Goal: Task Accomplishment & Management: Manage account settings

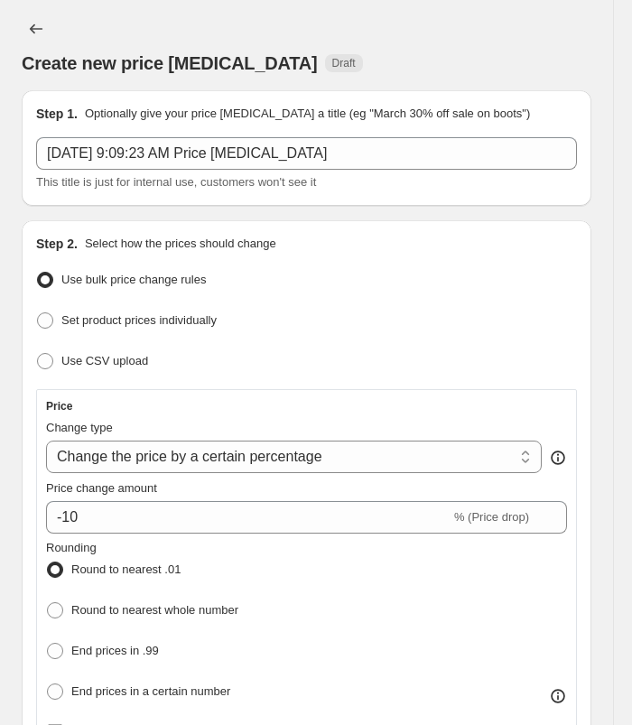
select select "percentage"
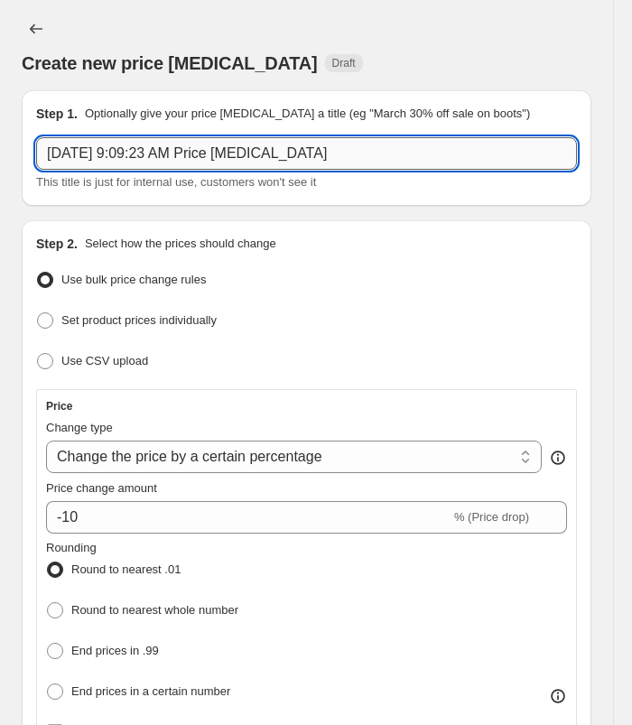
click at [342, 155] on input "[DATE] 9:09:23 AM Price [MEDICAL_DATA]" at bounding box center [306, 153] width 541 height 33
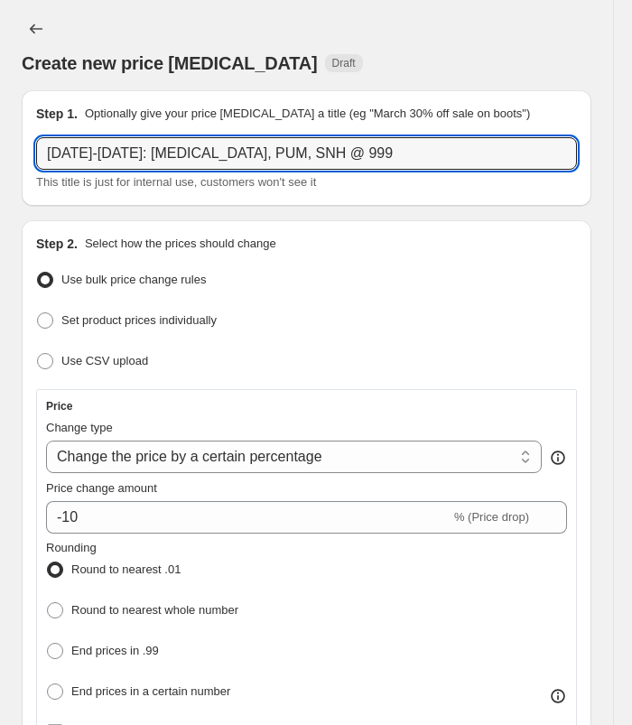
type input "[DATE]-[DATE]: [MEDICAL_DATA], PUM, SNH @ 999"
click at [416, 19] on div "Create new price [MEDICAL_DATA] Draft" at bounding box center [307, 44] width 570 height 61
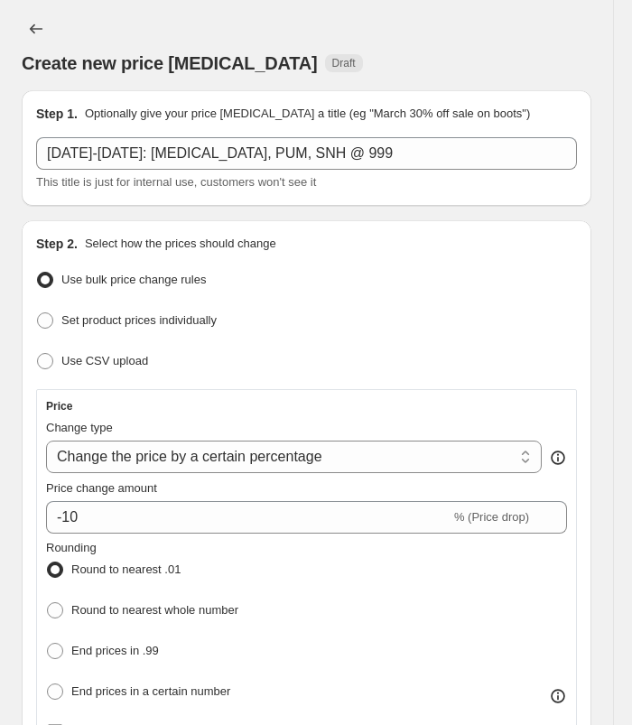
scroll to position [90, 0]
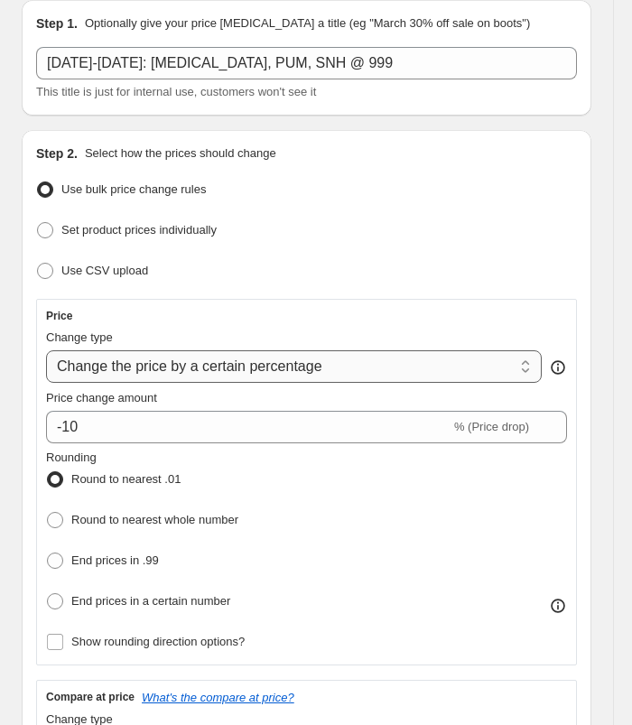
click at [319, 358] on select "Change the price to a certain amount Change the price by a certain amount Chang…" at bounding box center [294, 367] width 496 height 33
select select "to"
click at [46, 351] on select "Change the price to a certain amount Change the price by a certain amount Chang…" at bounding box center [294, 367] width 496 height 33
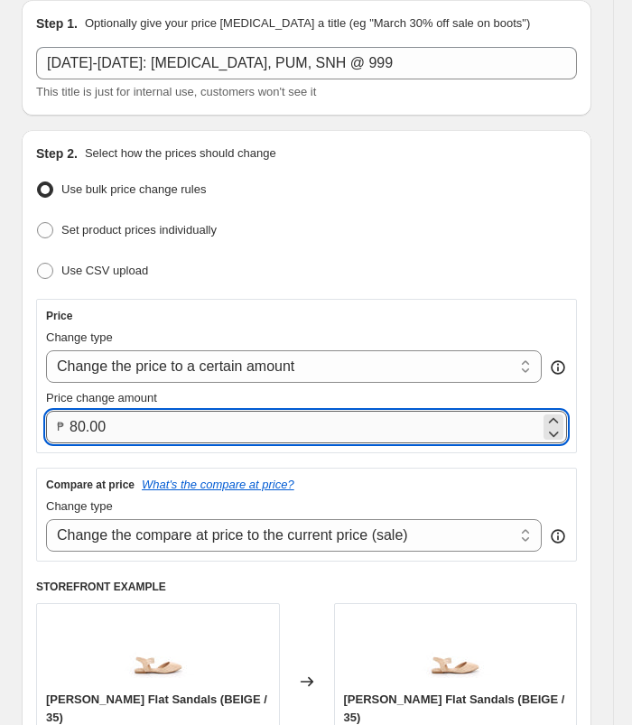
click at [164, 426] on input "80.00" at bounding box center [305, 427] width 471 height 33
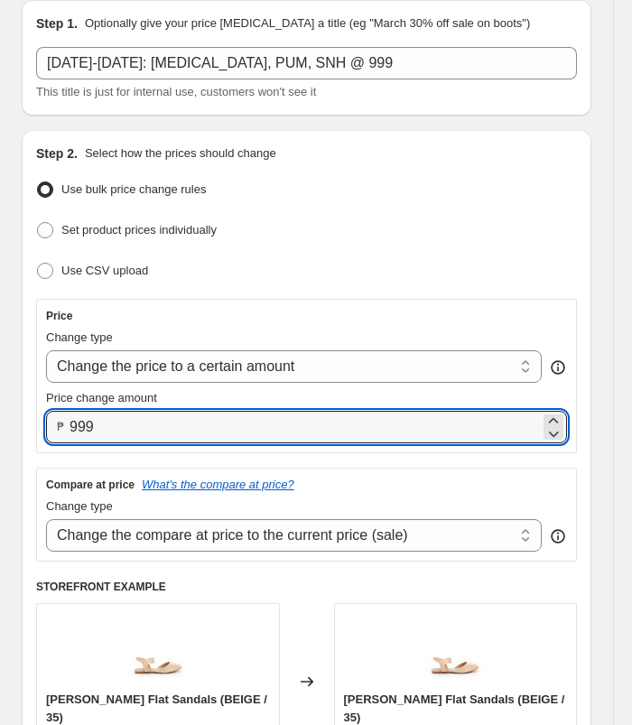
type input "999.00"
click at [459, 209] on ul "Use bulk price change rules Set product prices individually Use CSV upload" at bounding box center [306, 231] width 541 height 108
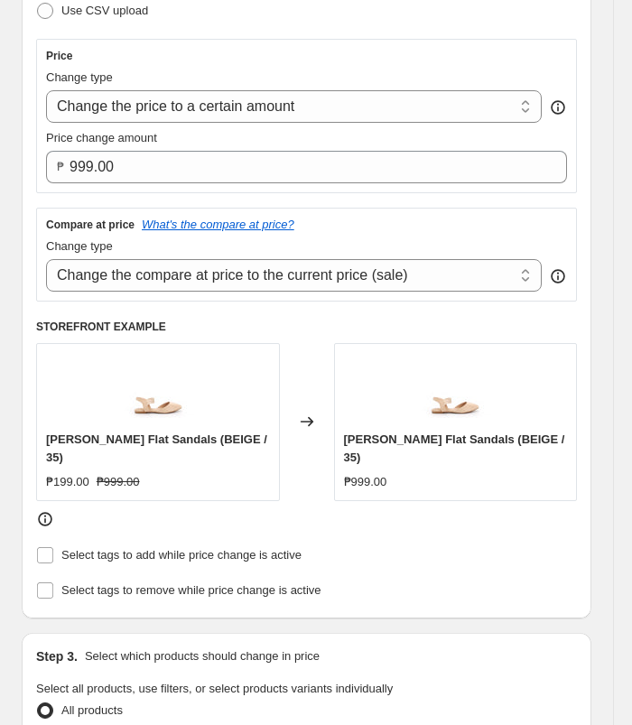
scroll to position [361, 0]
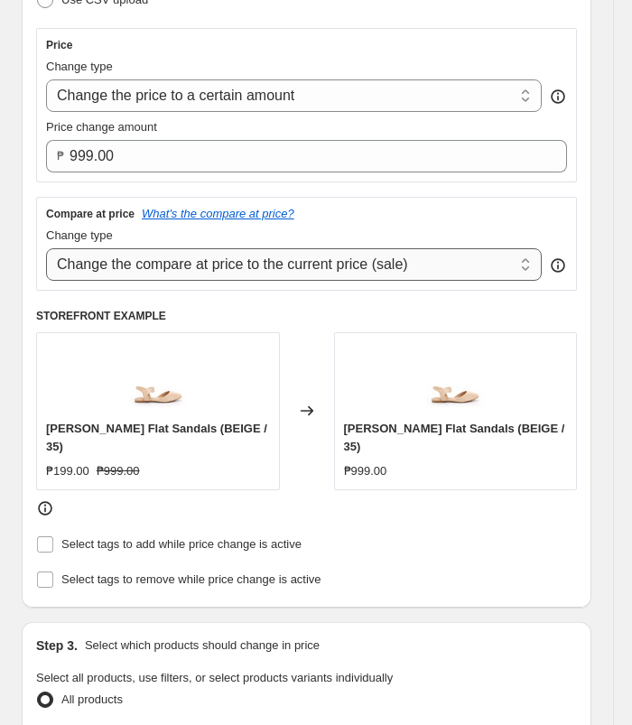
click at [426, 271] on select "Change the compare at price to the current price (sale) Change the compare at p…" at bounding box center [294, 264] width 496 height 33
select select "no_change"
click at [46, 248] on select "Change the compare at price to the current price (sale) Change the compare at p…" at bounding box center [294, 264] width 496 height 33
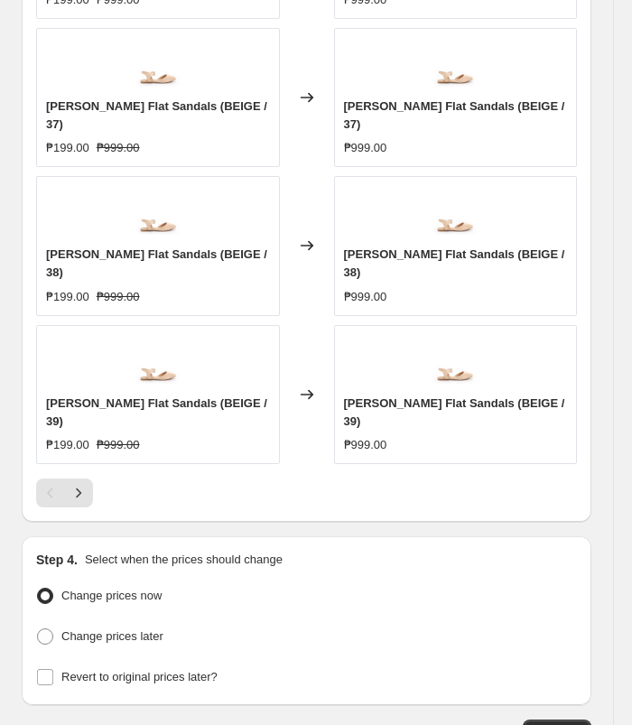
scroll to position [1519, 0]
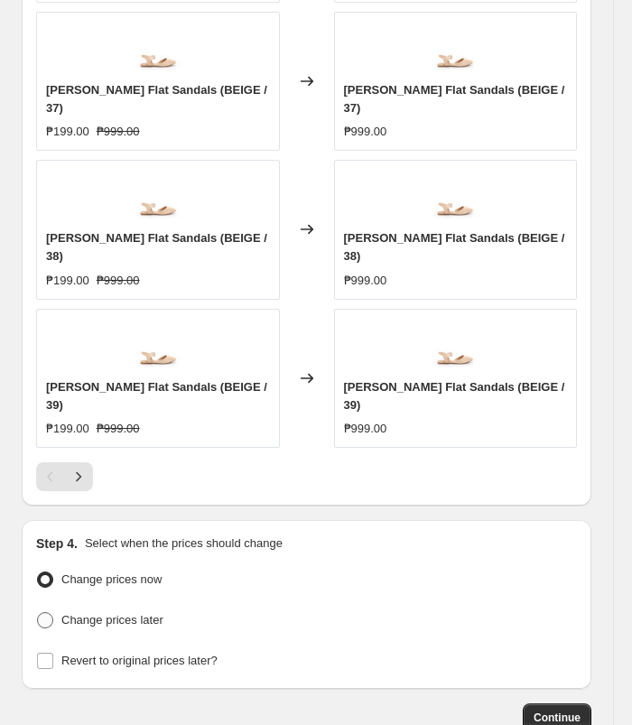
click at [130, 613] on span "Change prices later" at bounding box center [112, 620] width 102 height 14
click at [38, 613] on input "Change prices later" at bounding box center [37, 613] width 1 height 1
radio input "true"
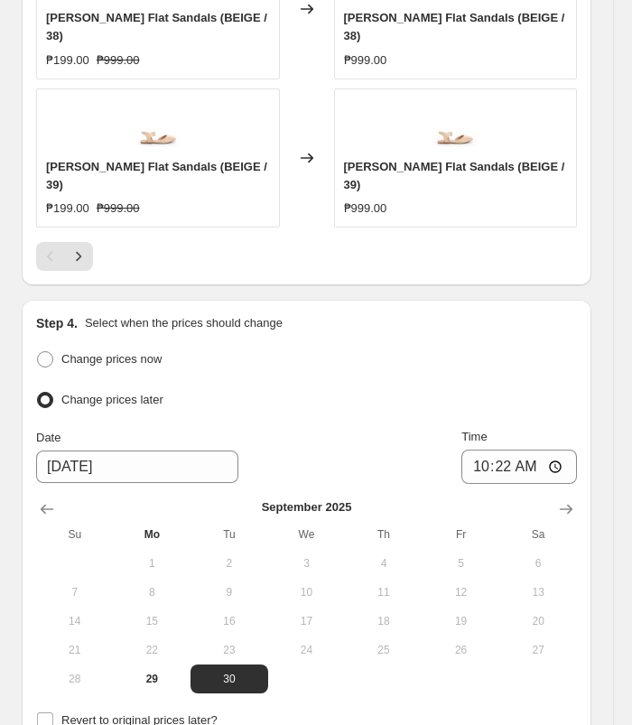
scroll to position [1831, 0]
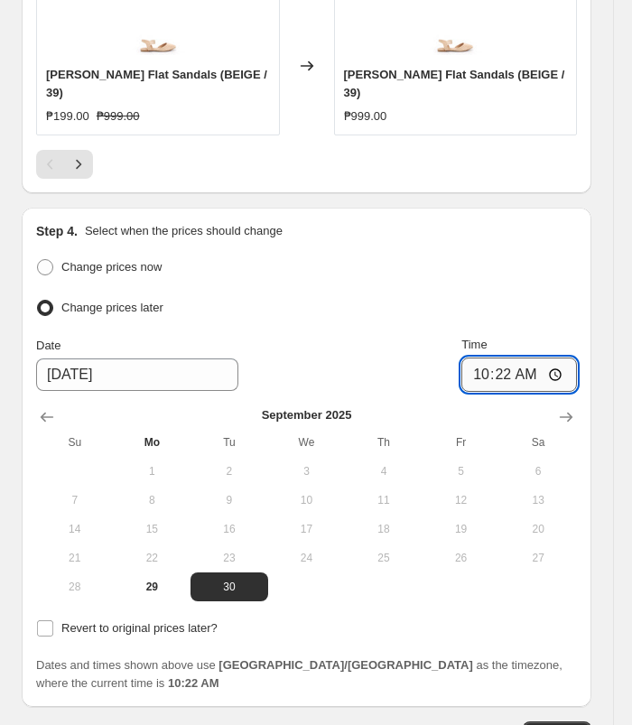
click at [496, 358] on input "10:22" at bounding box center [520, 375] width 116 height 34
type input "11:00"
click at [533, 358] on input "11:00" at bounding box center [520, 375] width 116 height 34
click at [173, 622] on span "Revert to original prices later?" at bounding box center [139, 629] width 156 height 14
click at [53, 621] on input "Revert to original prices later?" at bounding box center [45, 629] width 16 height 16
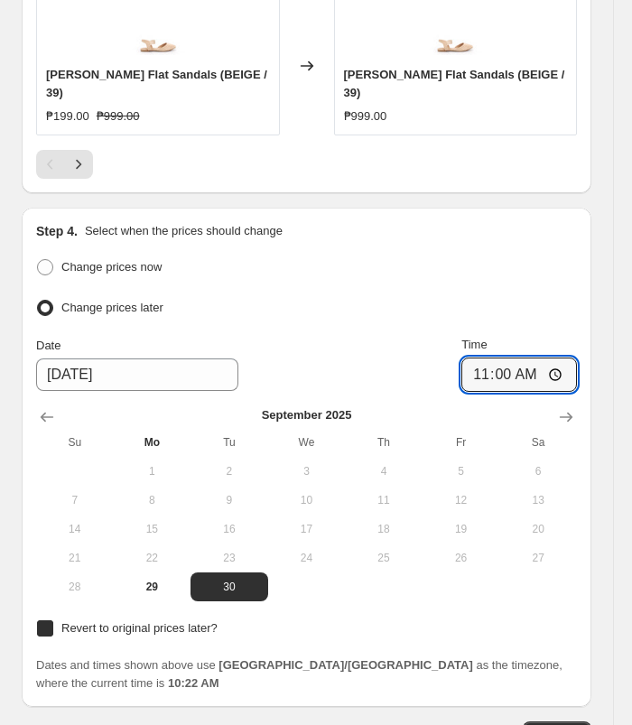
checkbox input "true"
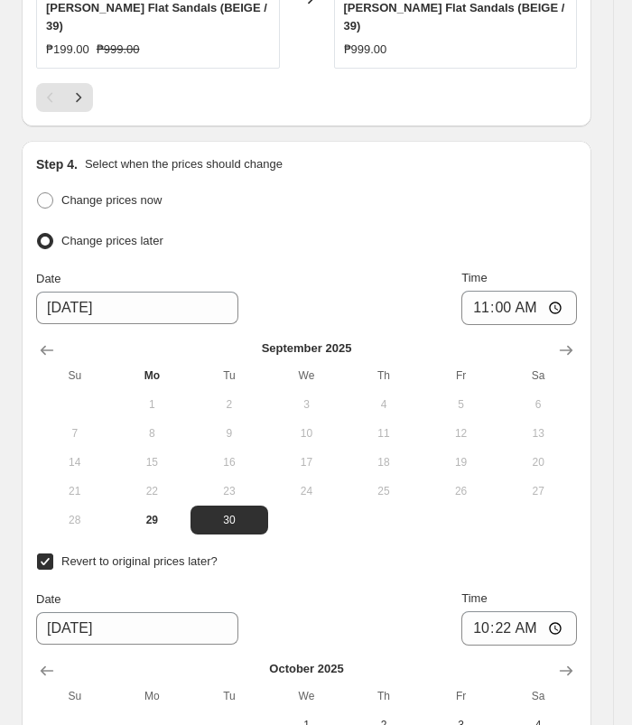
scroll to position [2102, 0]
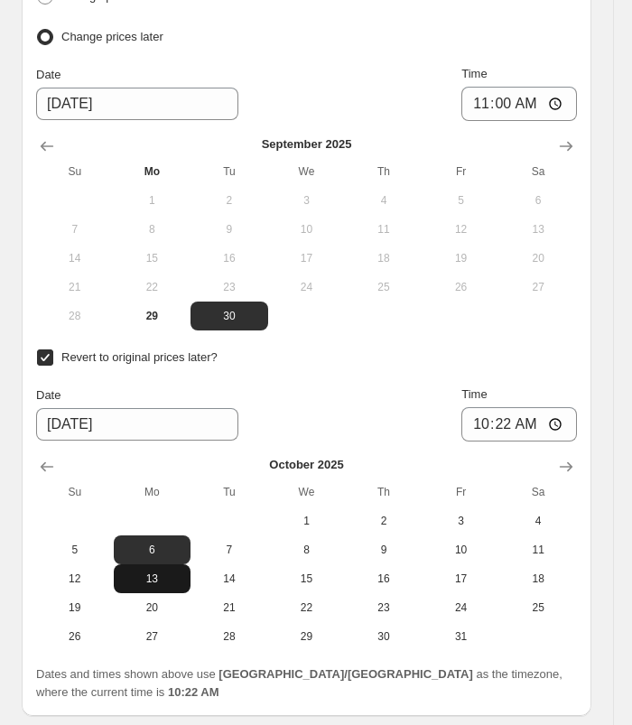
click at [169, 572] on span "13" at bounding box center [152, 579] width 63 height 14
type input "[DATE]"
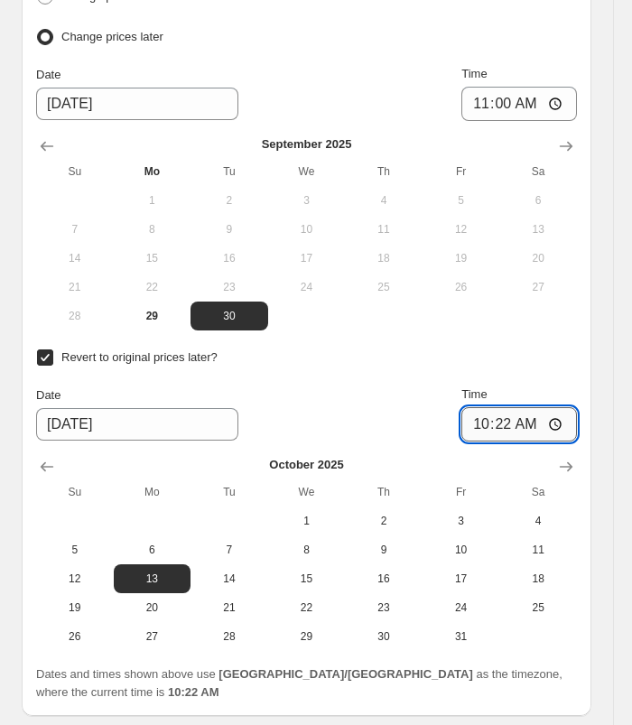
click at [507, 407] on input "10:22" at bounding box center [520, 424] width 116 height 34
type input "10:00"
click at [509, 407] on input "10:00" at bounding box center [520, 424] width 116 height 34
click at [592, 246] on div "Step 4. Select when the prices should change Change prices now Change prices la…" at bounding box center [307, 327] width 570 height 780
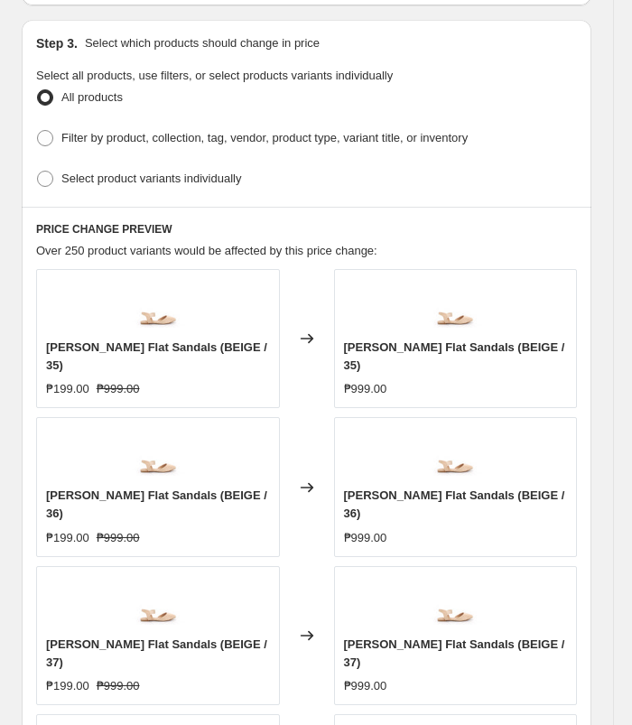
scroll to position [937, 0]
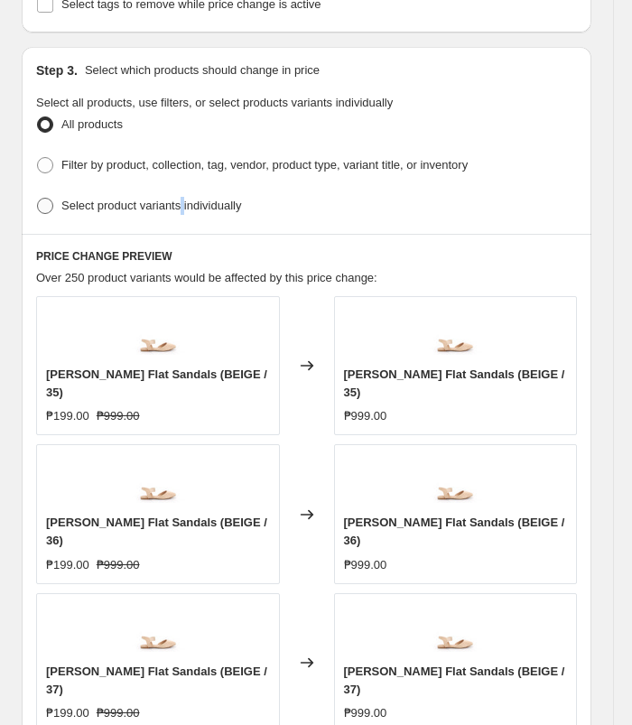
click at [180, 199] on span "Select product variants individually" at bounding box center [151, 206] width 180 height 14
click at [191, 199] on span "Select product variants individually" at bounding box center [151, 206] width 180 height 14
click at [38, 198] on input "Select product variants individually" at bounding box center [37, 198] width 1 height 1
radio input "true"
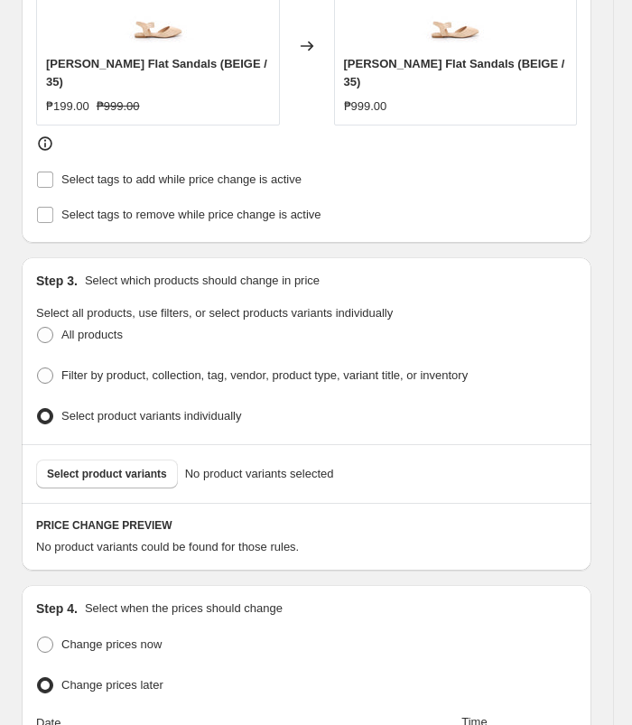
scroll to position [842, 0]
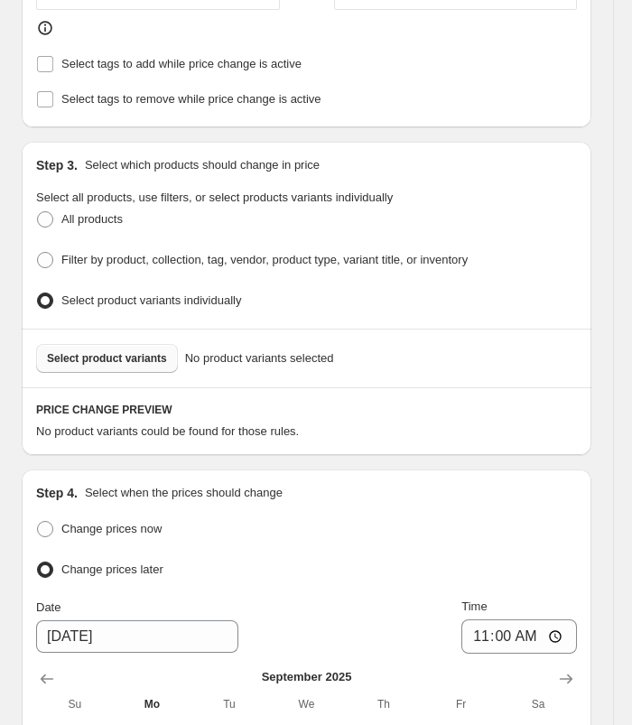
click at [117, 348] on button "Select product variants" at bounding box center [107, 358] width 142 height 29
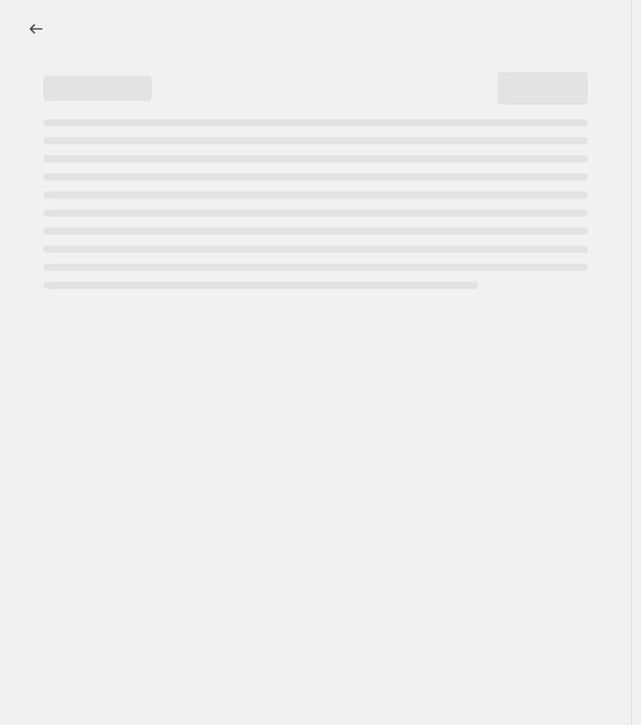
select select "percentage"
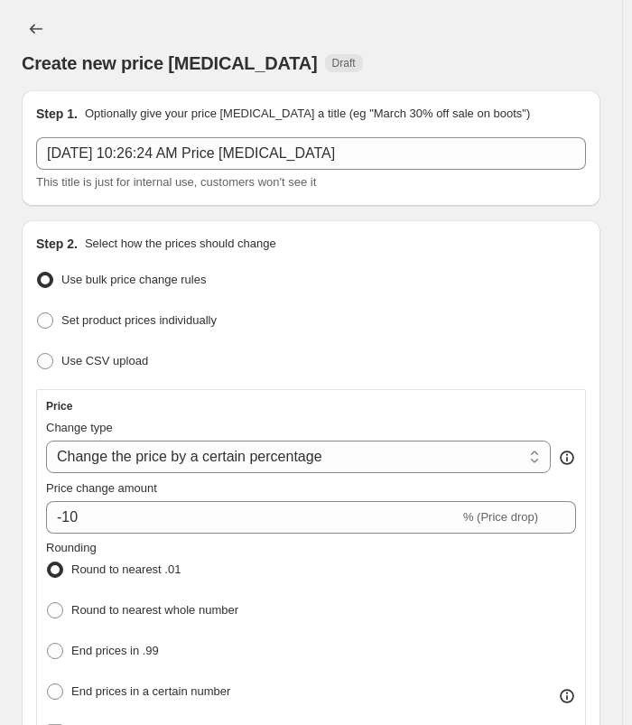
click at [27, 7] on div "Create new price [MEDICAL_DATA]. This page is ready Create new price [MEDICAL_D…" at bounding box center [311, 45] width 579 height 90
click at [29, 16] on button "Price change jobs" at bounding box center [36, 28] width 29 height 29
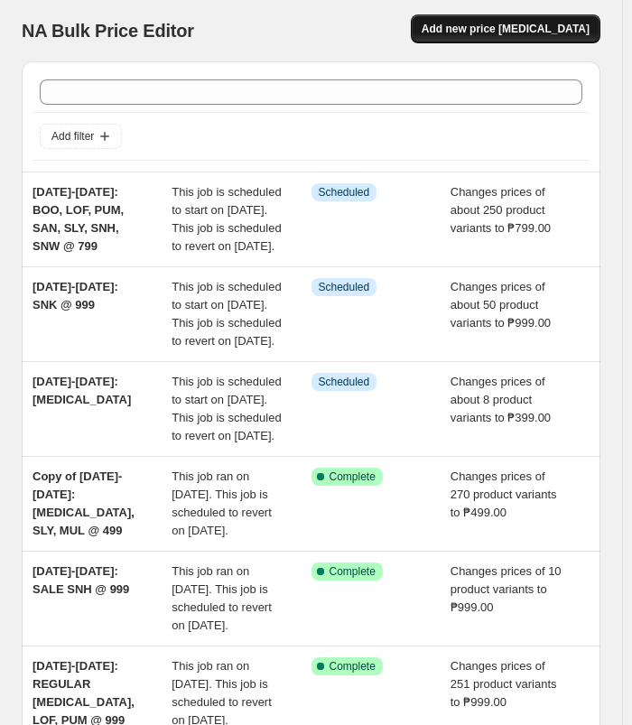
click at [520, 23] on span "Add new price [MEDICAL_DATA]" at bounding box center [506, 29] width 168 height 14
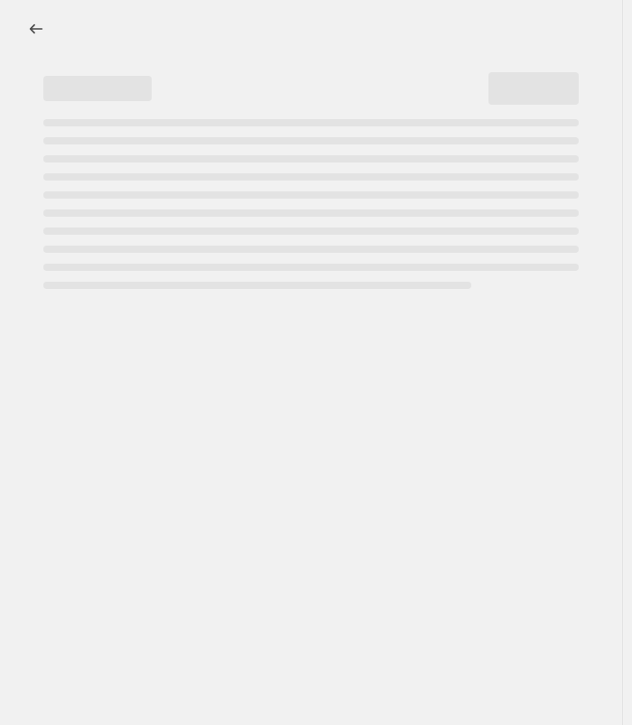
select select "percentage"
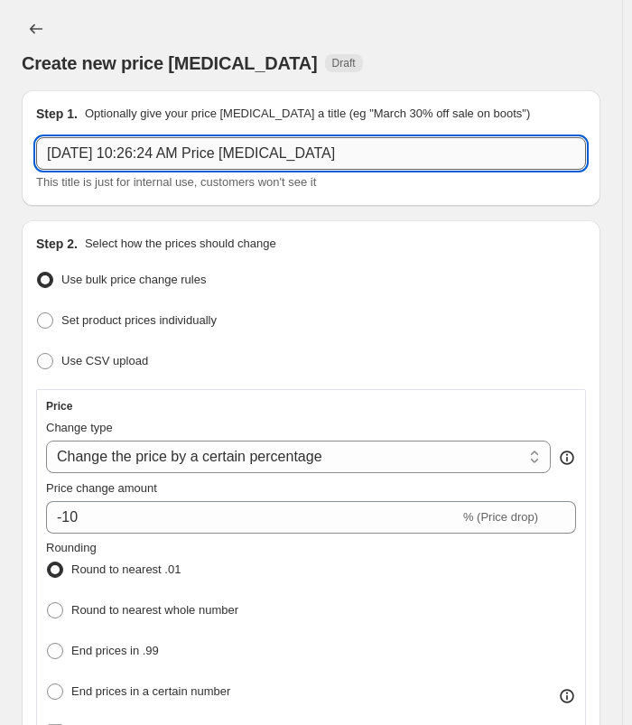
click at [345, 145] on input "[DATE] 10:26:24 AM Price [MEDICAL_DATA]" at bounding box center [311, 153] width 550 height 33
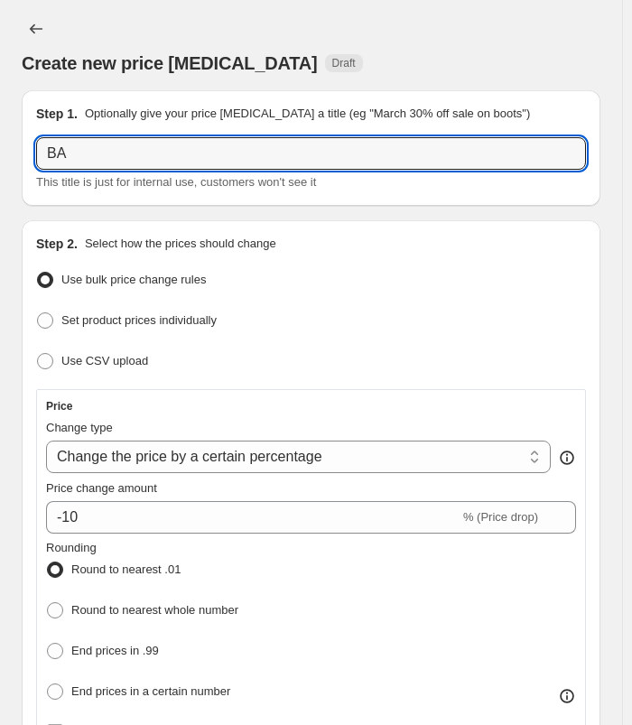
type input "B"
type input "[DATE]-[DATE]: [MEDICAL_DATA], PUM, SNH @ 999"
click at [423, 37] on div "Create new price [MEDICAL_DATA] Draft" at bounding box center [311, 44] width 579 height 61
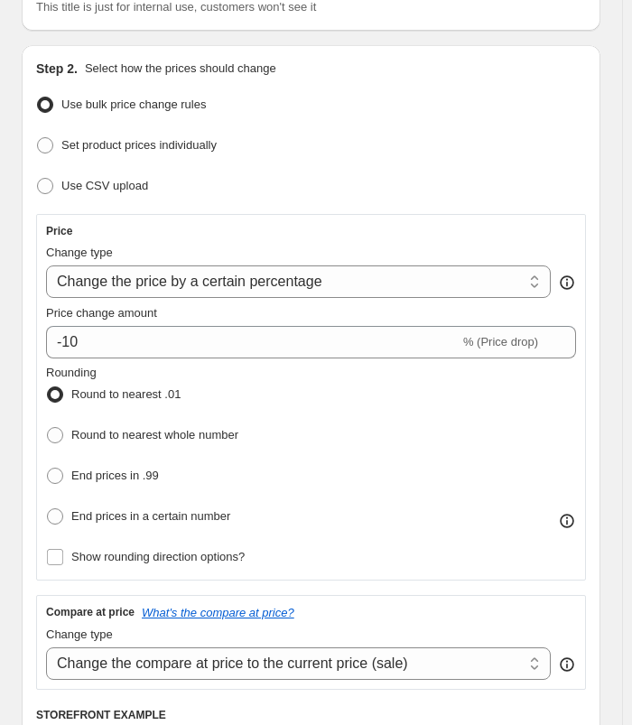
scroll to position [181, 0]
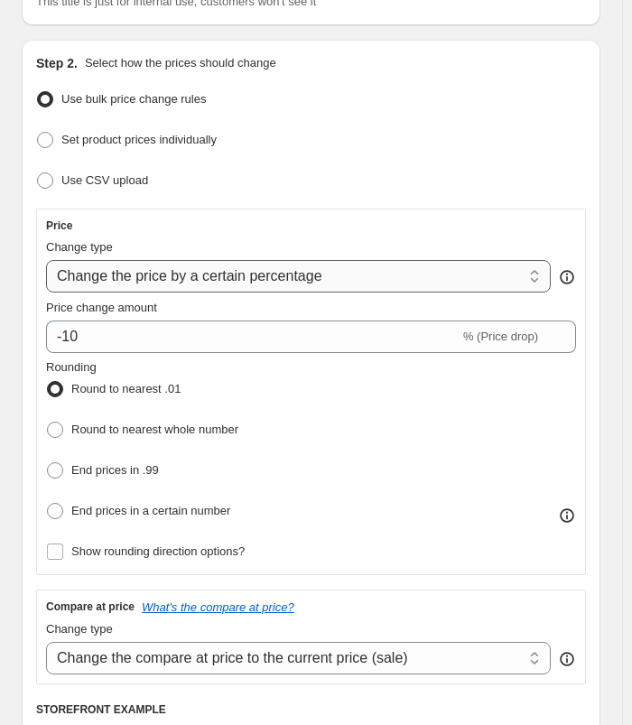
click at [358, 275] on select "Change the price to a certain amount Change the price by a certain amount Chang…" at bounding box center [298, 276] width 505 height 33
select select "to"
click at [46, 260] on select "Change the price to a certain amount Change the price by a certain amount Chang…" at bounding box center [298, 276] width 505 height 33
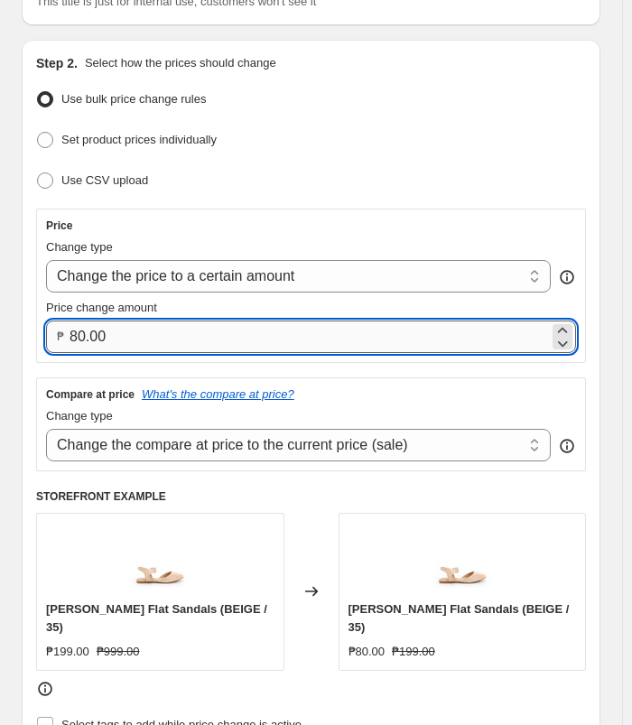
click at [148, 344] on input "80.00" at bounding box center [310, 337] width 480 height 33
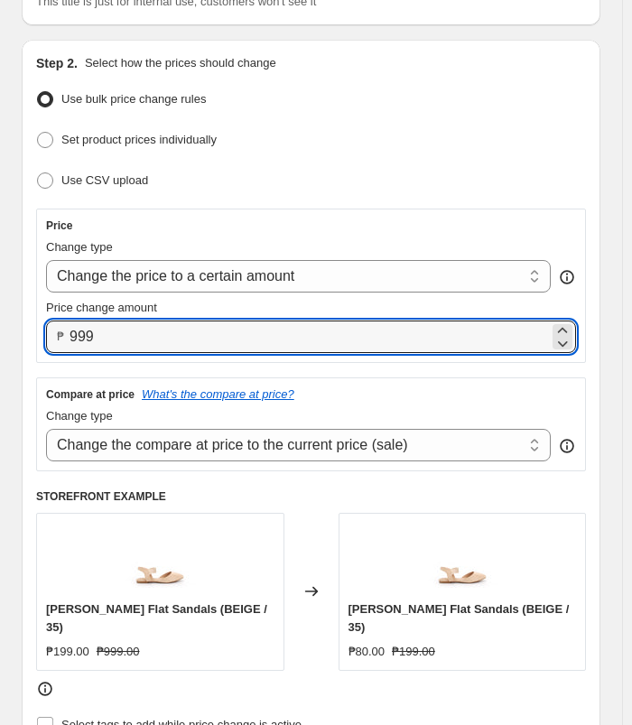
type input "999.00"
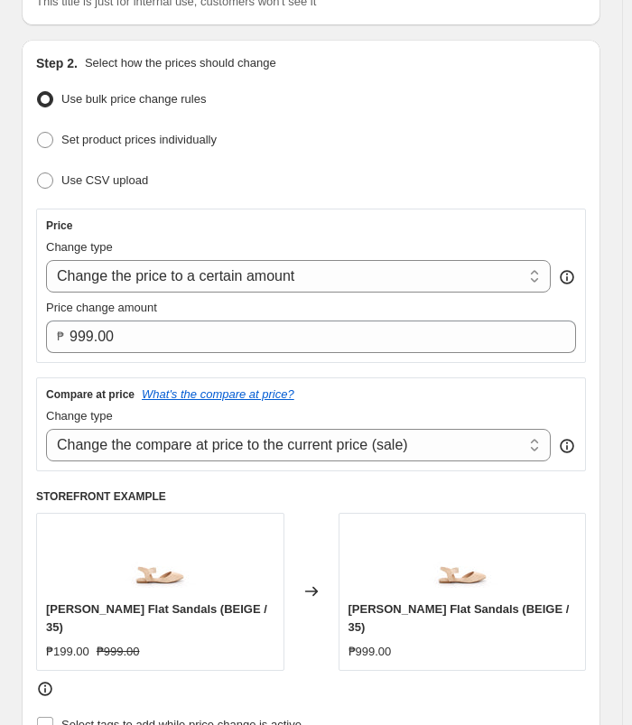
click at [482, 153] on ul "Use bulk price change rules Set product prices individually Use CSV upload" at bounding box center [311, 141] width 550 height 108
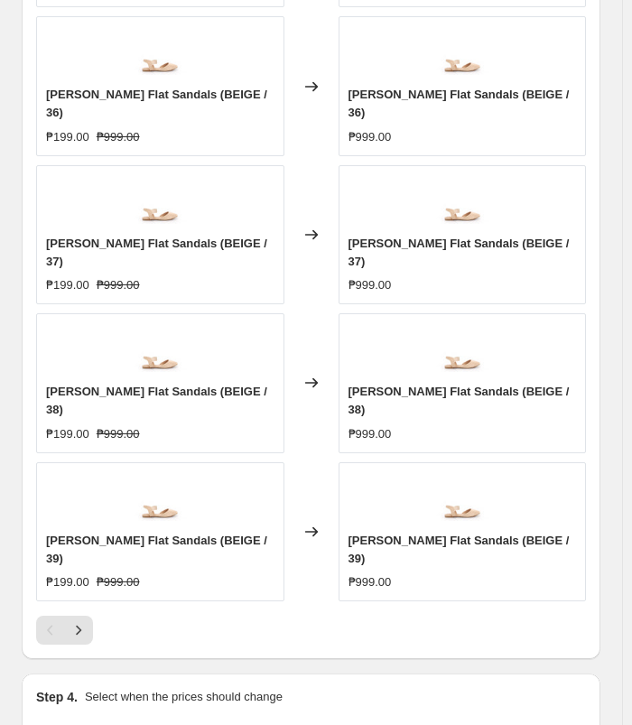
scroll to position [1519, 0]
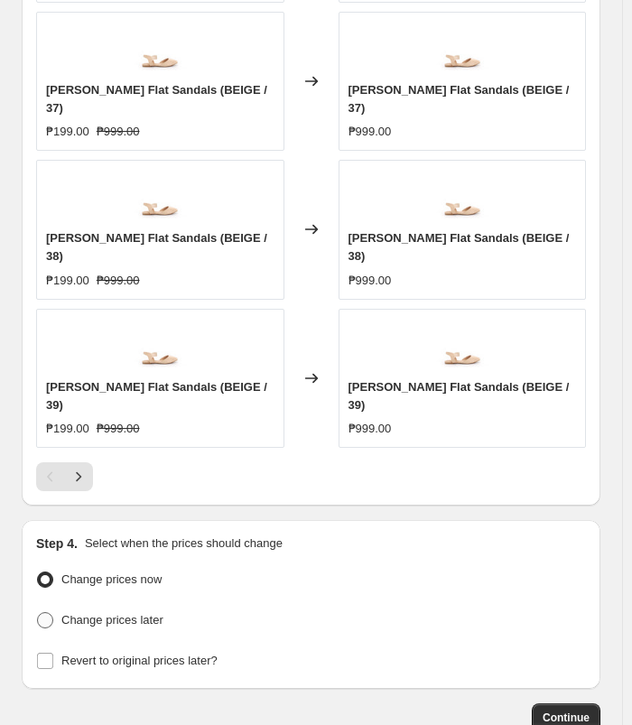
click at [120, 612] on span "Change prices later" at bounding box center [112, 621] width 102 height 18
click at [38, 613] on input "Change prices later" at bounding box center [37, 613] width 1 height 1
radio input "true"
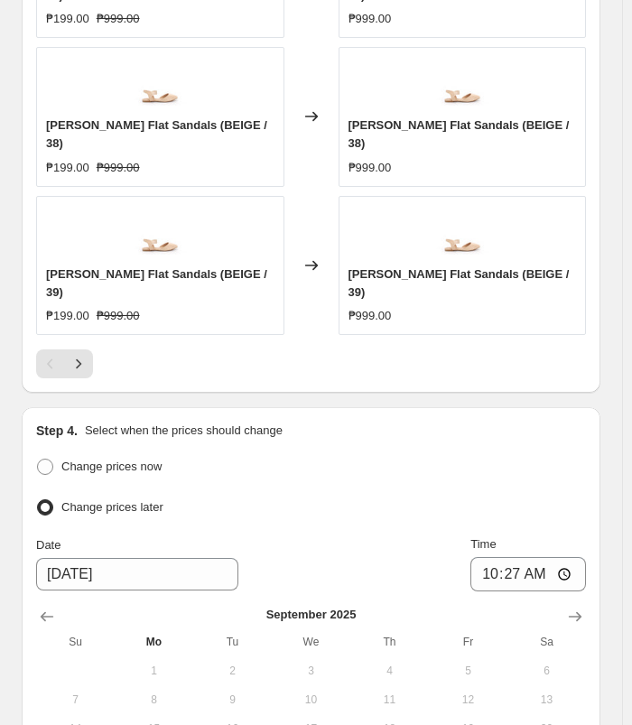
scroll to position [1790, 0]
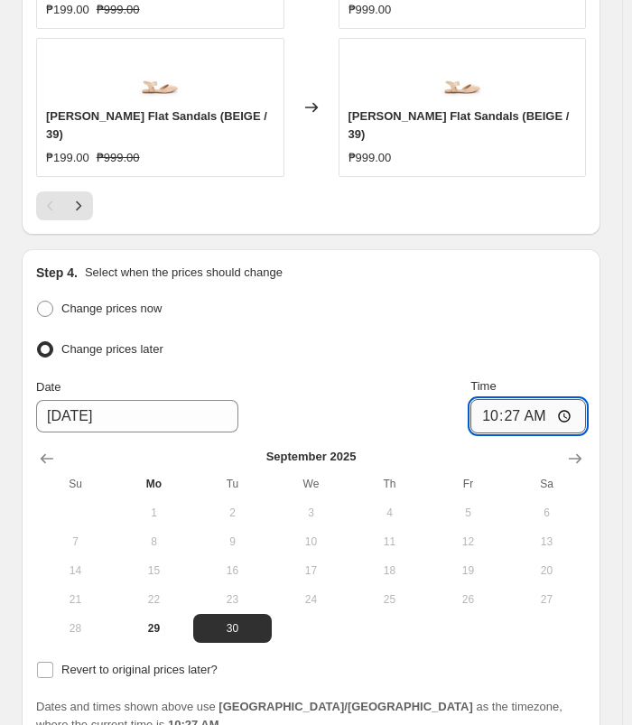
click at [499, 399] on input "10:27" at bounding box center [529, 416] width 116 height 34
type input "11:00"
click at [574, 296] on div "Change prices now" at bounding box center [311, 309] width 550 height 26
click at [128, 663] on span "Revert to original prices later?" at bounding box center [139, 670] width 156 height 14
click at [53, 662] on input "Revert to original prices later?" at bounding box center [45, 670] width 16 height 16
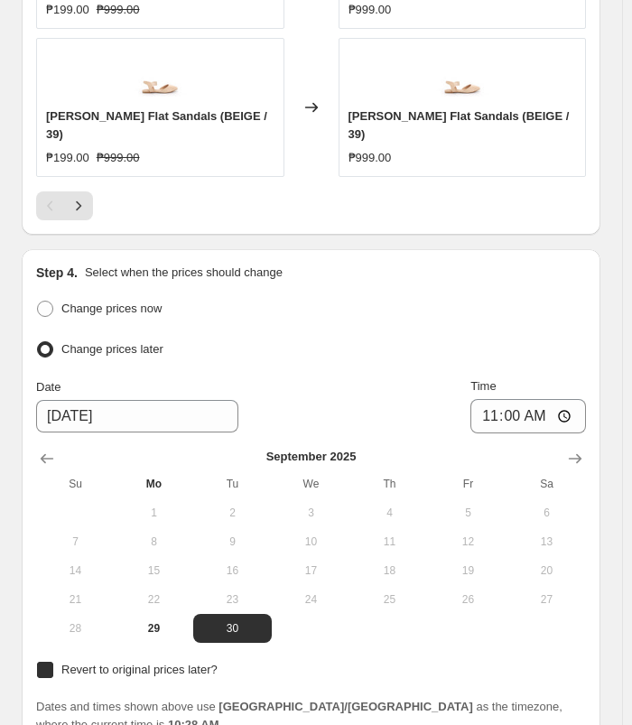
checkbox input "true"
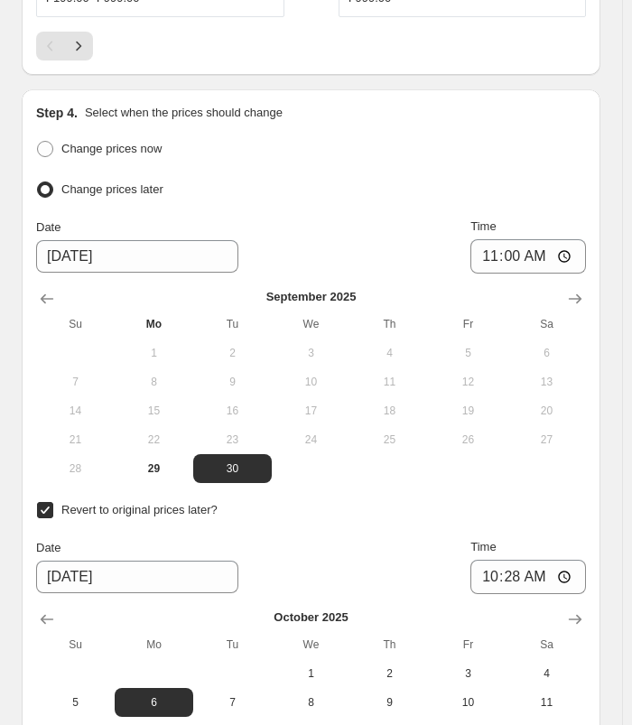
scroll to position [1970, 0]
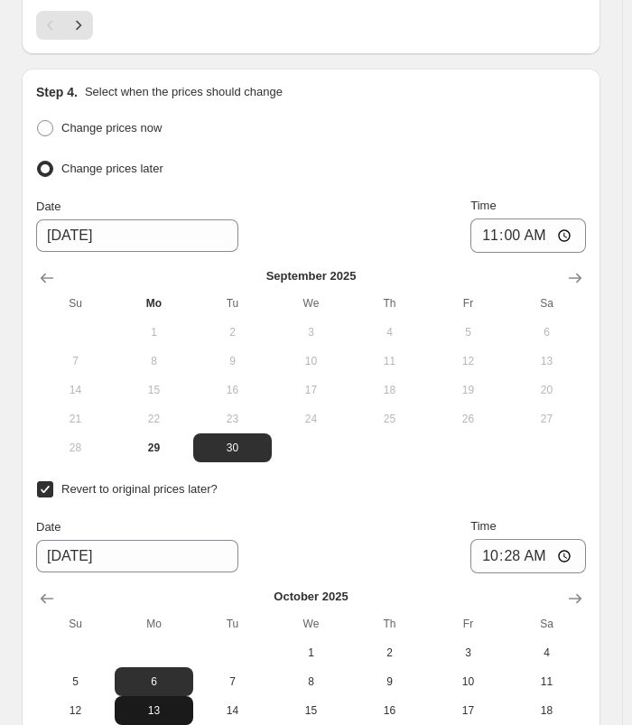
click at [151, 704] on span "13" at bounding box center [154, 711] width 64 height 14
type input "[DATE]"
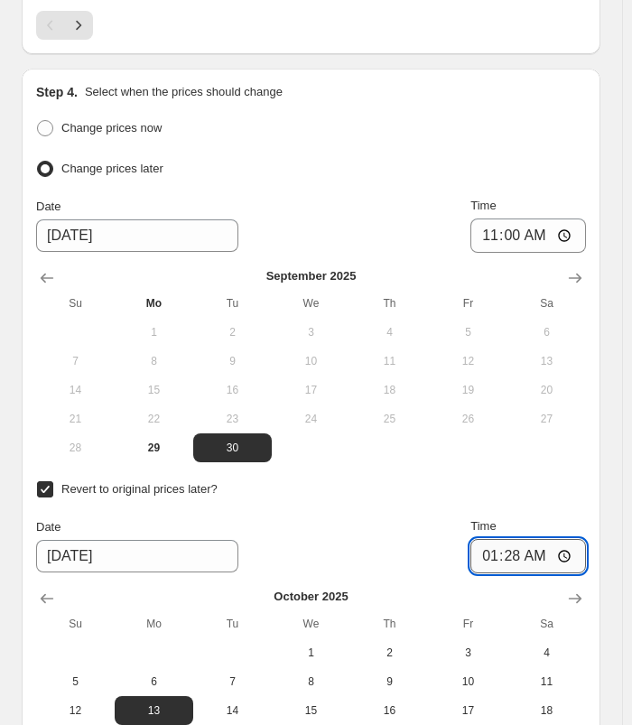
click at [498, 539] on input "01:28" at bounding box center [529, 556] width 116 height 34
type input "10:00"
click at [538, 539] on input "10:00" at bounding box center [529, 556] width 116 height 34
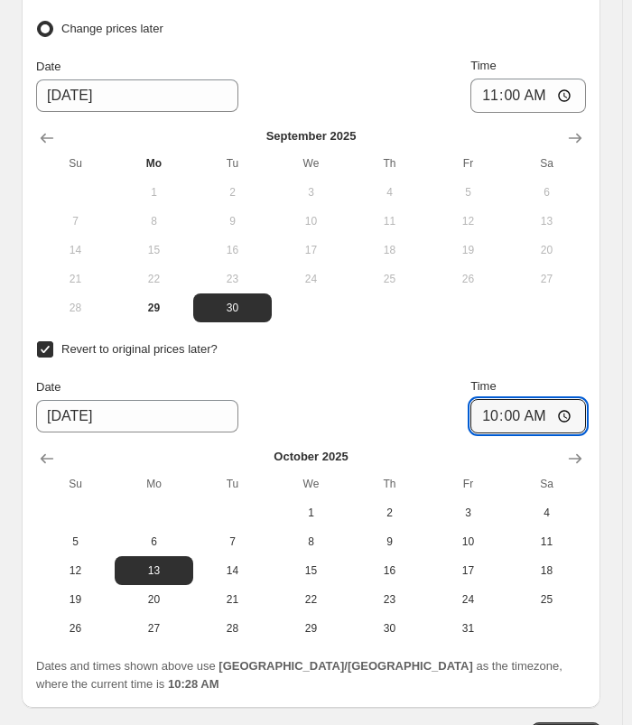
scroll to position [2111, 0]
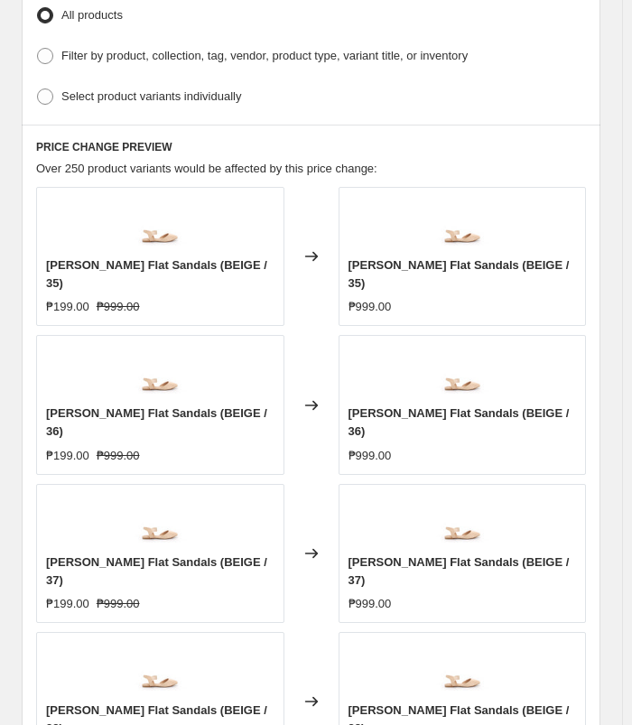
scroll to position [1027, 0]
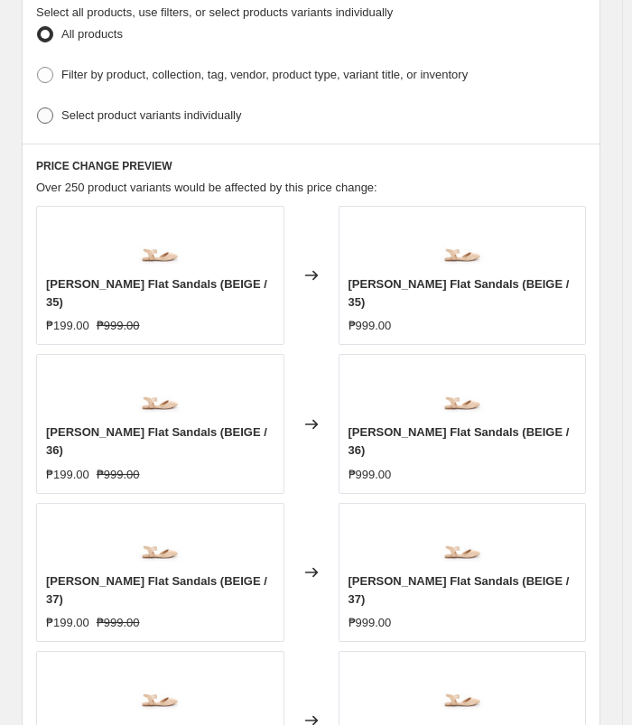
click at [182, 108] on span "Select product variants individually" at bounding box center [151, 115] width 180 height 14
click at [38, 108] on input "Select product variants individually" at bounding box center [37, 108] width 1 height 1
radio input "true"
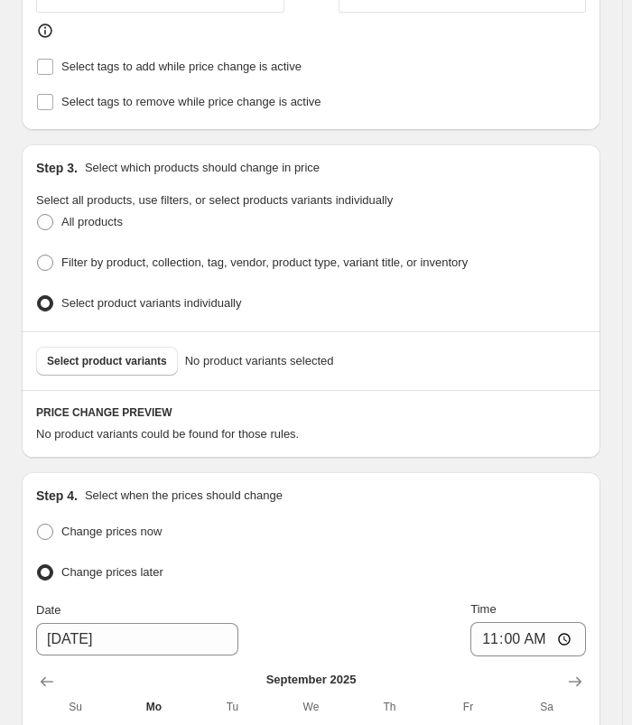
scroll to position [813, 0]
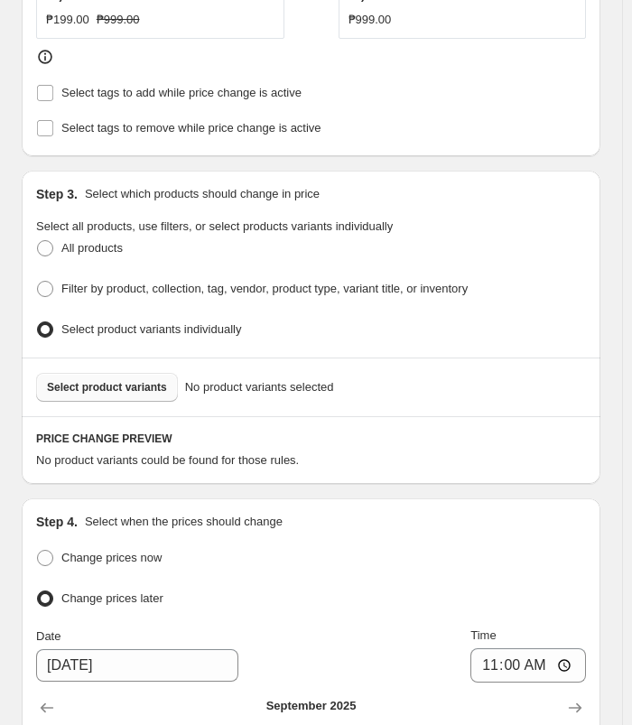
click at [51, 380] on span "Select product variants" at bounding box center [107, 387] width 120 height 14
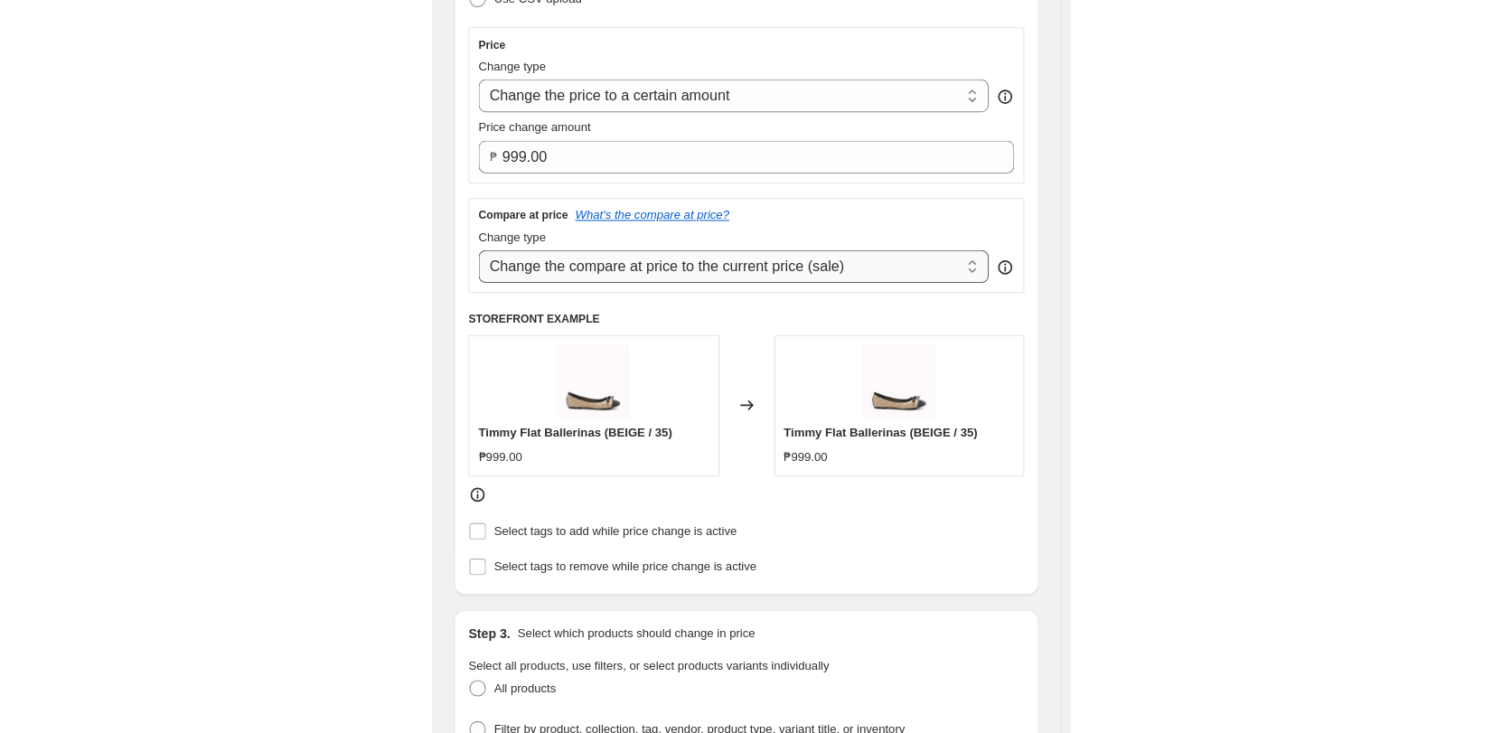
scroll to position [361, 0]
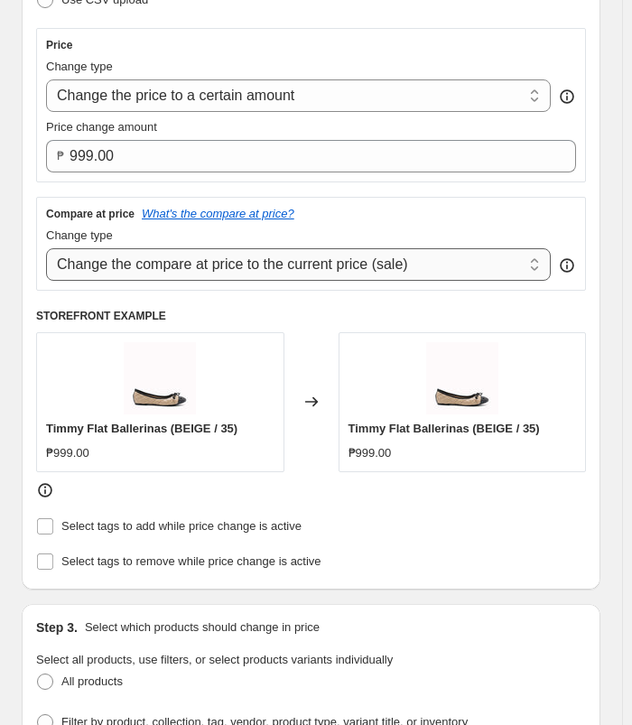
click at [380, 250] on select "Change the compare at price to the current price (sale) Change the compare at p…" at bounding box center [298, 264] width 505 height 33
click at [46, 248] on select "Change the compare at price to the current price (sale) Change the compare at p…" at bounding box center [298, 264] width 505 height 33
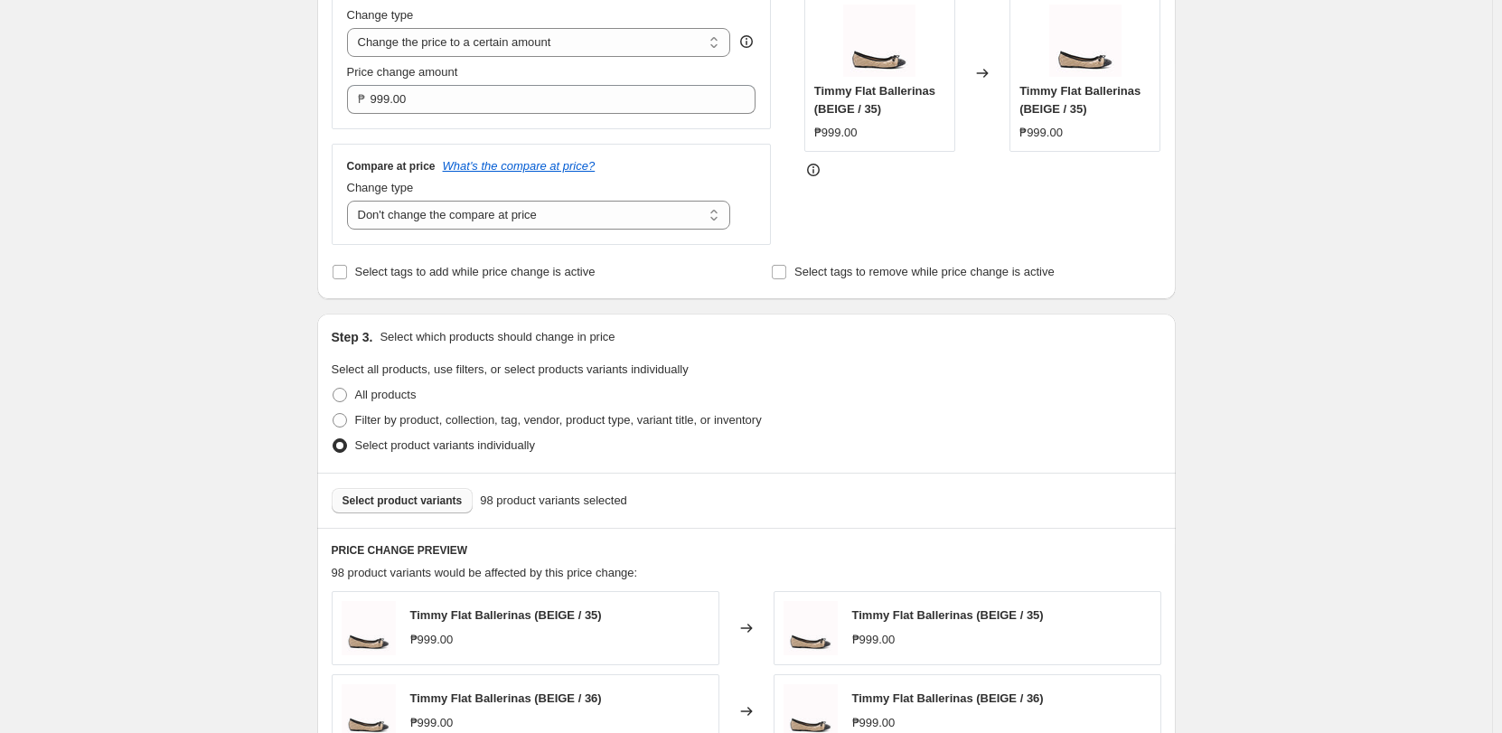
click at [174, 95] on div "Create new price [MEDICAL_DATA]. This page is ready Create new price [MEDICAL_D…" at bounding box center [746, 640] width 1492 height 2002
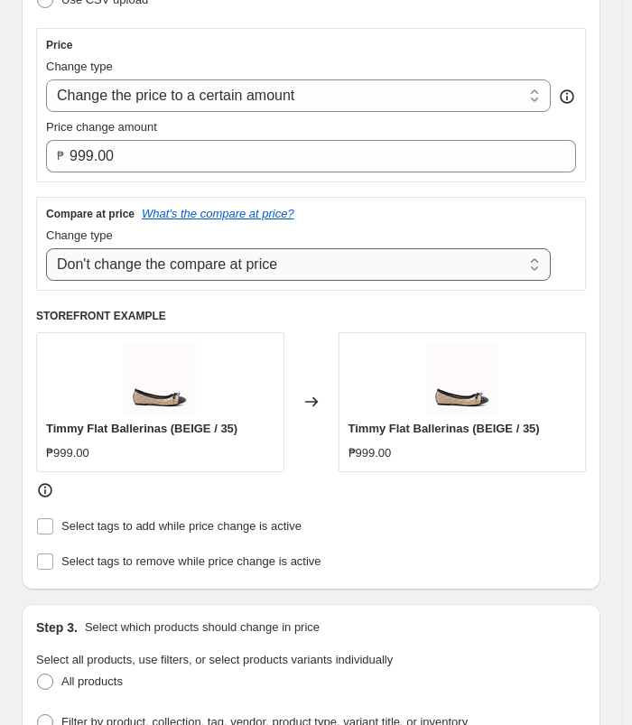
click at [326, 255] on select "Change the compare at price to the current price (sale) Change the compare at p…" at bounding box center [298, 264] width 505 height 33
click at [46, 248] on select "Change the compare at price to the current price (sale) Change the compare at p…" at bounding box center [298, 264] width 505 height 33
click at [567, 360] on div "Timmy Flat Ballerinas (BEIGE / 35) ₱999.00" at bounding box center [463, 401] width 248 height 139
click at [425, 269] on select "Change the compare at price to the current price (sale) Change the compare at p…" at bounding box center [298, 264] width 505 height 33
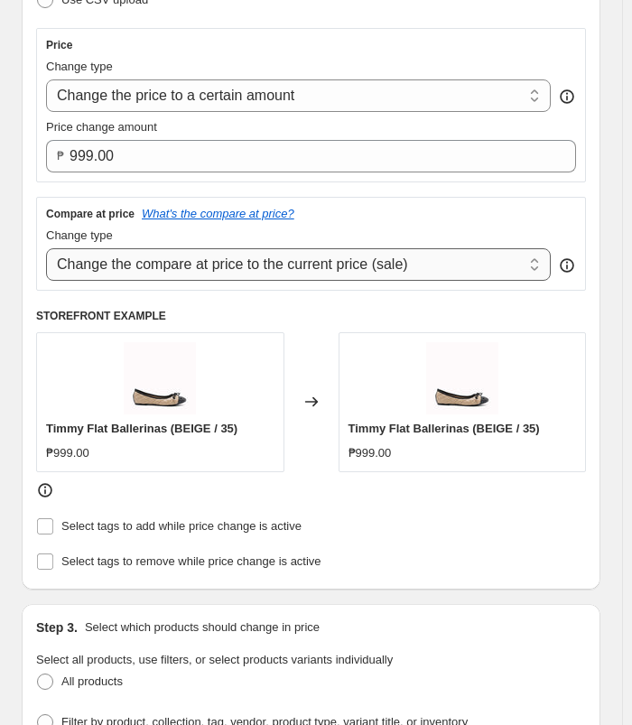
click at [425, 269] on select "Change the compare at price to the current price (sale) Change the compare at p…" at bounding box center [298, 264] width 505 height 33
click at [46, 248] on select "Change the compare at price to the current price (sale) Change the compare at p…" at bounding box center [298, 264] width 505 height 33
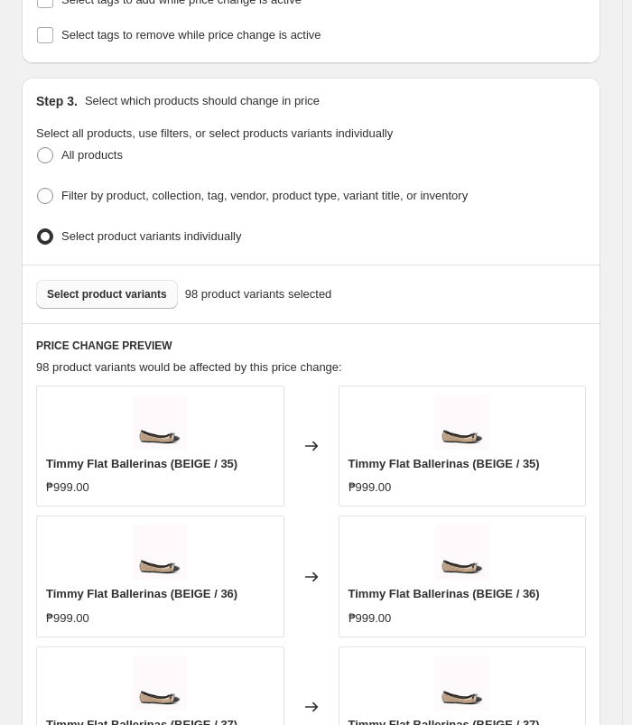
scroll to position [903, 0]
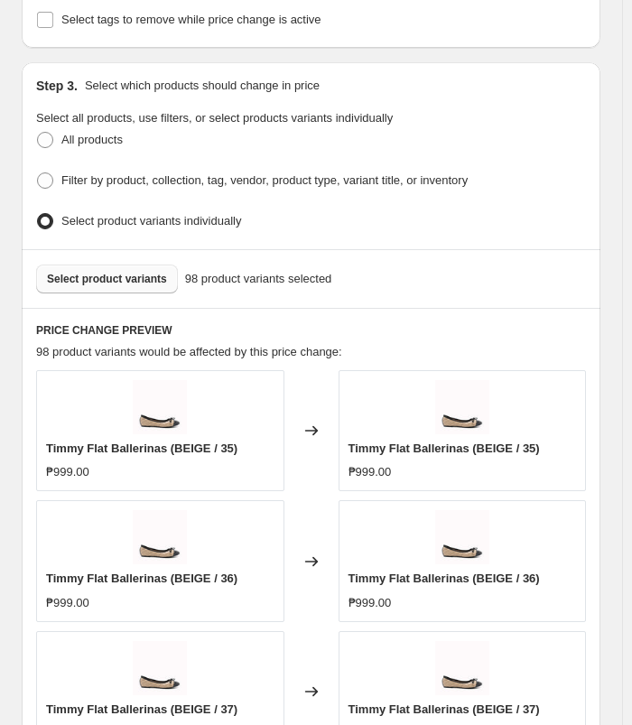
click at [136, 272] on span "Select product variants" at bounding box center [107, 279] width 120 height 14
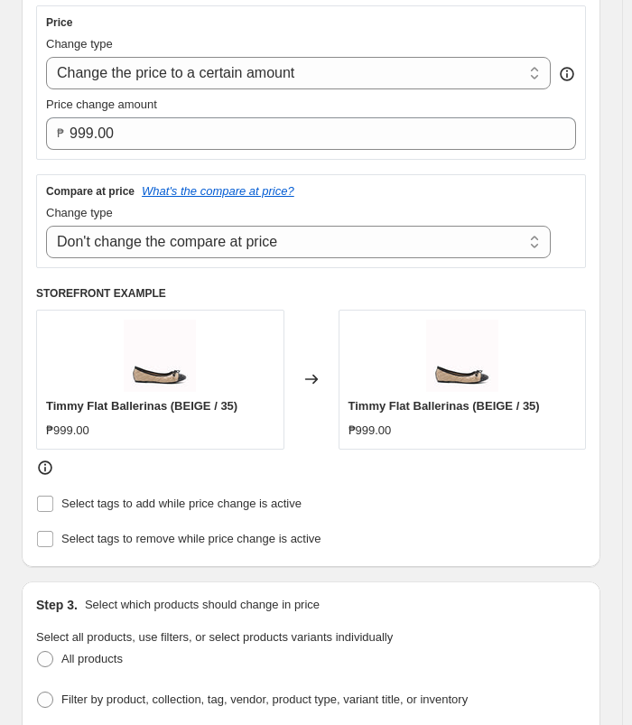
scroll to position [361, 0]
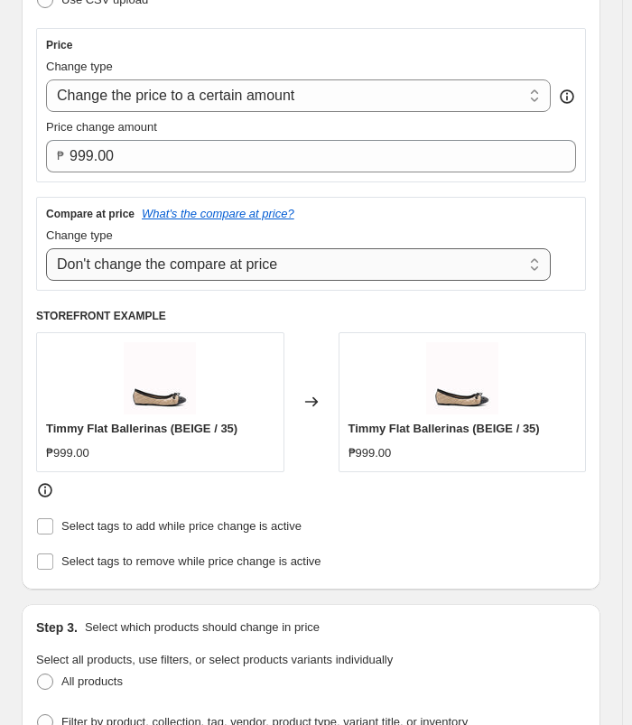
click at [418, 267] on select "Change the compare at price to the current price (sale) Change the compare at p…" at bounding box center [298, 264] width 505 height 33
click at [46, 248] on select "Change the compare at price to the current price (sale) Change the compare at p…" at bounding box center [298, 264] width 505 height 33
click at [427, 256] on select "Change the compare at price to the current price (sale) Change the compare at p…" at bounding box center [298, 264] width 505 height 33
click at [46, 248] on select "Change the compare at price to the current price (sale) Change the compare at p…" at bounding box center [298, 264] width 505 height 33
click at [413, 286] on div "Compare at price What's the compare at price? Change type Change the compare at…" at bounding box center [311, 244] width 550 height 94
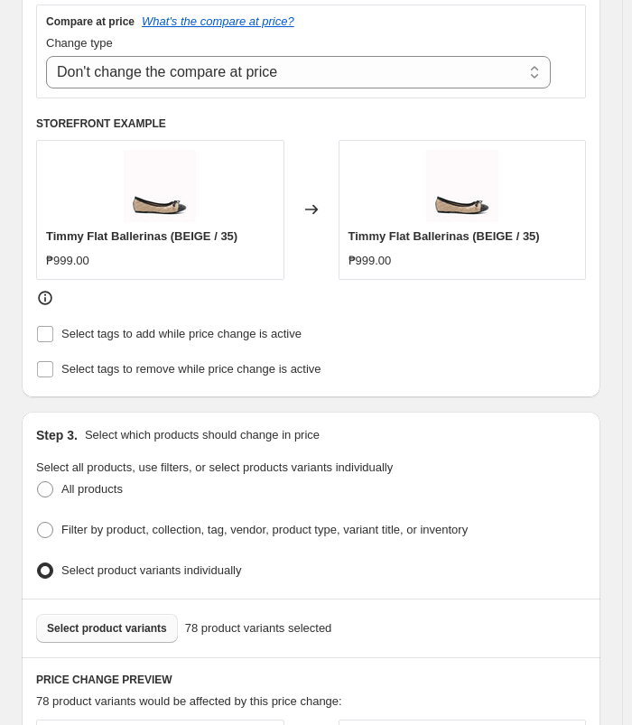
scroll to position [496, 0]
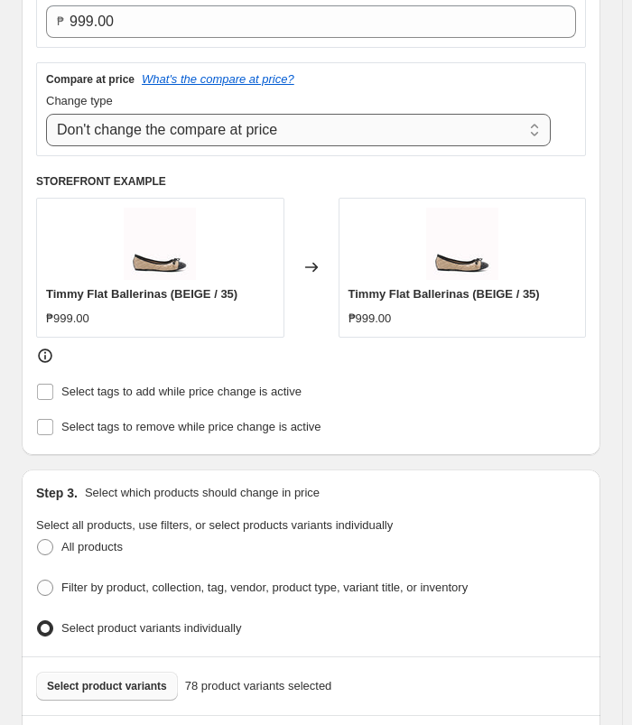
click at [406, 136] on select "Change the compare at price to the current price (sale) Change the compare at p…" at bounding box center [298, 130] width 505 height 33
click at [46, 114] on select "Change the compare at price to the current price (sale) Change the compare at p…" at bounding box center [298, 130] width 505 height 33
click at [408, 134] on select "Change the compare at price to the current price (sale) Change the compare at p…" at bounding box center [298, 130] width 505 height 33
click at [46, 114] on select "Change the compare at price to the current price (sale) Change the compare at p…" at bounding box center [298, 130] width 505 height 33
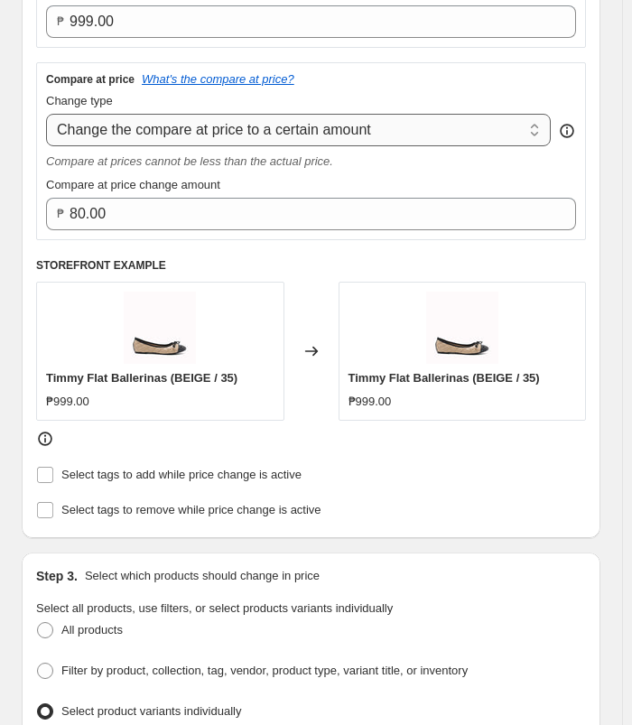
click at [382, 136] on select "Change the compare at price to the current price (sale) Change the compare at p…" at bounding box center [298, 130] width 505 height 33
select select "percentage"
click at [46, 114] on select "Change the compare at price to the current price (sale) Change the compare at p…" at bounding box center [298, 130] width 505 height 33
type input "-15"
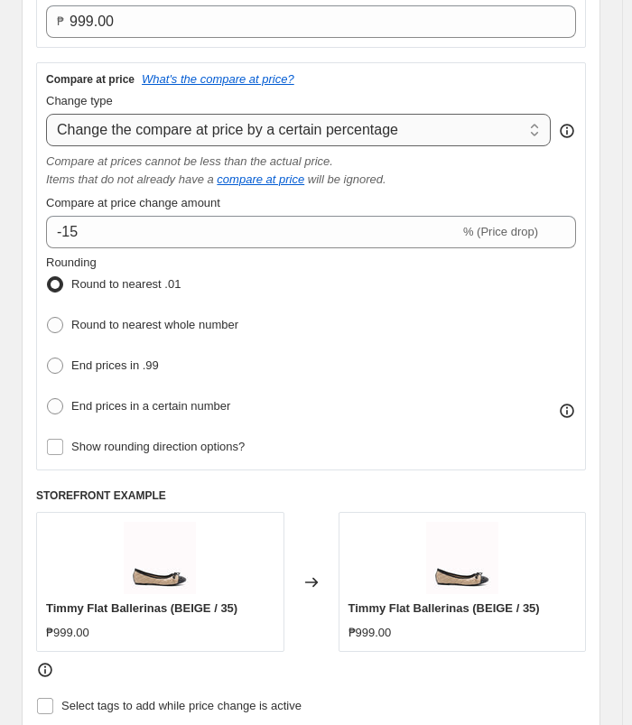
click at [335, 124] on select "Change the compare at price to the current price (sale) Change the compare at p…" at bounding box center [298, 130] width 505 height 33
click at [46, 114] on select "Change the compare at price to the current price (sale) Change the compare at p…" at bounding box center [298, 130] width 505 height 33
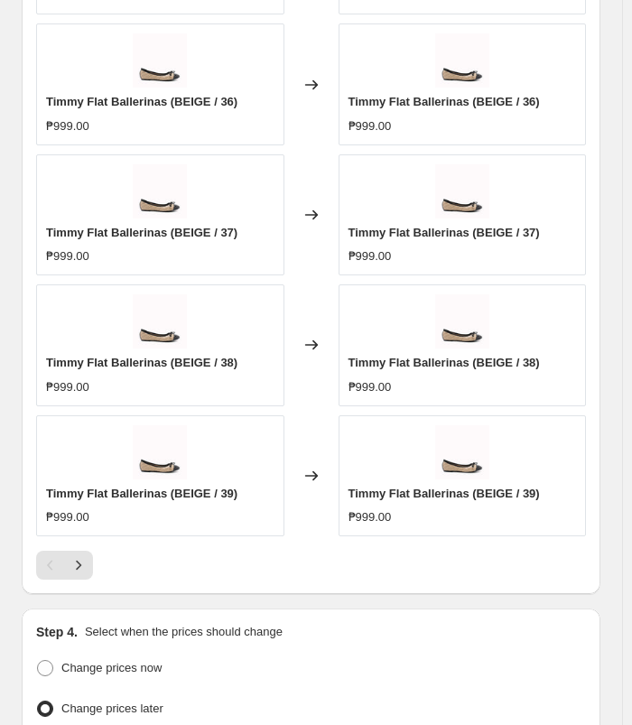
scroll to position [1580, 0]
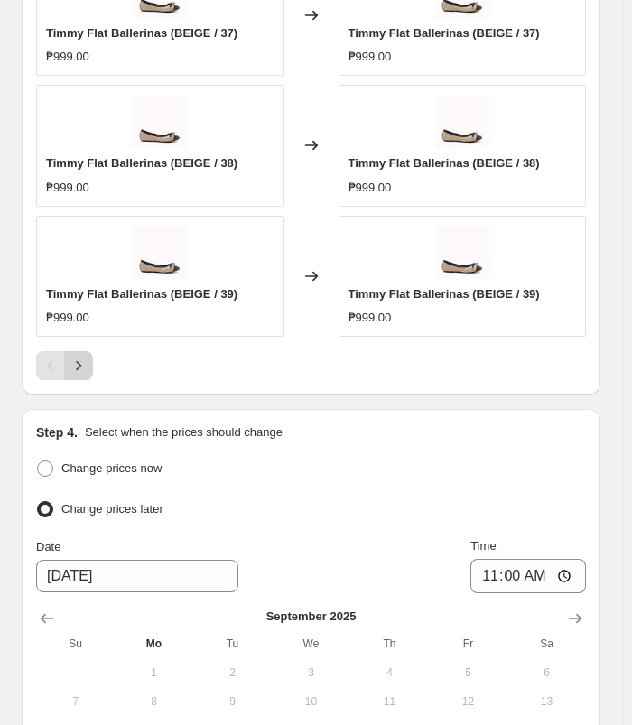
click at [92, 357] on button "Next" at bounding box center [78, 365] width 29 height 29
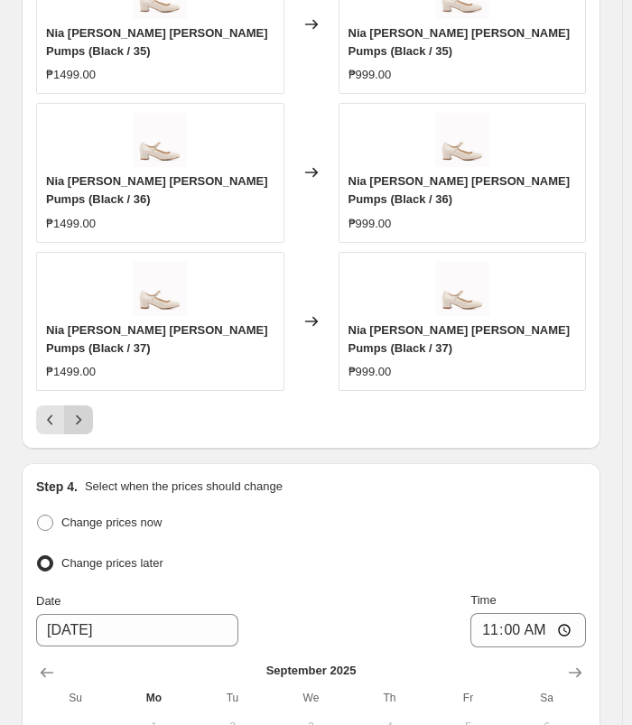
click at [91, 406] on button "Next" at bounding box center [78, 420] width 29 height 29
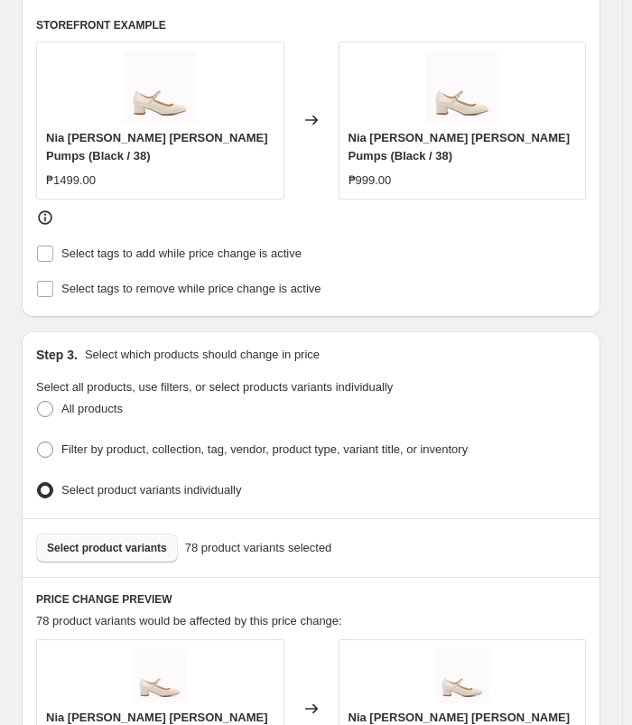
scroll to position [496, 0]
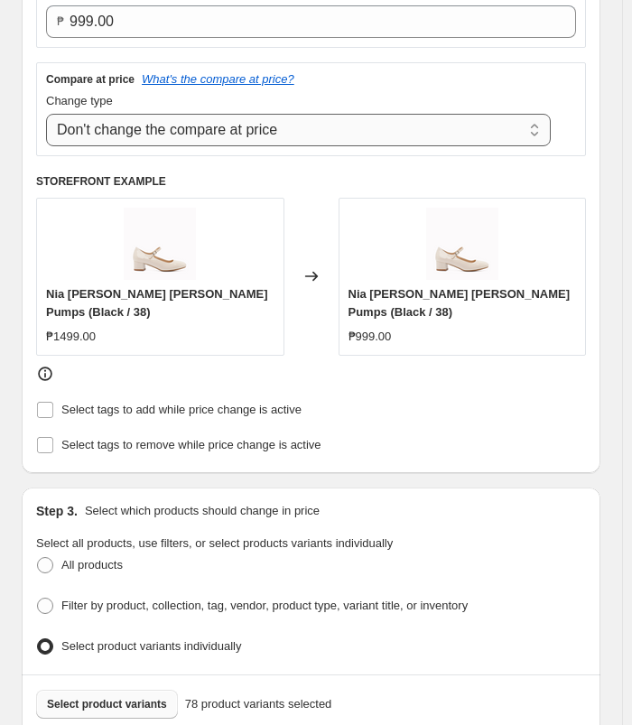
click at [313, 116] on select "Change the compare at price to the current price (sale) Change the compare at p…" at bounding box center [298, 130] width 505 height 33
select select "ep"
click at [46, 114] on select "Change the compare at price to the current price (sale) Change the compare at p…" at bounding box center [298, 130] width 505 height 33
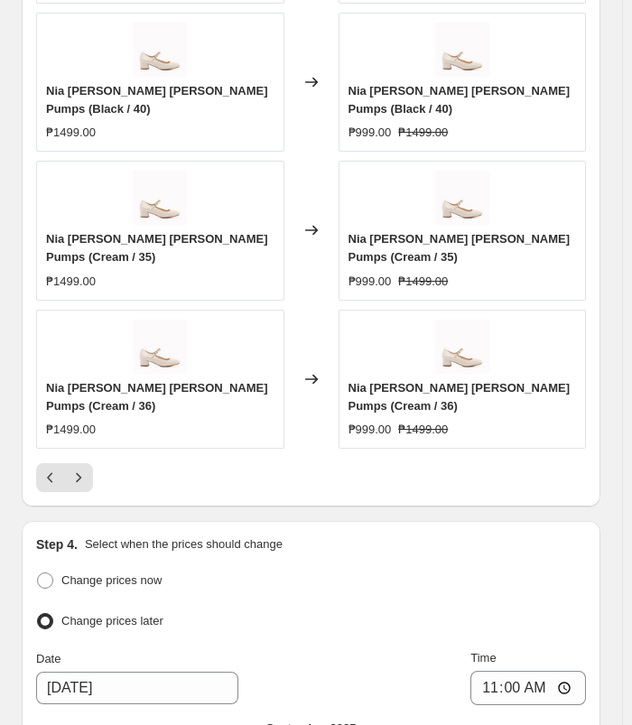
scroll to position [1580, 0]
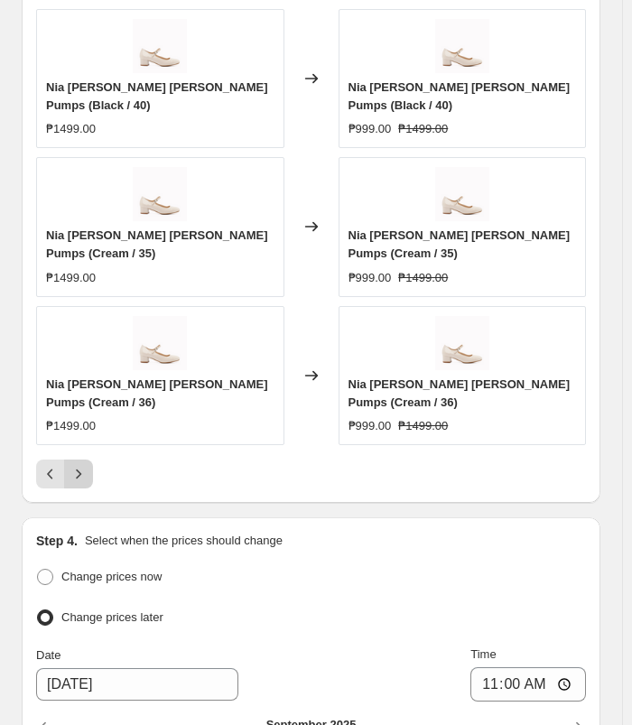
click at [73, 465] on icon "Next" at bounding box center [79, 474] width 18 height 18
click at [72, 465] on icon "Next" at bounding box center [79, 474] width 18 height 18
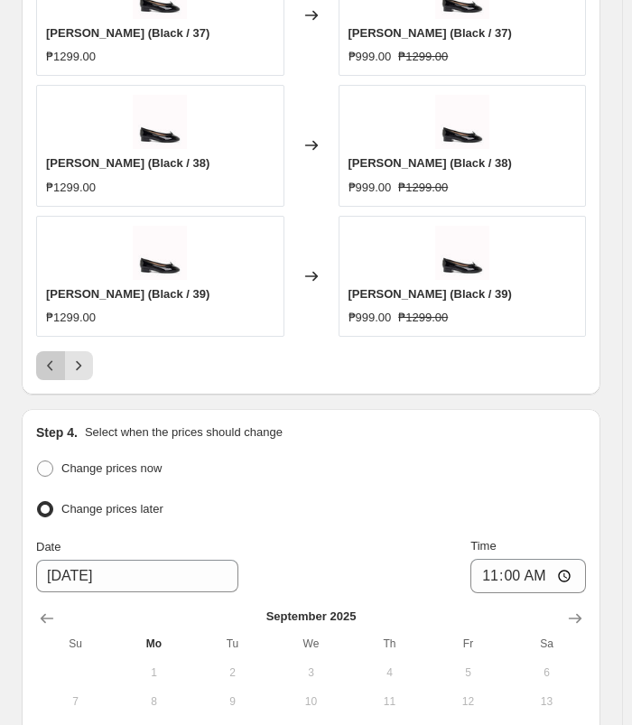
click at [52, 357] on icon "Previous" at bounding box center [51, 366] width 18 height 18
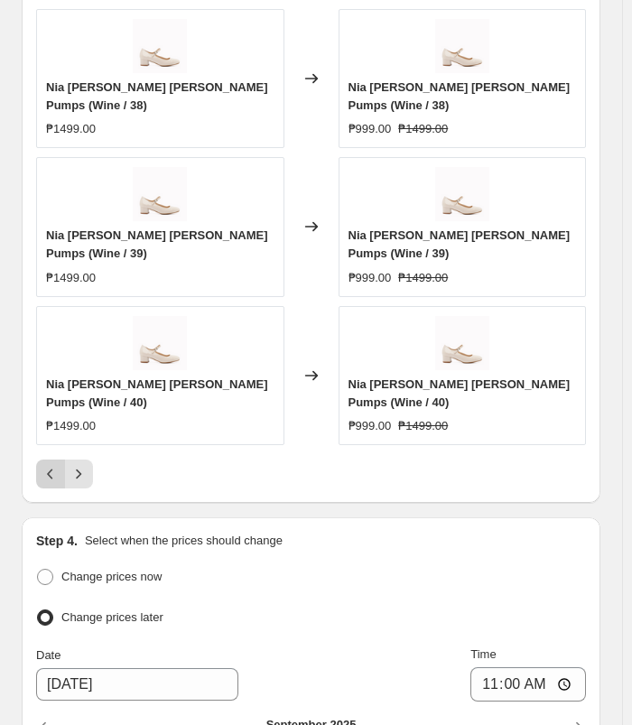
click at [52, 465] on icon "Previous" at bounding box center [51, 474] width 18 height 18
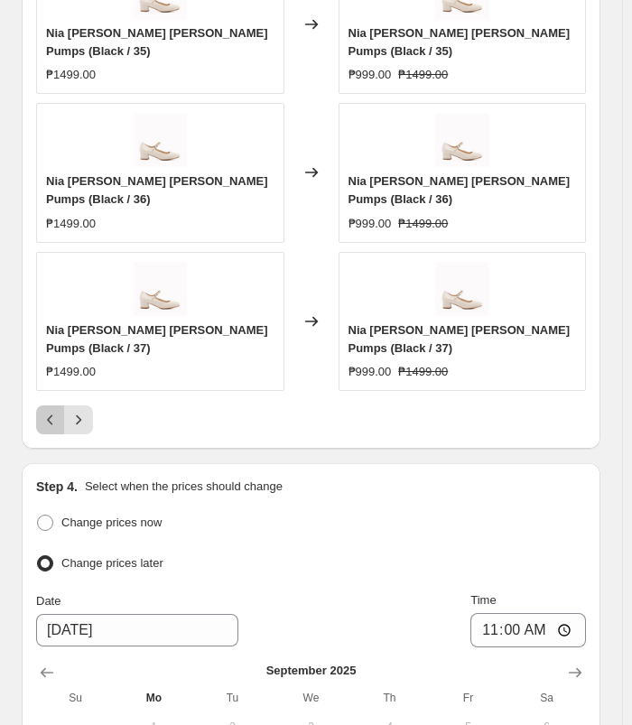
click at [52, 411] on icon "Previous" at bounding box center [51, 420] width 18 height 18
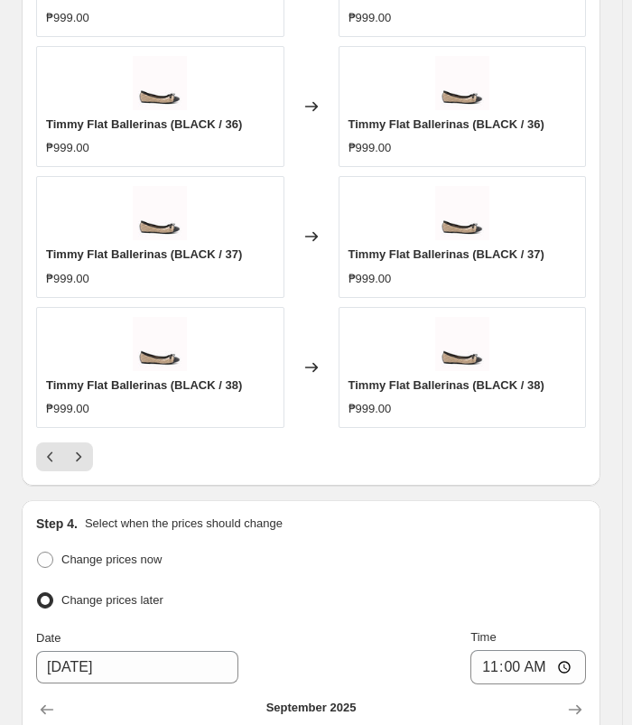
scroll to position [1538, 0]
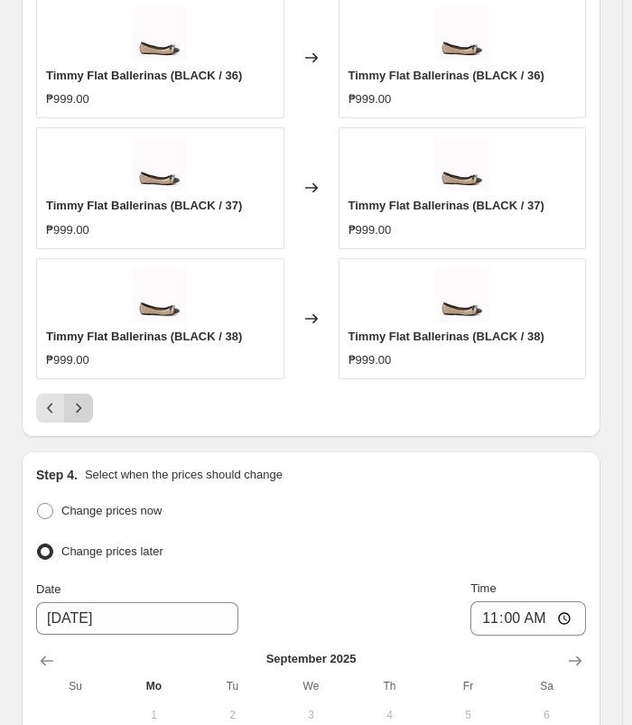
click at [83, 402] on icon "Next" at bounding box center [79, 408] width 18 height 18
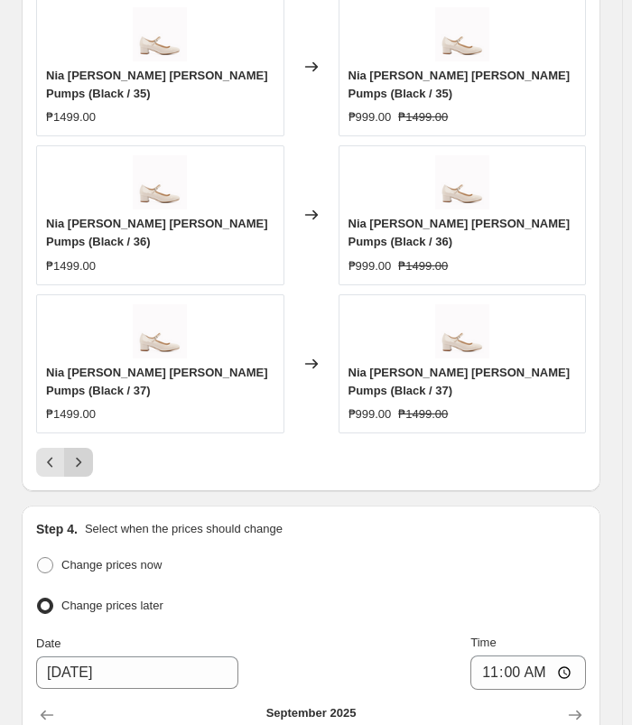
click at [84, 454] on icon "Next" at bounding box center [79, 463] width 18 height 18
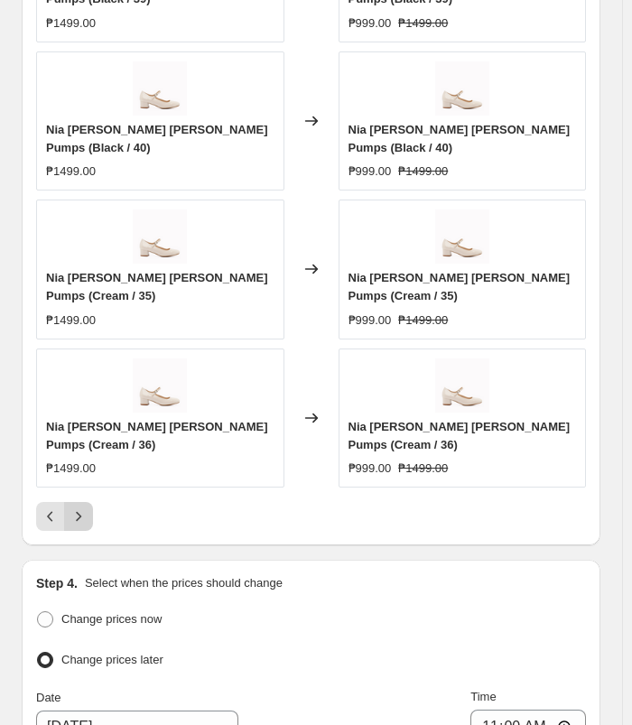
click at [84, 508] on icon "Next" at bounding box center [79, 517] width 18 height 18
click at [85, 508] on icon "Next" at bounding box center [79, 517] width 18 height 18
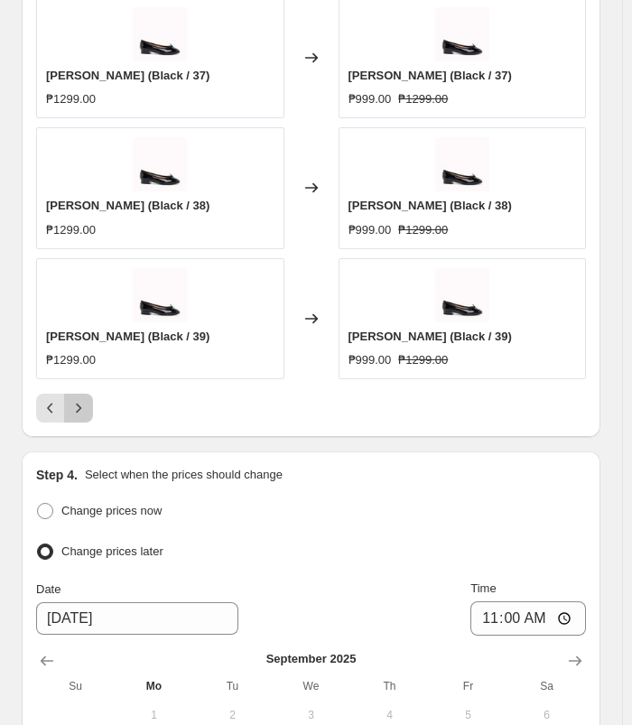
click at [85, 402] on icon "Next" at bounding box center [79, 408] width 18 height 18
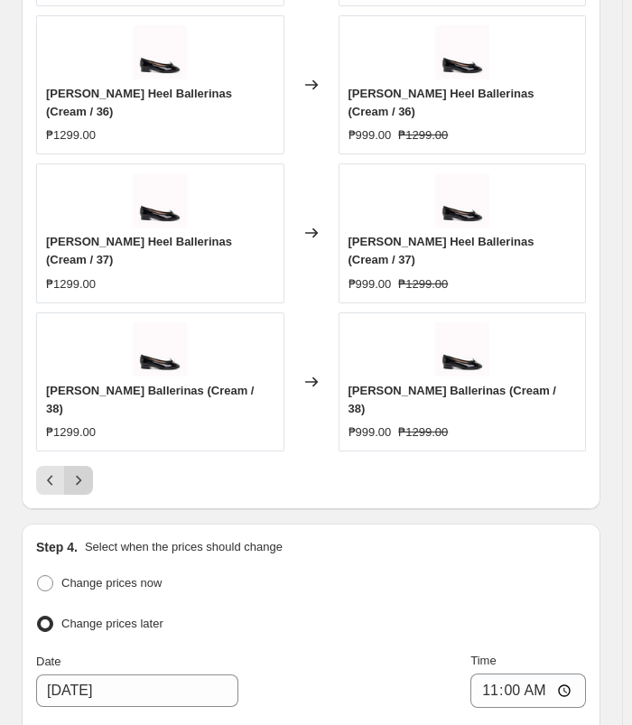
click at [85, 472] on icon "Next" at bounding box center [79, 481] width 18 height 18
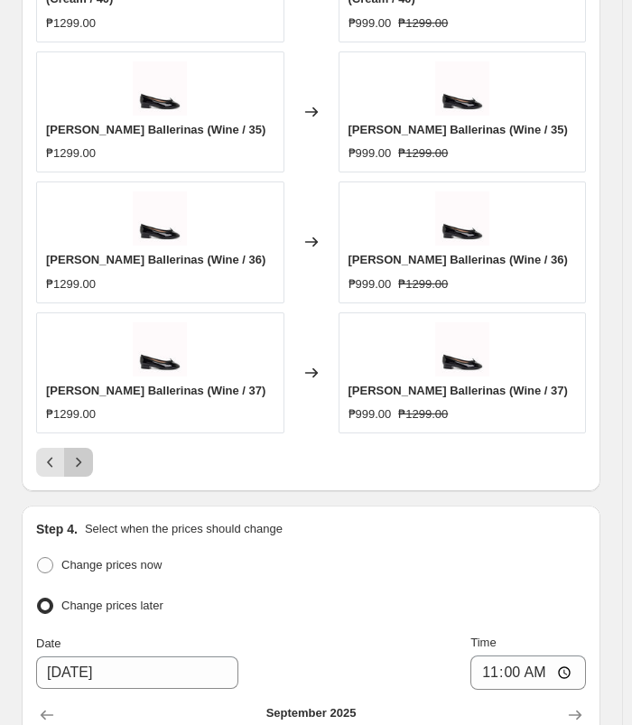
click at [85, 454] on icon "Next" at bounding box center [79, 463] width 18 height 18
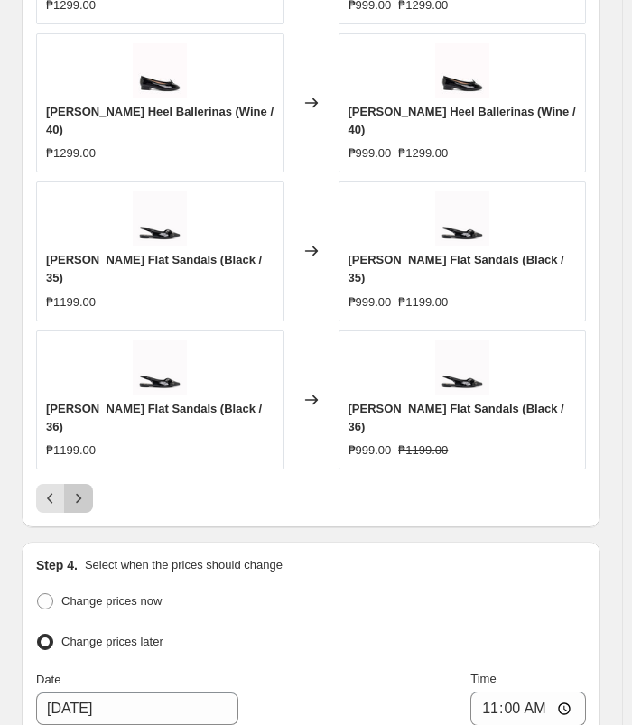
click at [85, 490] on icon "Next" at bounding box center [79, 499] width 18 height 18
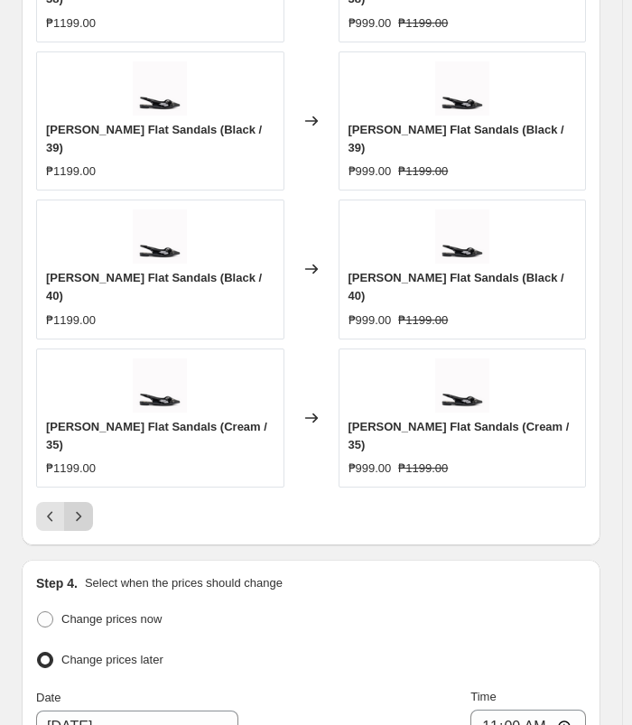
click at [89, 502] on button "Next" at bounding box center [78, 516] width 29 height 29
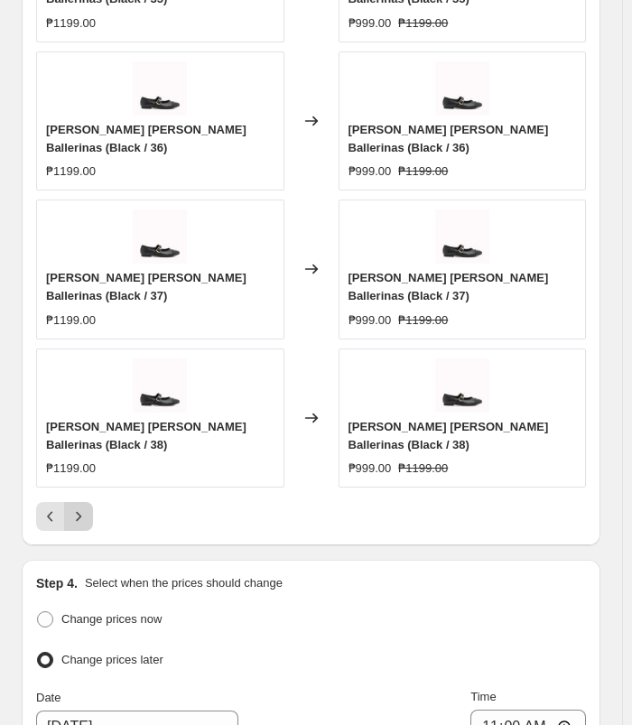
click at [88, 502] on button "Next" at bounding box center [78, 516] width 29 height 29
click at [78, 508] on icon "Next" at bounding box center [79, 517] width 18 height 18
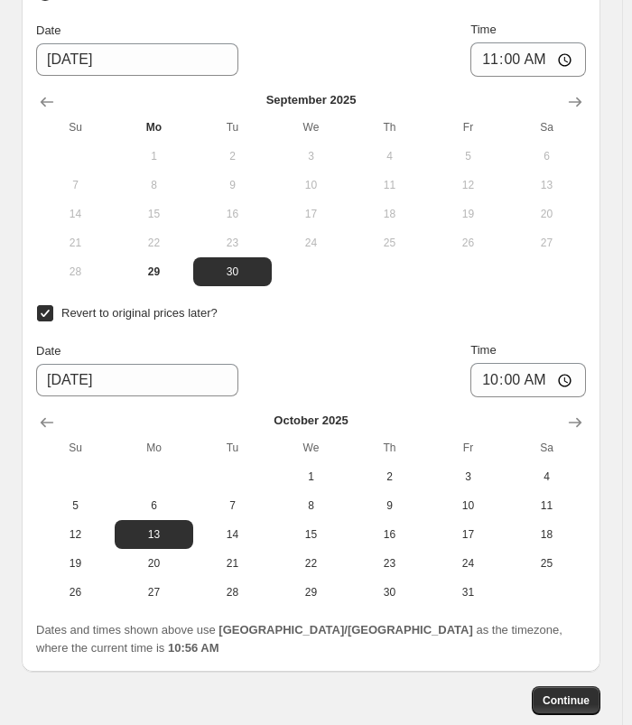
scroll to position [1909, 0]
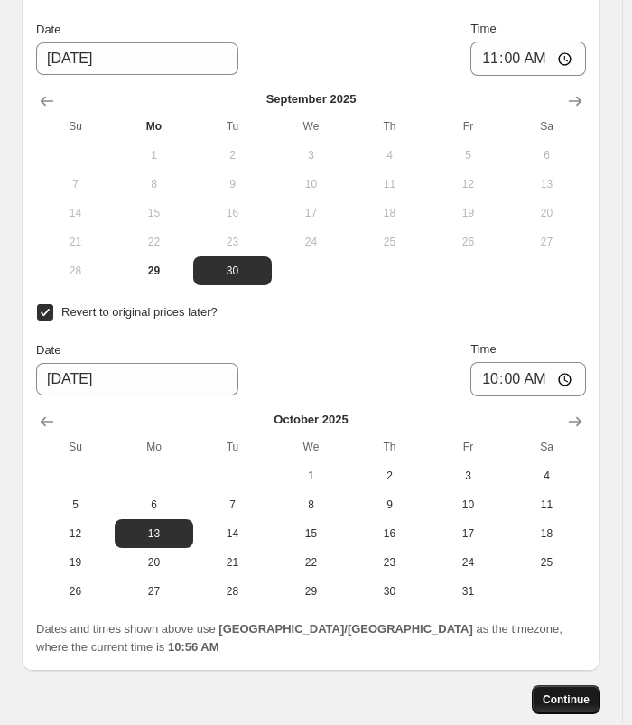
click at [550, 686] on button "Continue" at bounding box center [566, 700] width 69 height 29
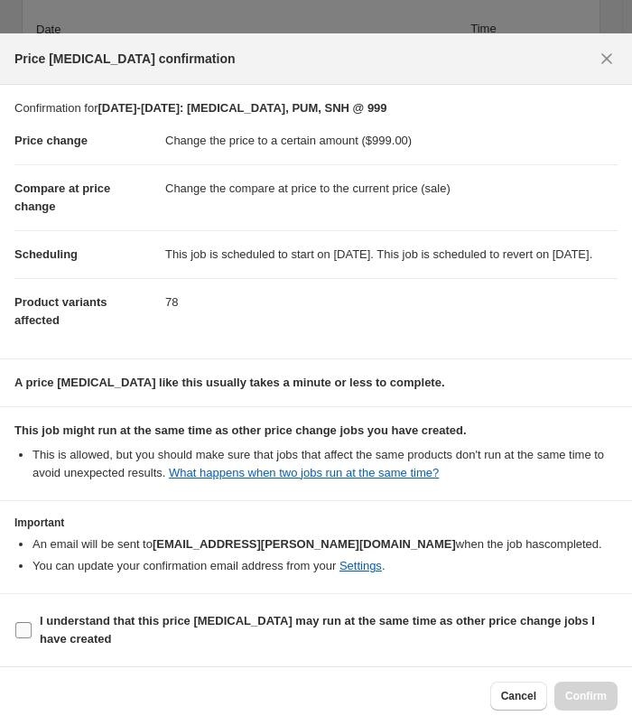
click at [204, 626] on b "I understand that this price [MEDICAL_DATA] may run at the same time as other p…" at bounding box center [318, 630] width 556 height 32
click at [32, 626] on input "I understand that this price [MEDICAL_DATA] may run at the same time as other p…" at bounding box center [23, 630] width 16 height 16
checkbox input "true"
click at [598, 705] on button "Confirm" at bounding box center [586, 696] width 63 height 29
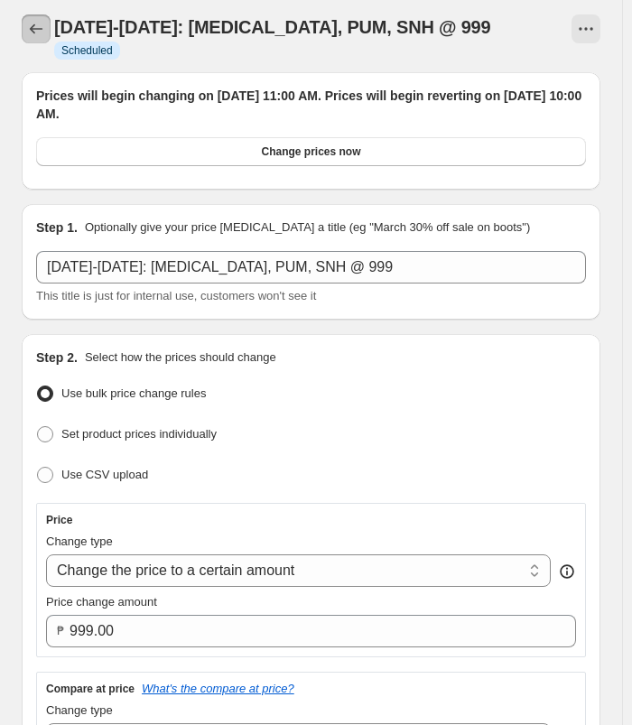
click at [42, 30] on icon "Price change jobs" at bounding box center [36, 29] width 13 height 10
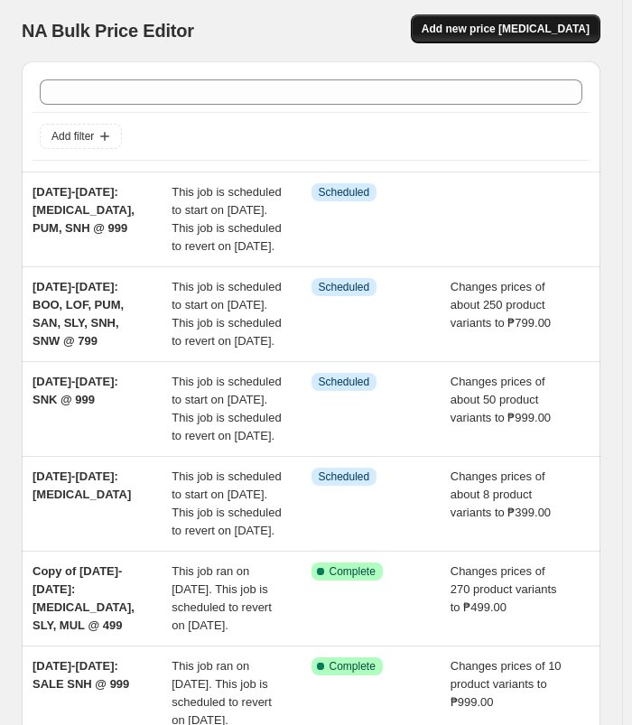
click at [575, 29] on span "Add new price [MEDICAL_DATA]" at bounding box center [506, 29] width 168 height 14
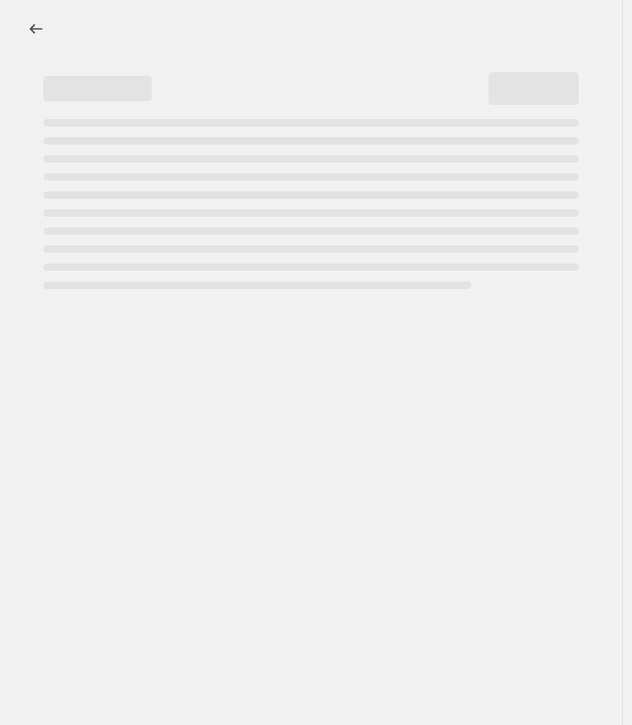
select select "percentage"
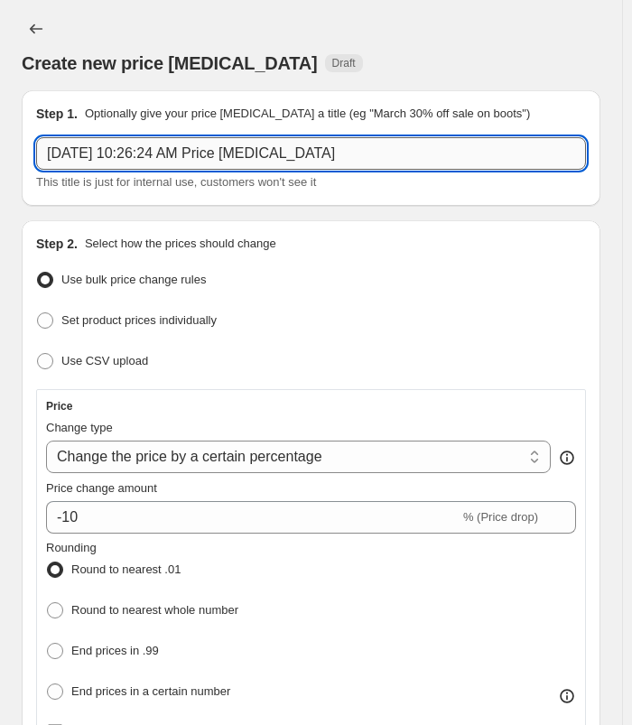
click at [473, 147] on input "[DATE] 10:26:24 AM Price [MEDICAL_DATA]" at bounding box center [311, 153] width 550 height 33
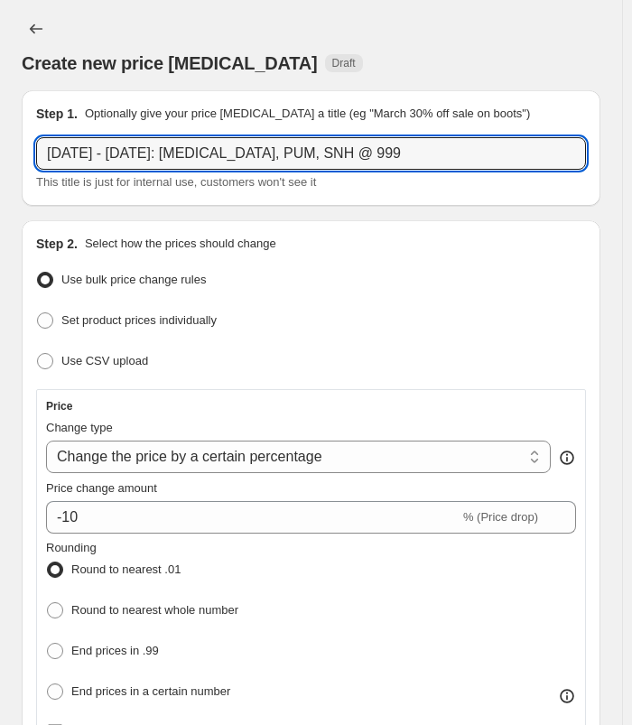
type input "[DATE] - [DATE]: [MEDICAL_DATA], PUM, SNH @ 999"
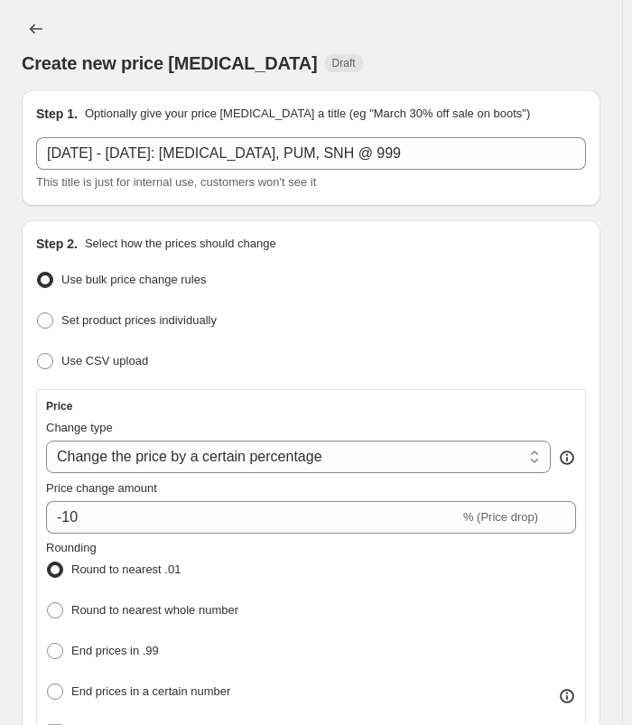
click at [543, 73] on div "Create new price [MEDICAL_DATA] Draft" at bounding box center [311, 63] width 579 height 25
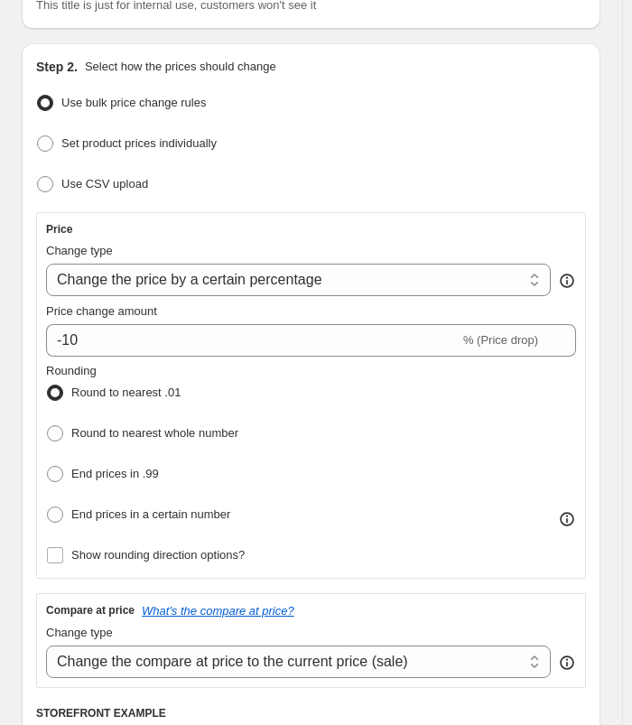
scroll to position [181, 0]
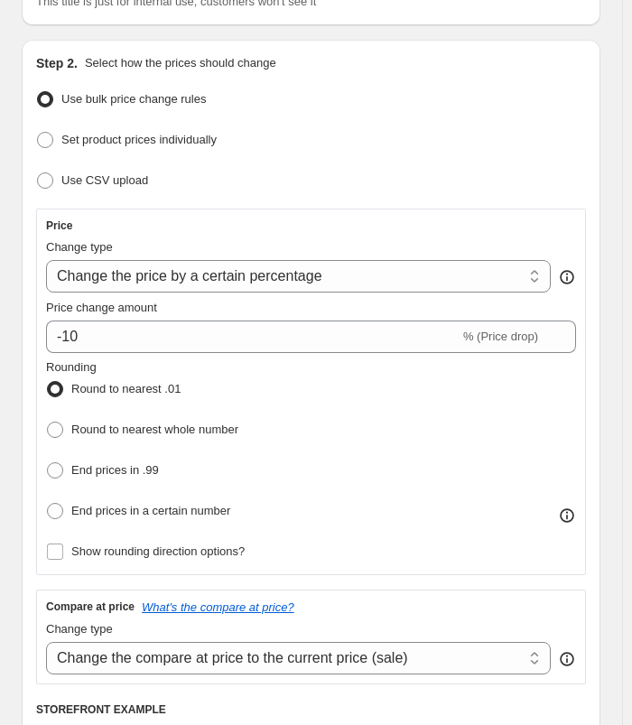
click at [373, 257] on div "Change type Change the price to a certain amount Change the price by a certain …" at bounding box center [298, 266] width 505 height 54
click at [365, 269] on select "Change the price to a certain amount Change the price by a certain amount Chang…" at bounding box center [298, 276] width 505 height 33
select select "to"
click at [46, 260] on select "Change the price to a certain amount Change the price by a certain amount Chang…" at bounding box center [298, 276] width 505 height 33
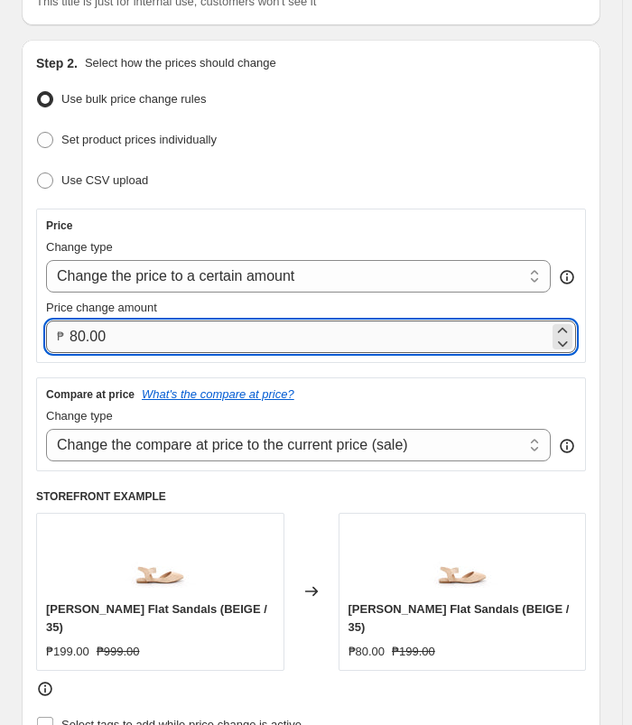
click at [173, 329] on input "80.00" at bounding box center [310, 337] width 480 height 33
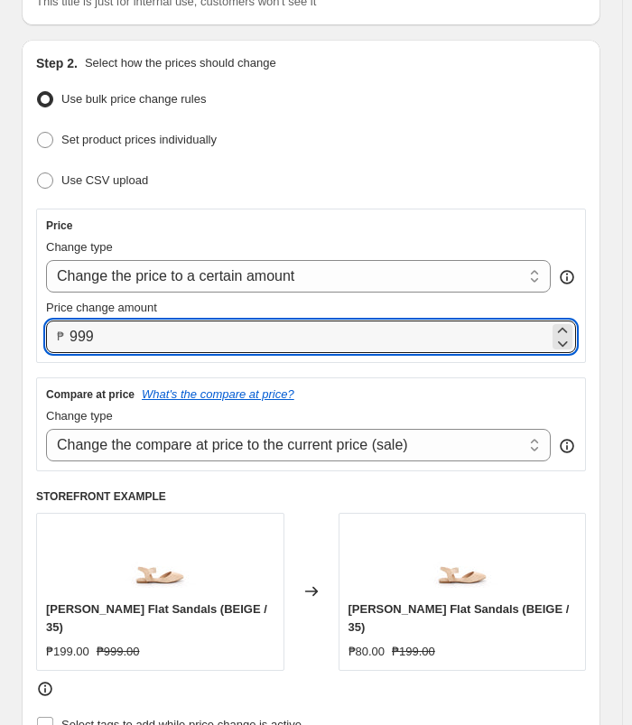
type input "999.00"
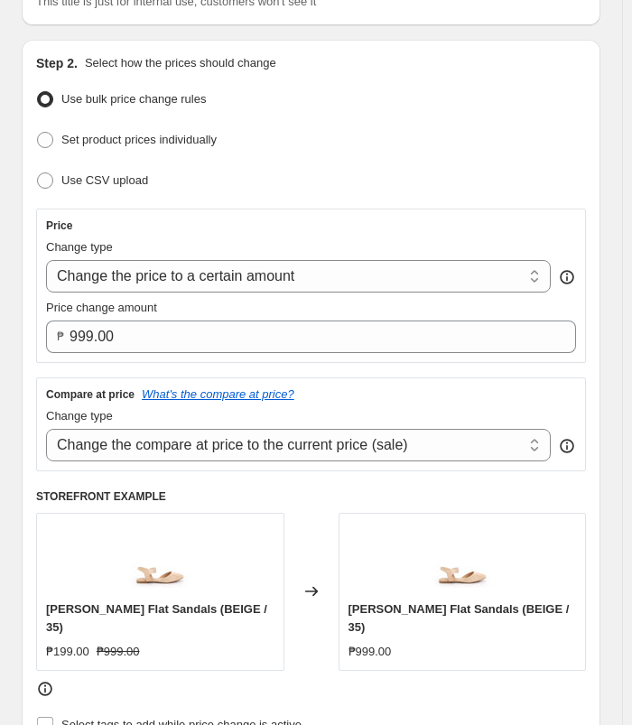
click at [330, 152] on ul "Use bulk price change rules Set product prices individually Use CSV upload" at bounding box center [311, 141] width 550 height 108
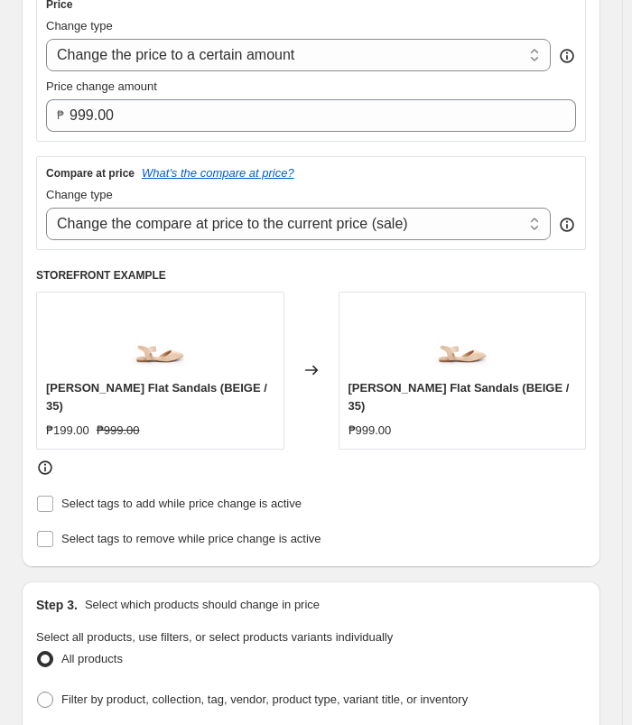
scroll to position [452, 0]
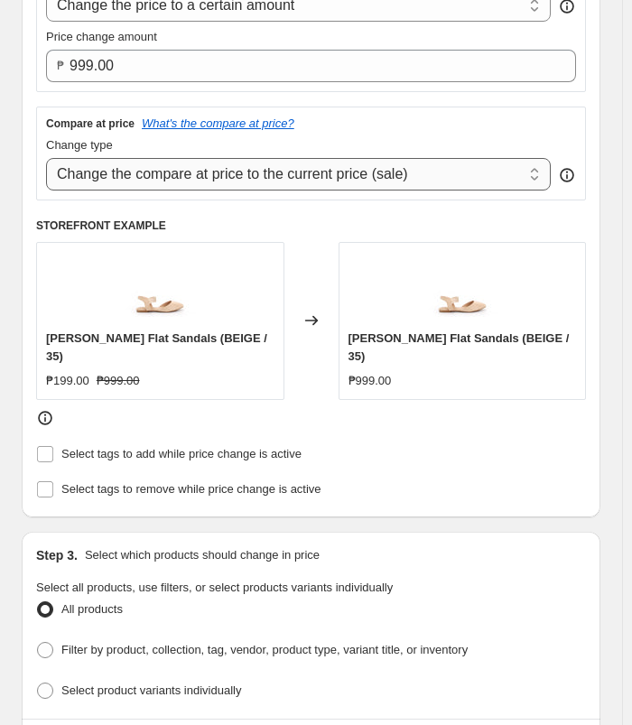
click at [400, 180] on select "Change the compare at price to the current price (sale) Change the compare at p…" at bounding box center [298, 174] width 505 height 33
select select "no_change"
click at [46, 158] on select "Change the compare at price to the current price (sale) Change the compare at p…" at bounding box center [298, 174] width 505 height 33
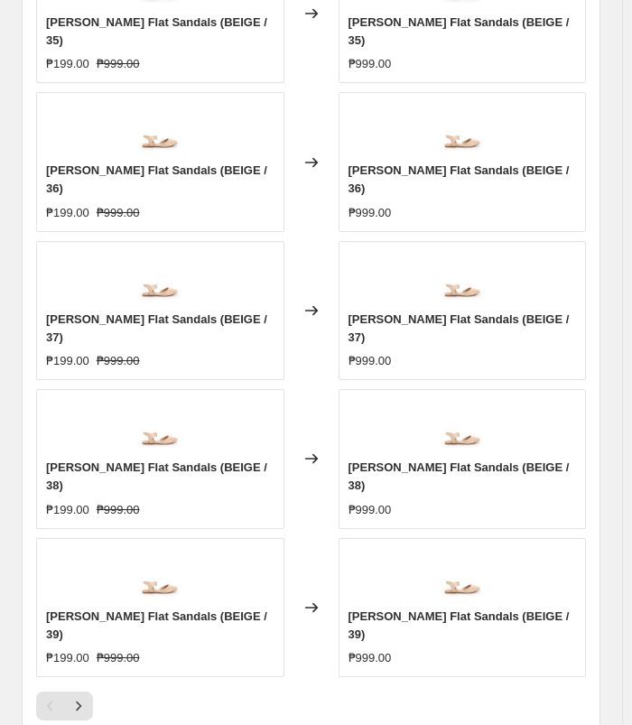
scroll to position [1519, 0]
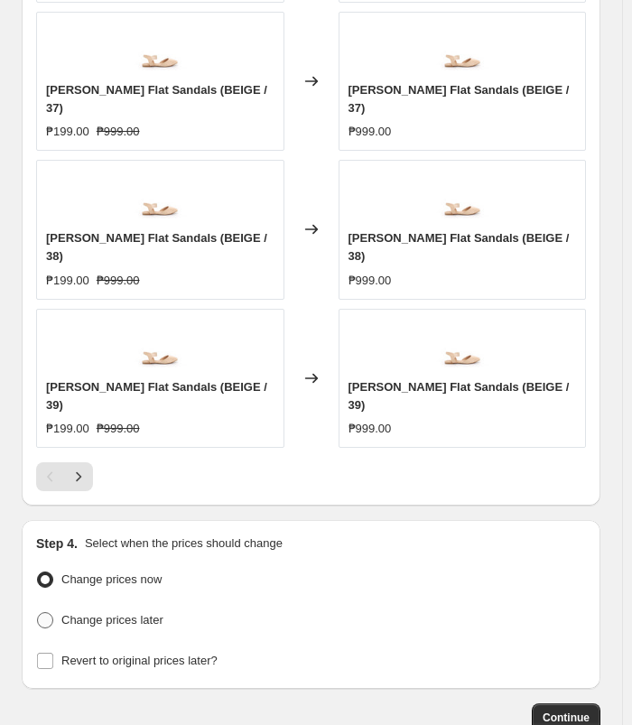
click at [108, 613] on span "Change prices later" at bounding box center [112, 620] width 102 height 14
click at [38, 613] on input "Change prices later" at bounding box center [37, 613] width 1 height 1
radio input "true"
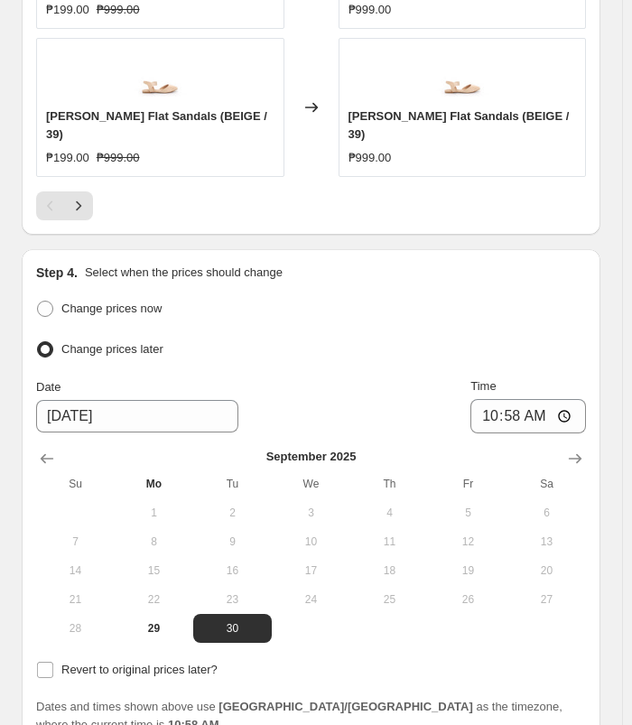
scroll to position [1831, 0]
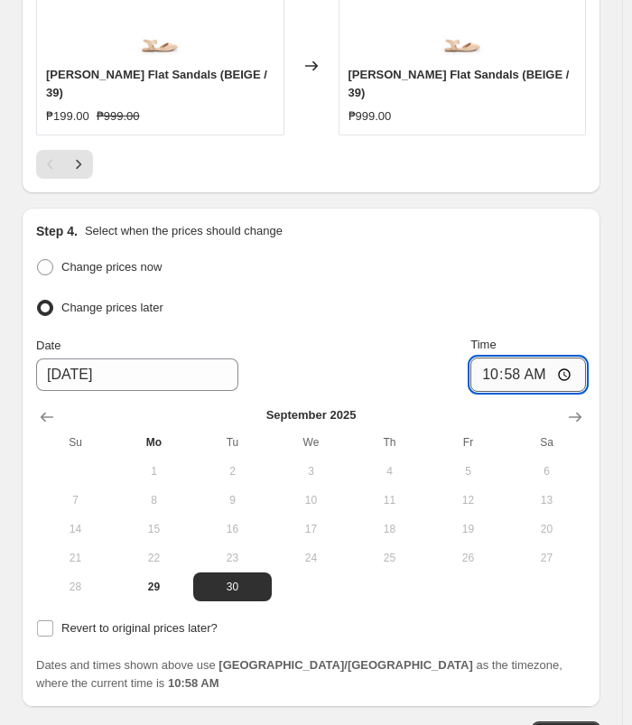
click at [512, 358] on input "10:58" at bounding box center [529, 375] width 116 height 34
click at [499, 358] on input "10:58" at bounding box center [529, 375] width 116 height 34
type input "11:00"
click at [536, 358] on input "11:00" at bounding box center [529, 375] width 116 height 34
click at [176, 622] on span "Revert to original prices later?" at bounding box center [139, 629] width 156 height 14
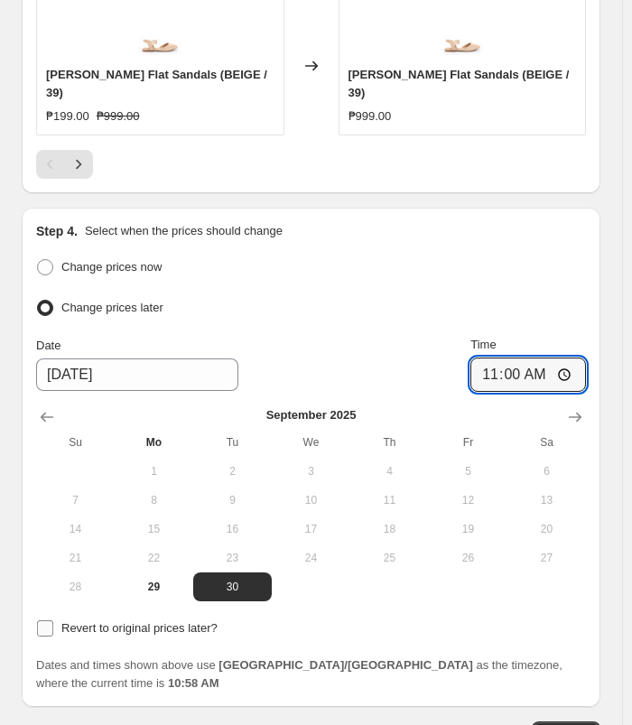
click at [53, 621] on input "Revert to original prices later?" at bounding box center [45, 629] width 16 height 16
checkbox input "true"
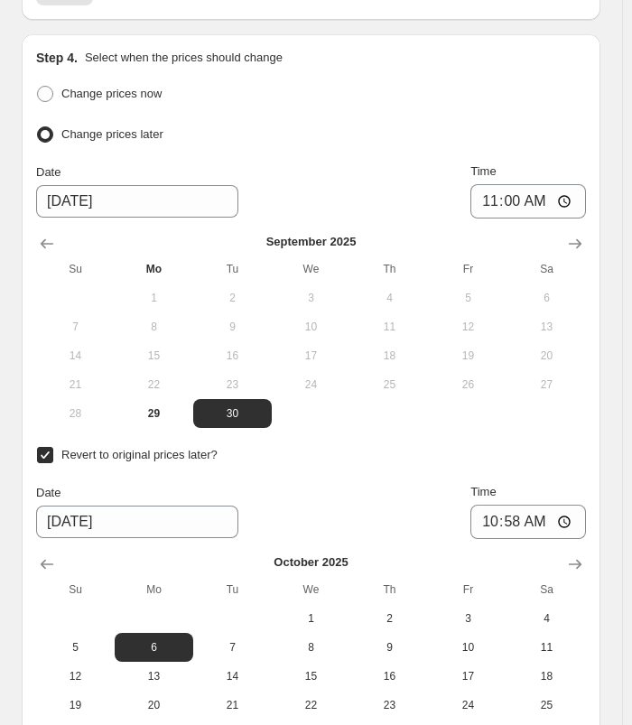
scroll to position [2012, 0]
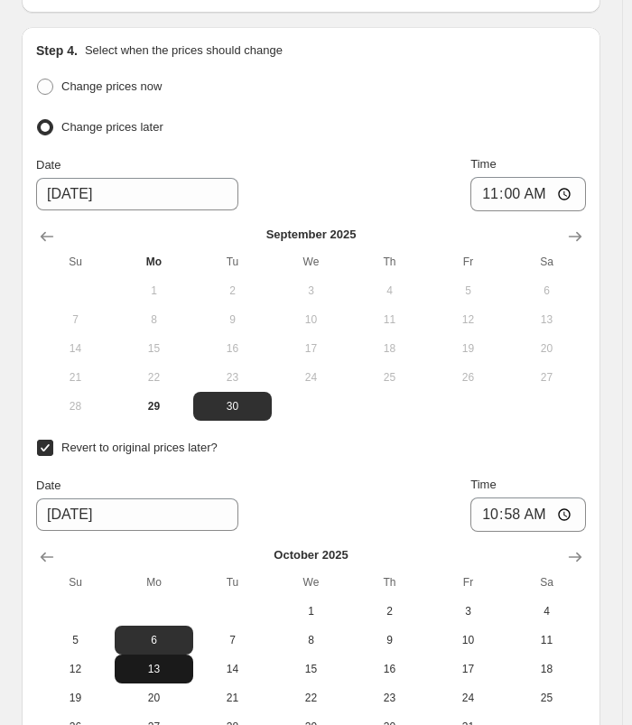
click at [158, 655] on button "13" at bounding box center [154, 669] width 79 height 29
type input "[DATE]"
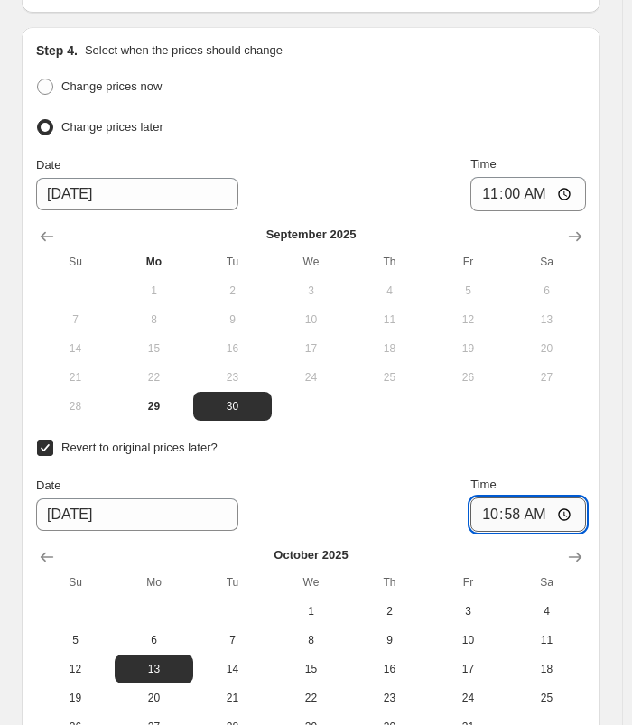
click at [494, 498] on input "10:58" at bounding box center [529, 515] width 116 height 34
type input "10:00"
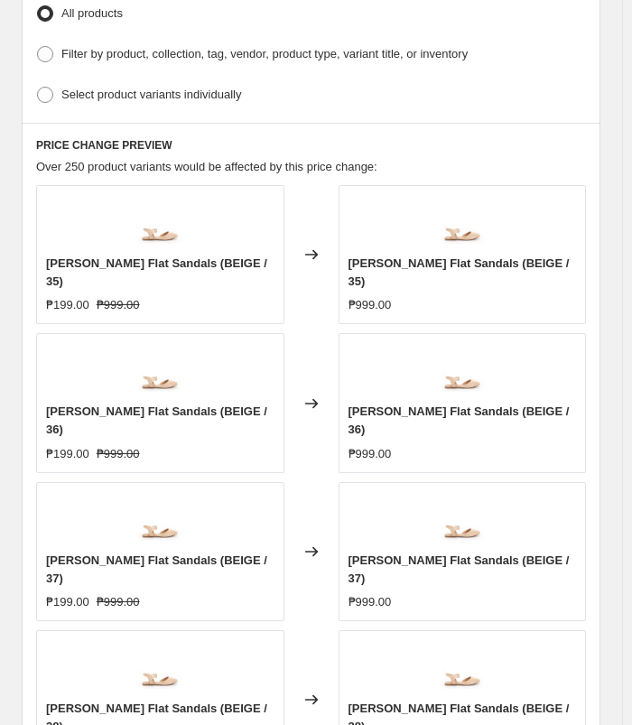
scroll to position [937, 0]
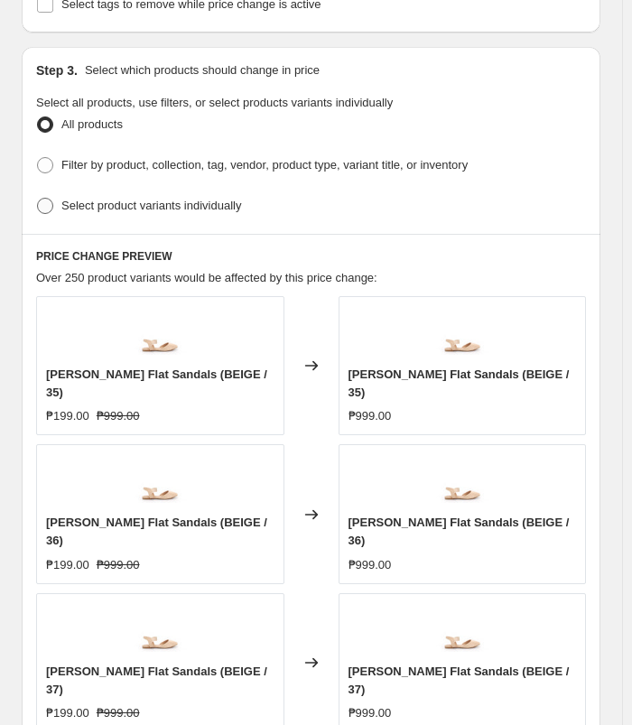
click at [158, 199] on span "Select product variants individually" at bounding box center [151, 206] width 180 height 14
click at [38, 198] on input "Select product variants individually" at bounding box center [37, 198] width 1 height 1
radio input "true"
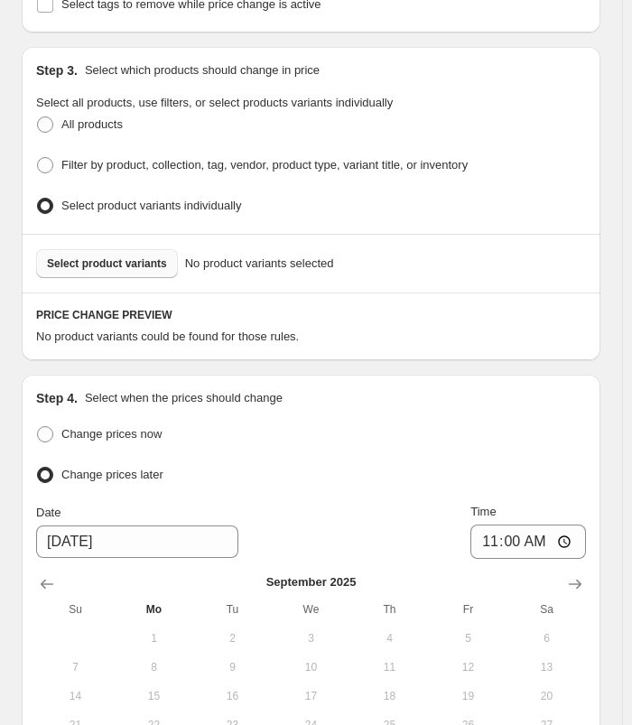
click at [62, 257] on span "Select product variants" at bounding box center [107, 264] width 120 height 14
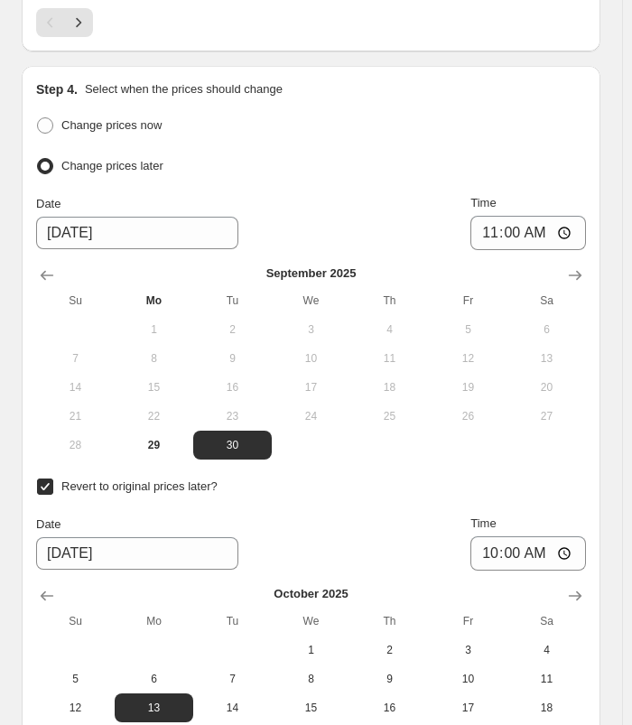
scroll to position [2170, 0]
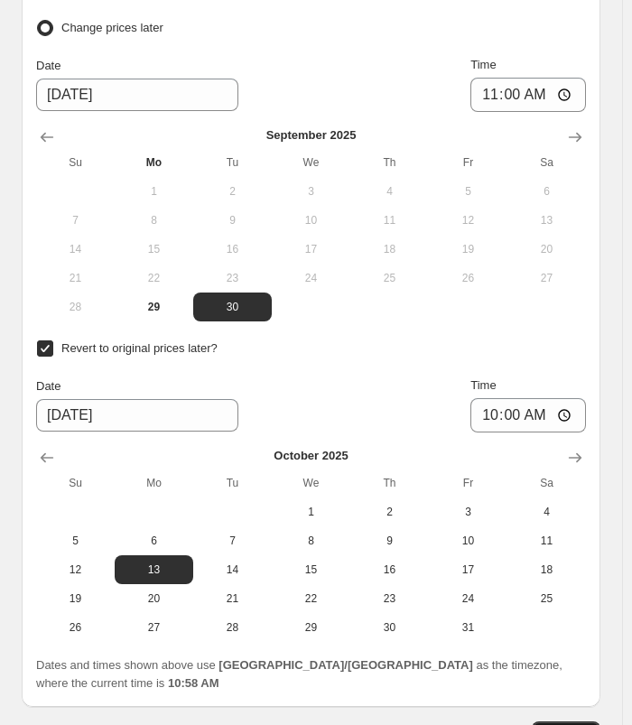
click at [575, 725] on span "Continue" at bounding box center [566, 736] width 47 height 14
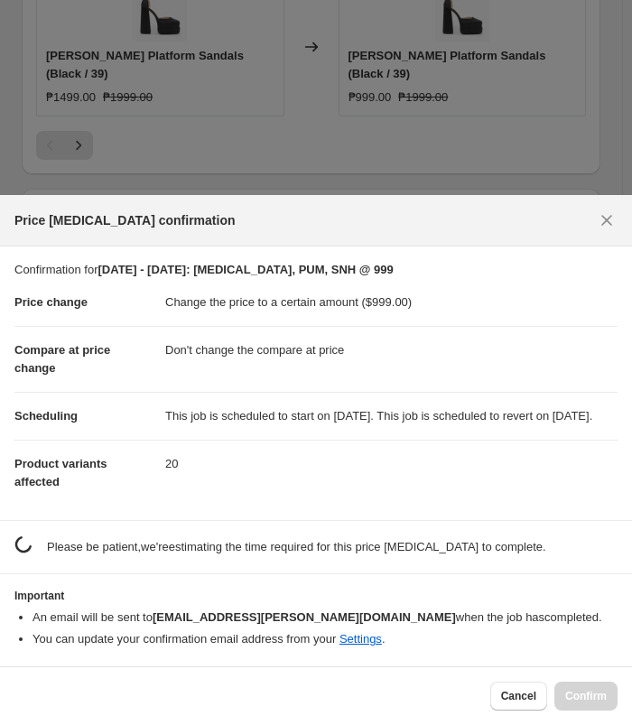
scroll to position [0, 0]
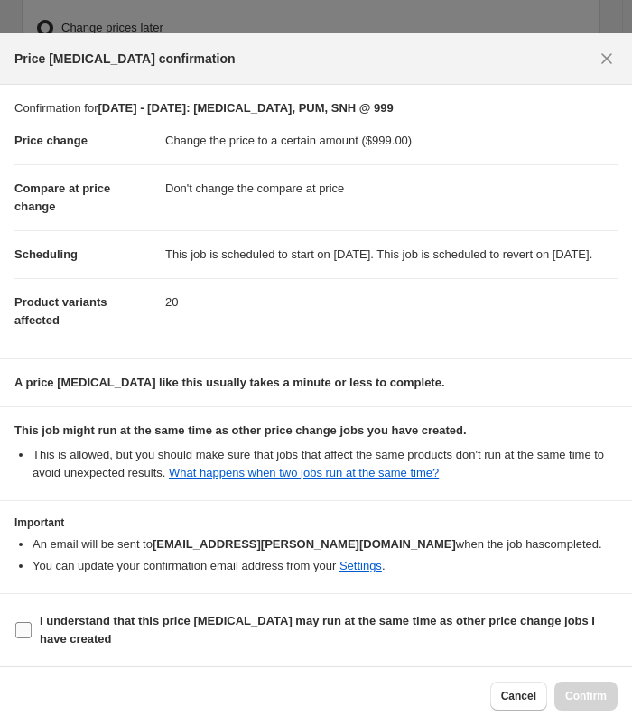
click at [141, 647] on span "I understand that this price [MEDICAL_DATA] may run at the same time as other p…" at bounding box center [329, 631] width 578 height 36
click at [32, 639] on input "I understand that this price [MEDICAL_DATA] may run at the same time as other p…" at bounding box center [23, 630] width 16 height 16
checkbox input "true"
click at [583, 694] on span "Confirm" at bounding box center [587, 696] width 42 height 14
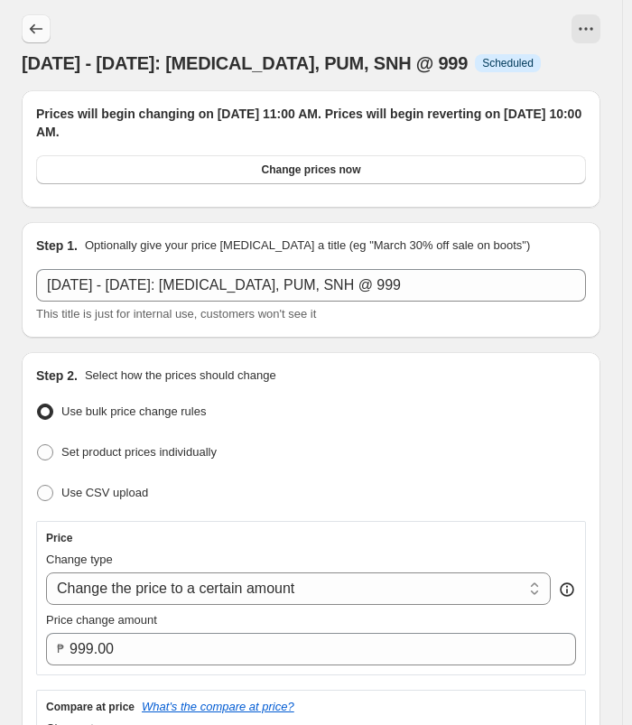
click at [45, 33] on button "Price change jobs" at bounding box center [36, 28] width 29 height 29
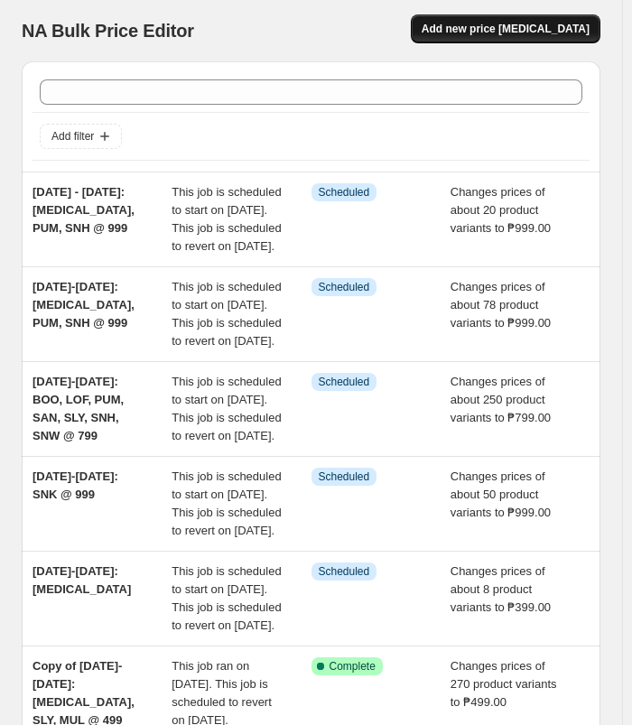
click at [554, 38] on button "Add new price [MEDICAL_DATA]" at bounding box center [506, 28] width 190 height 29
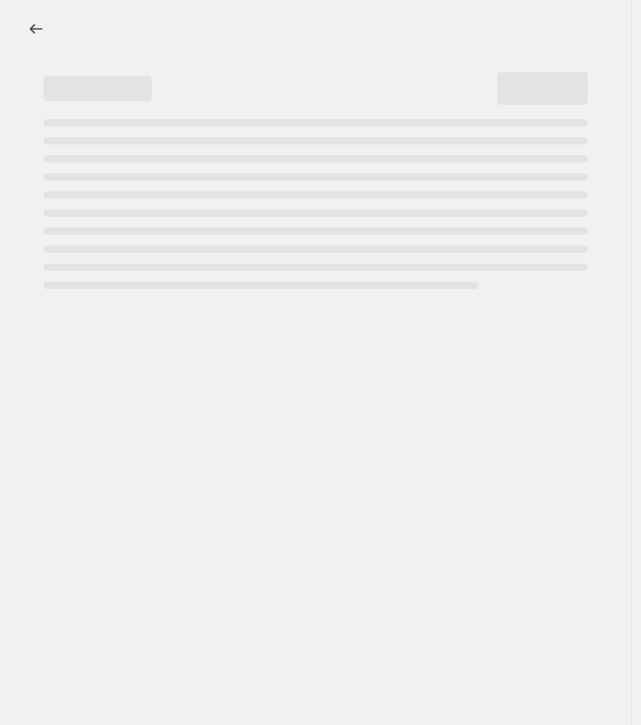
select select "percentage"
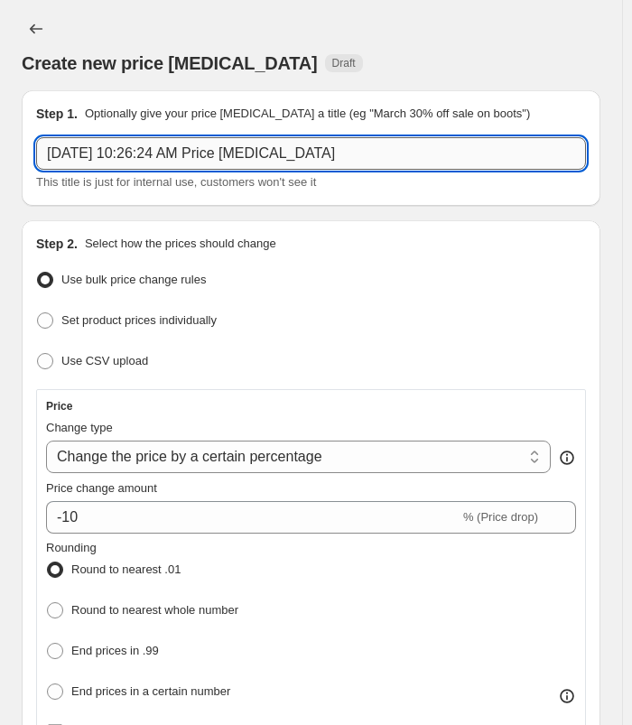
click at [374, 155] on input "[DATE] 10:26:24 AM Price [MEDICAL_DATA]" at bounding box center [311, 153] width 550 height 33
click at [174, 152] on input "text" at bounding box center [311, 153] width 550 height 33
click at [159, 148] on input "text" at bounding box center [311, 153] width 550 height 33
type input "B"
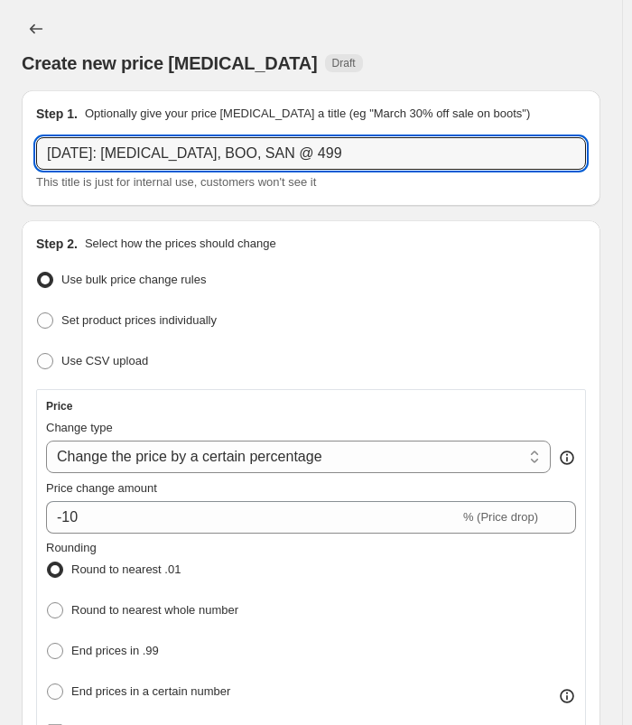
type input "[DATE]: [MEDICAL_DATA], BOO, SAN @ 499"
click at [396, 44] on div "Create new price [MEDICAL_DATA] Draft" at bounding box center [311, 44] width 579 height 61
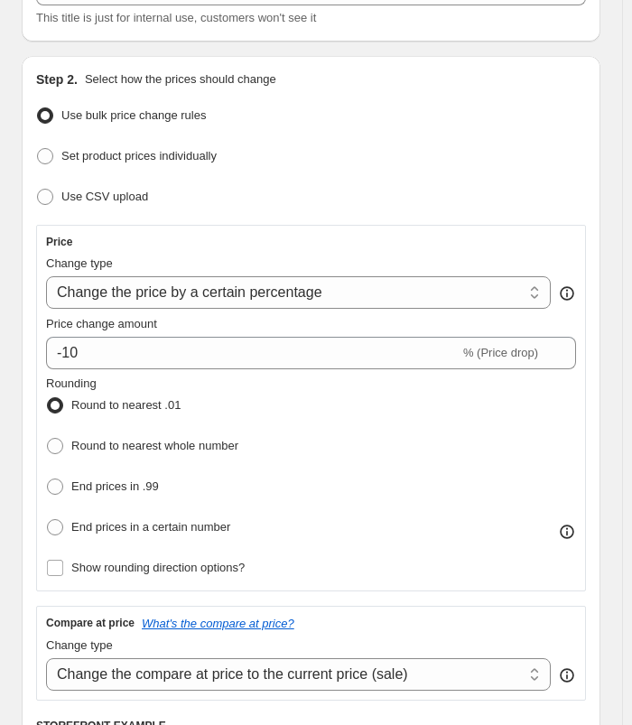
scroll to position [181, 0]
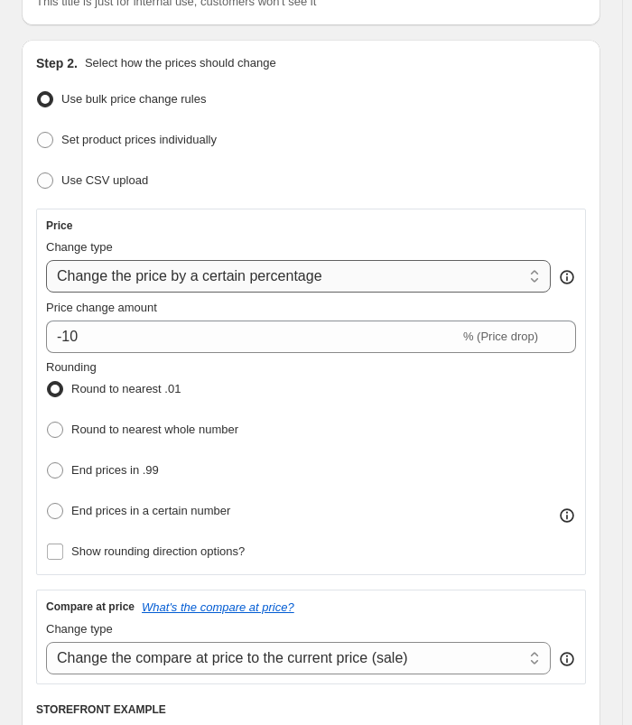
click at [306, 269] on select "Change the price to a certain amount Change the price by a certain amount Chang…" at bounding box center [298, 276] width 505 height 33
select select "to"
click at [46, 260] on select "Change the price to a certain amount Change the price by a certain amount Chang…" at bounding box center [298, 276] width 505 height 33
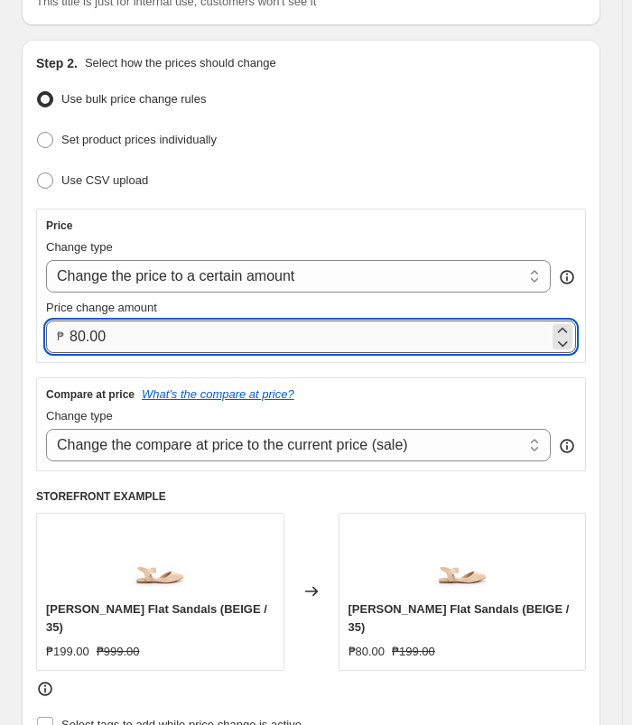
click at [214, 347] on input "80.00" at bounding box center [310, 337] width 480 height 33
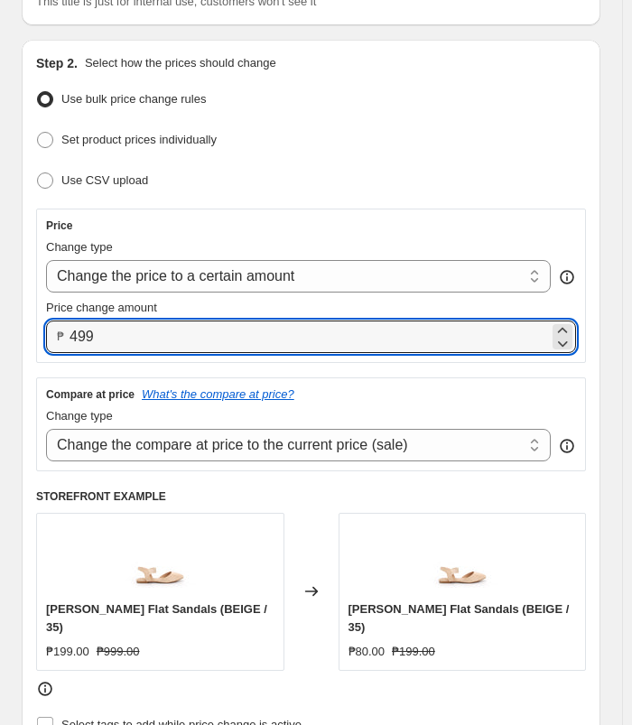
type input "499.00"
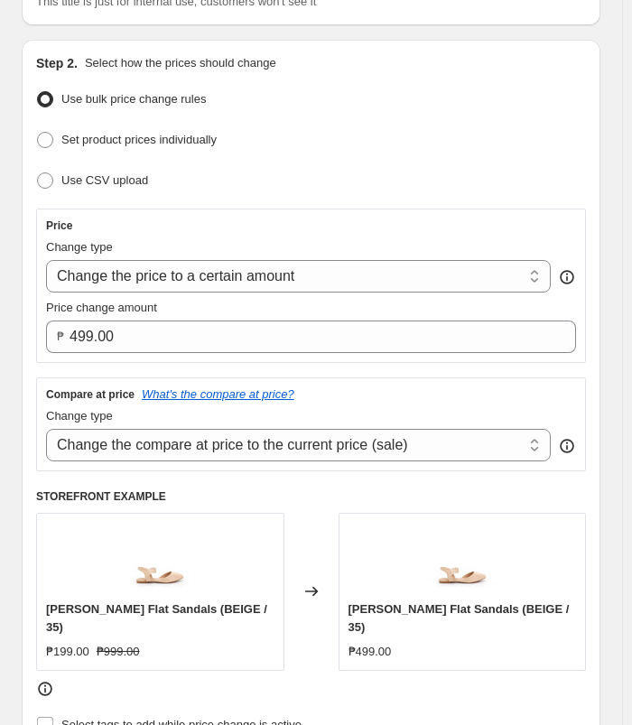
click at [502, 150] on div "Set product prices individually" at bounding box center [311, 140] width 550 height 26
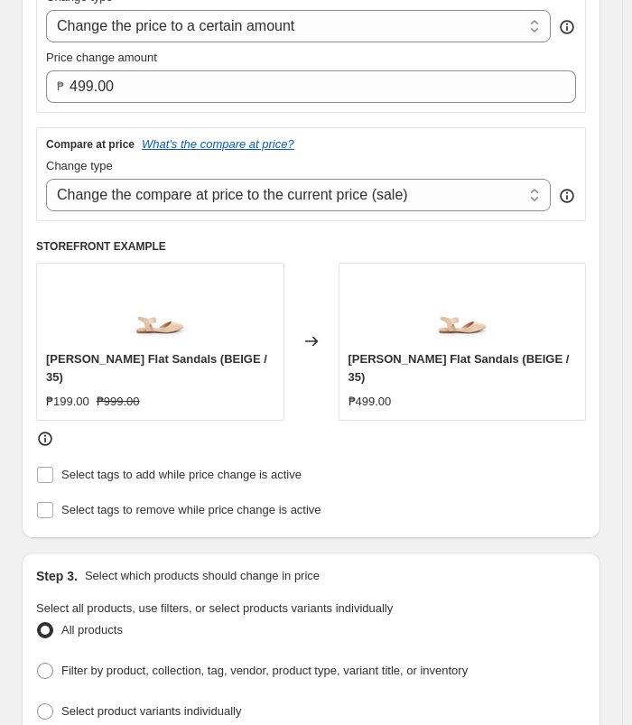
scroll to position [452, 0]
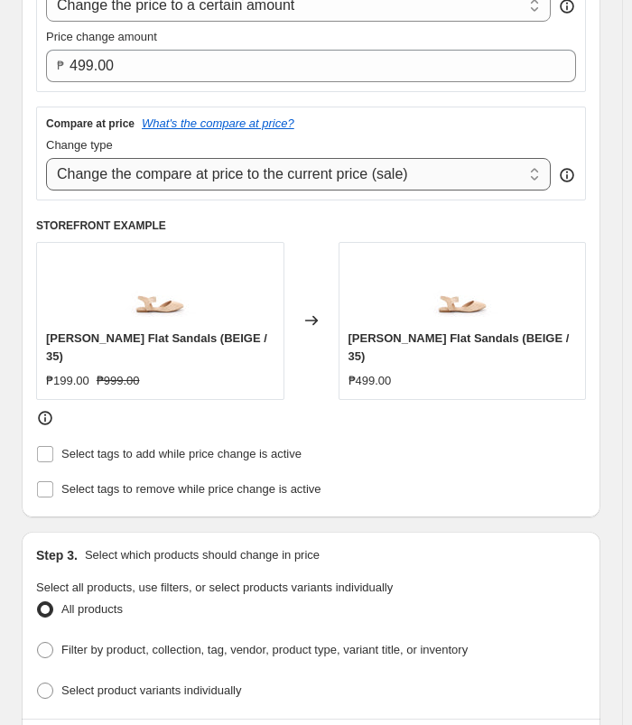
click at [398, 166] on select "Change the compare at price to the current price (sale) Change the compare at p…" at bounding box center [298, 174] width 505 height 33
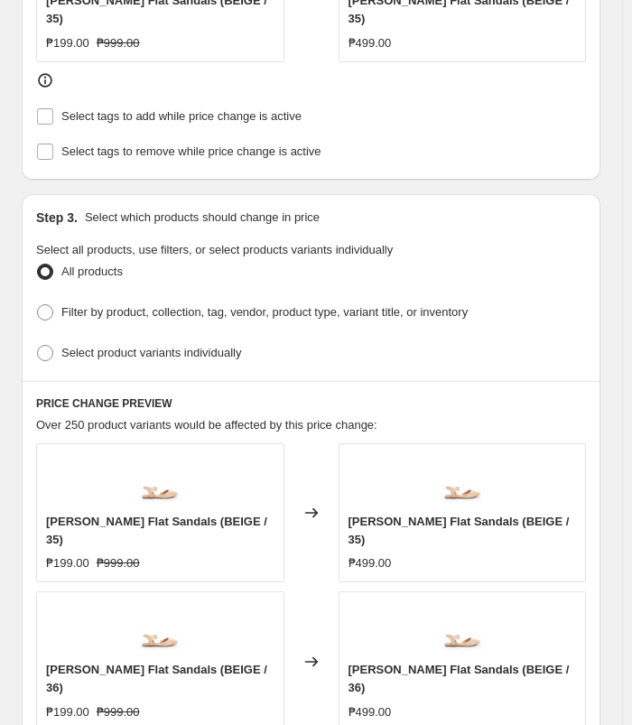
scroll to position [813, 0]
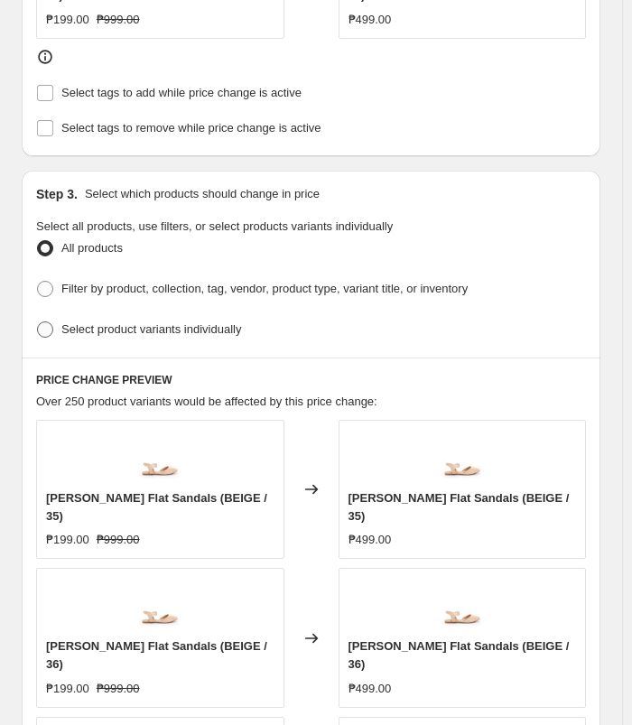
click at [125, 323] on span "Select product variants individually" at bounding box center [151, 330] width 180 height 14
click at [38, 322] on input "Select product variants individually" at bounding box center [37, 322] width 1 height 1
radio input "true"
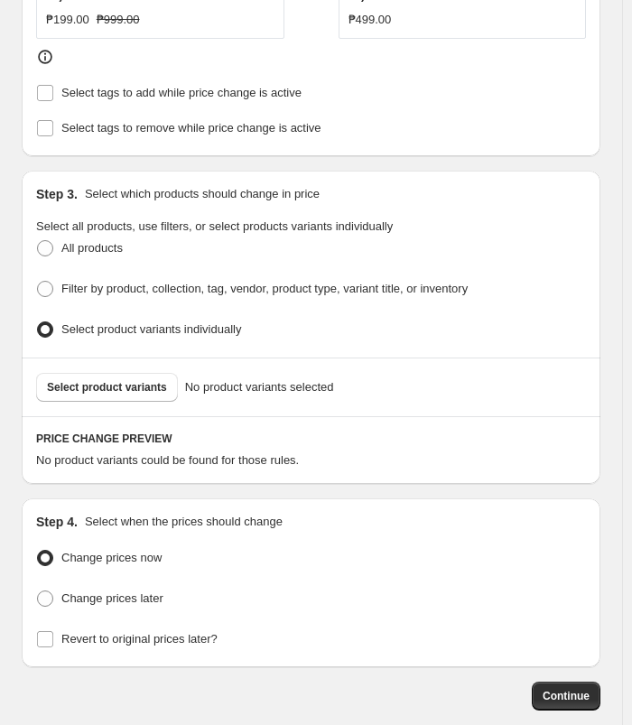
scroll to position [882, 0]
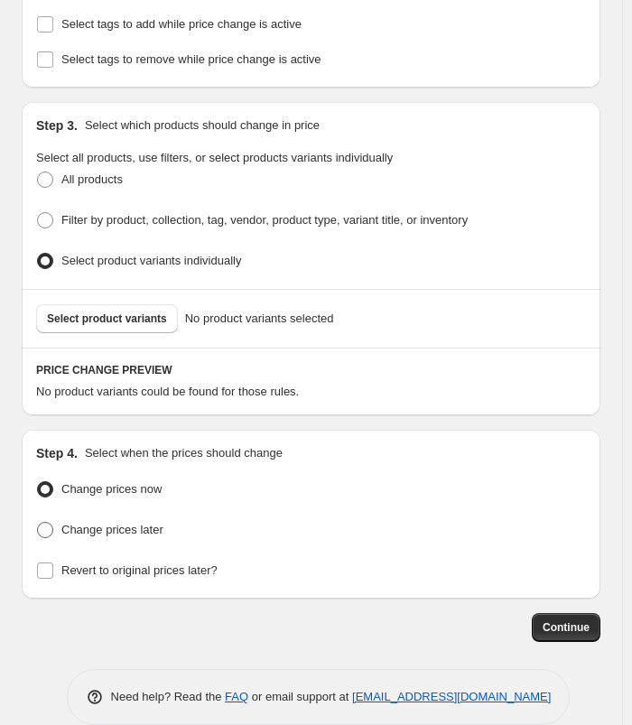
click at [128, 523] on span "Change prices later" at bounding box center [112, 530] width 102 height 14
click at [38, 522] on input "Change prices later" at bounding box center [37, 522] width 1 height 1
radio input "true"
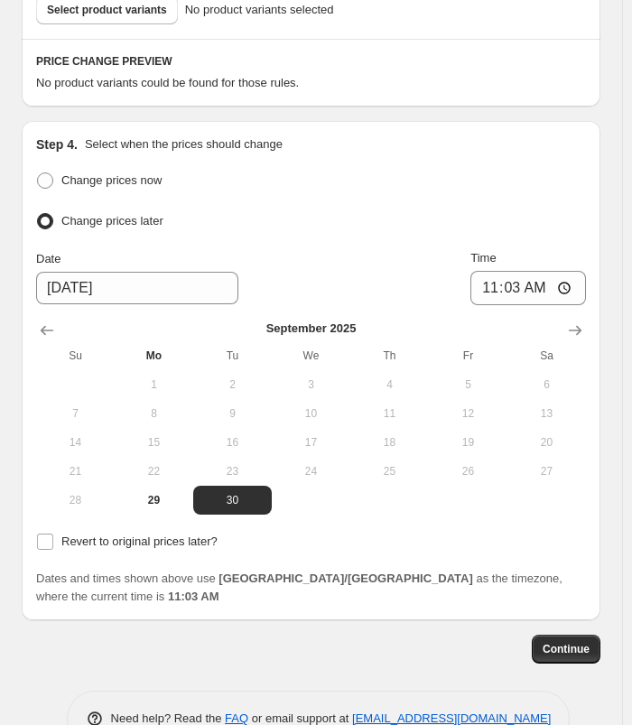
scroll to position [1194, 0]
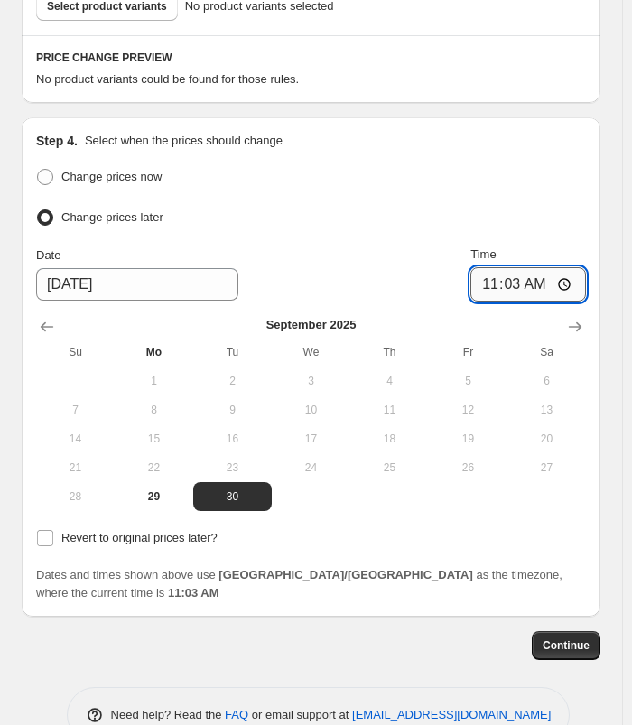
click at [515, 267] on input "11:03" at bounding box center [529, 284] width 116 height 34
type input "11:00"
click at [106, 529] on div "Change prices now Change prices later Date [DATE] Time 11:00 [DATE] Su Mo Tu We…" at bounding box center [311, 383] width 550 height 438
click at [124, 531] on span "Revert to original prices later?" at bounding box center [139, 538] width 156 height 14
click at [53, 530] on input "Revert to original prices later?" at bounding box center [45, 538] width 16 height 16
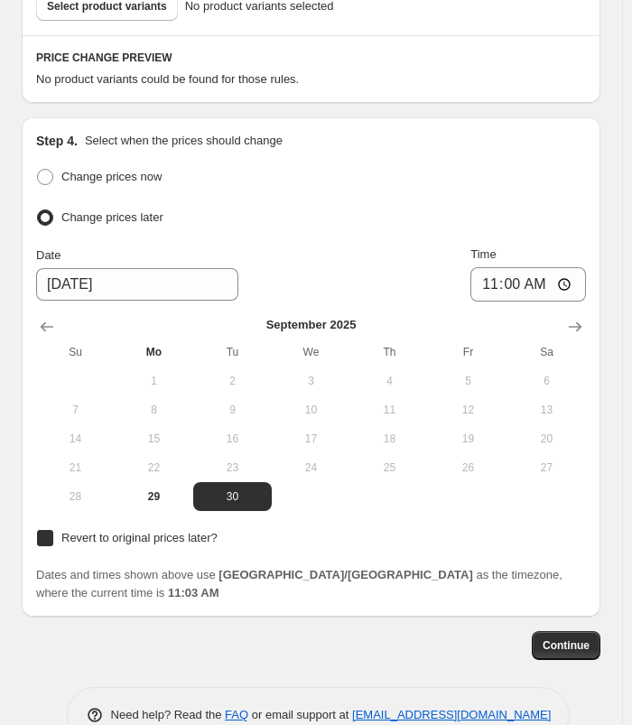
checkbox input "true"
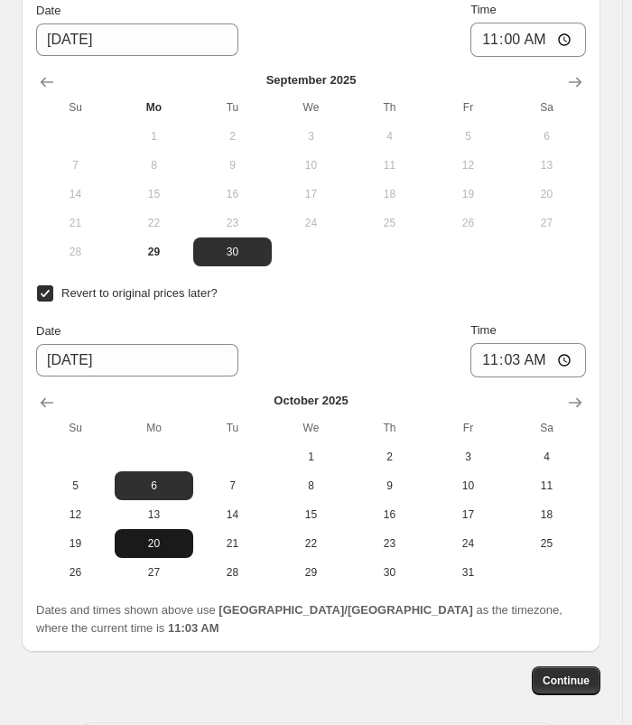
scroll to position [1465, 0]
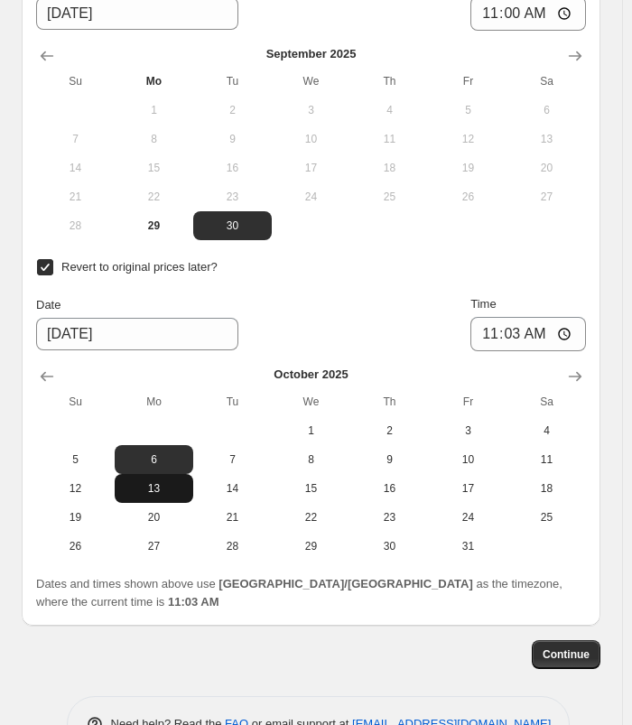
click at [163, 474] on button "13" at bounding box center [154, 488] width 79 height 29
type input "[DATE]"
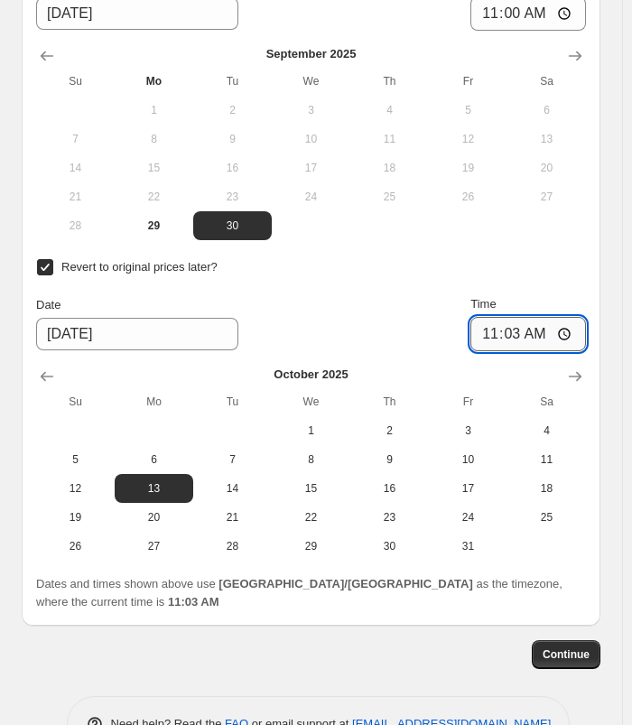
click at [499, 317] on input "11:03" at bounding box center [529, 334] width 116 height 34
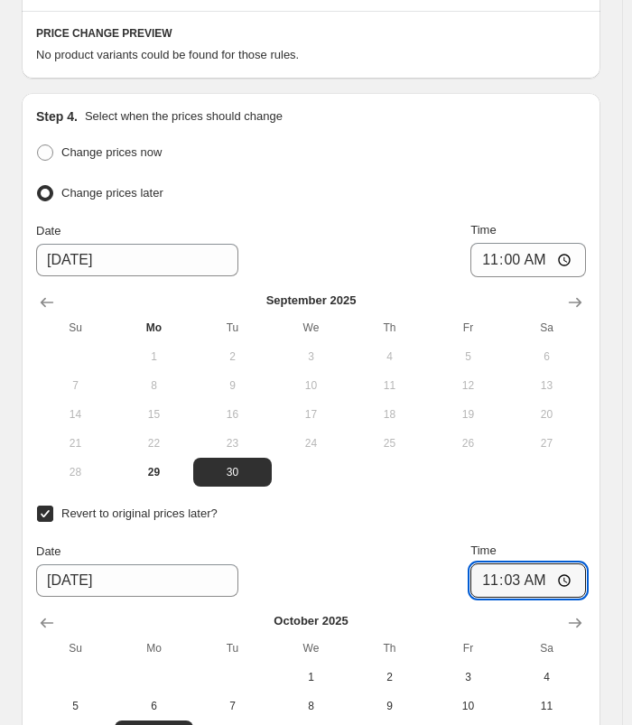
scroll to position [1194, 0]
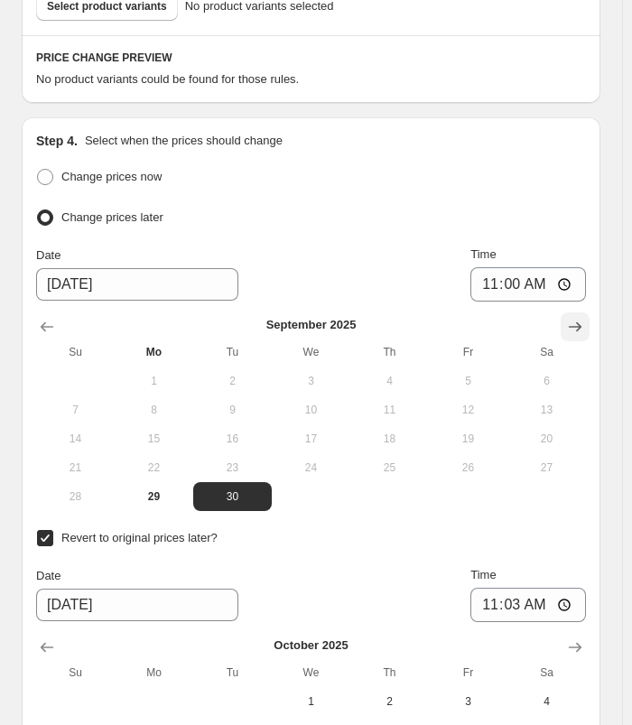
click at [582, 323] on icon "Show next month, October 2025" at bounding box center [575, 328] width 13 height 10
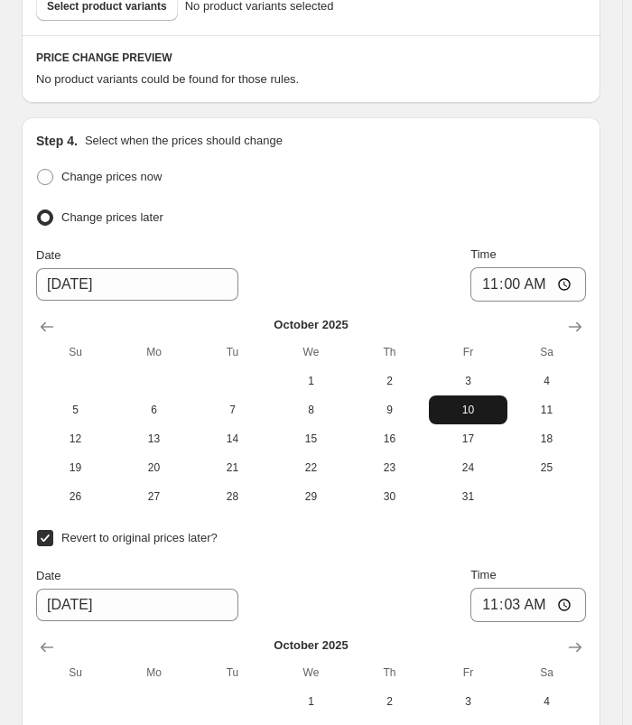
click at [469, 403] on span "10" at bounding box center [468, 410] width 64 height 14
type input "[DATE]"
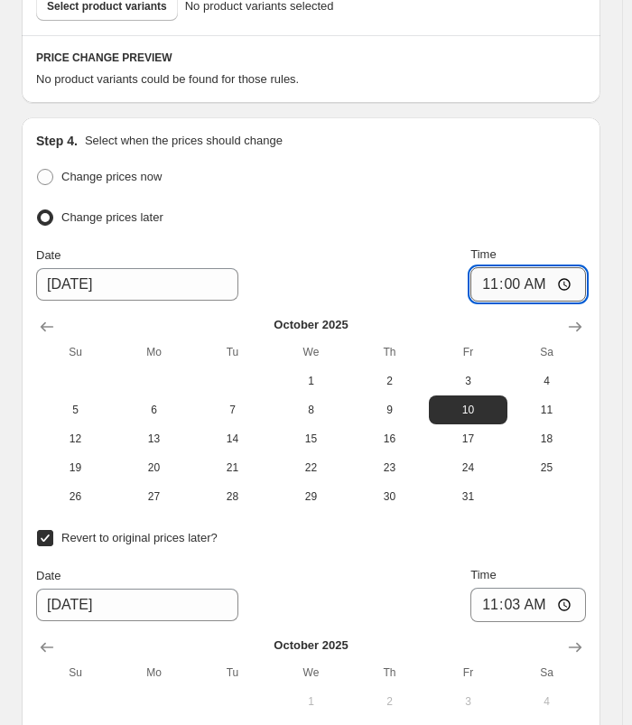
click at [497, 267] on input "11:00" at bounding box center [529, 284] width 116 height 34
type input "00:00"
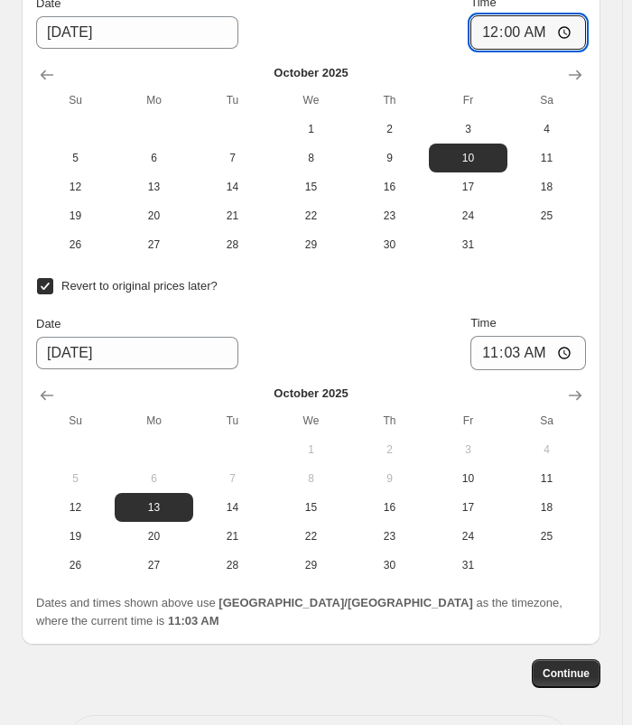
scroll to position [1465, 0]
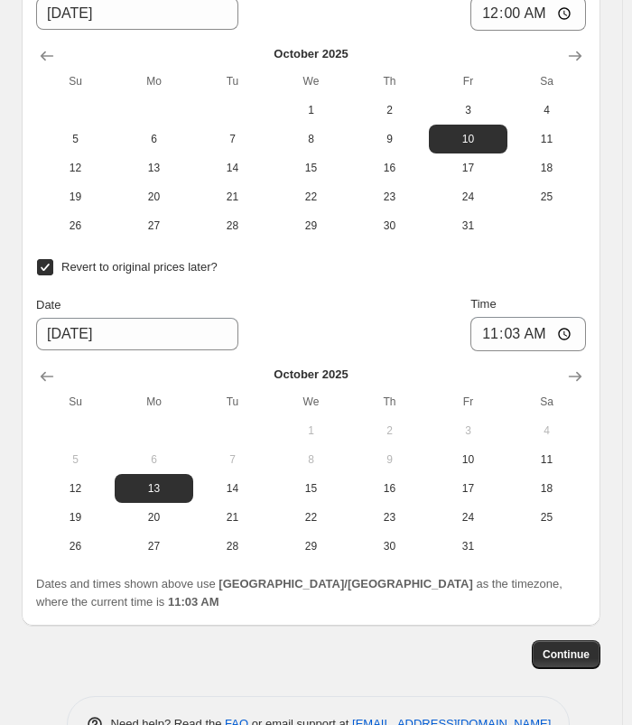
drag, startPoint x: 484, startPoint y: 435, endPoint x: 517, endPoint y: 288, distance: 149.9
click at [482, 453] on span "10" at bounding box center [468, 460] width 64 height 14
type input "[DATE]"
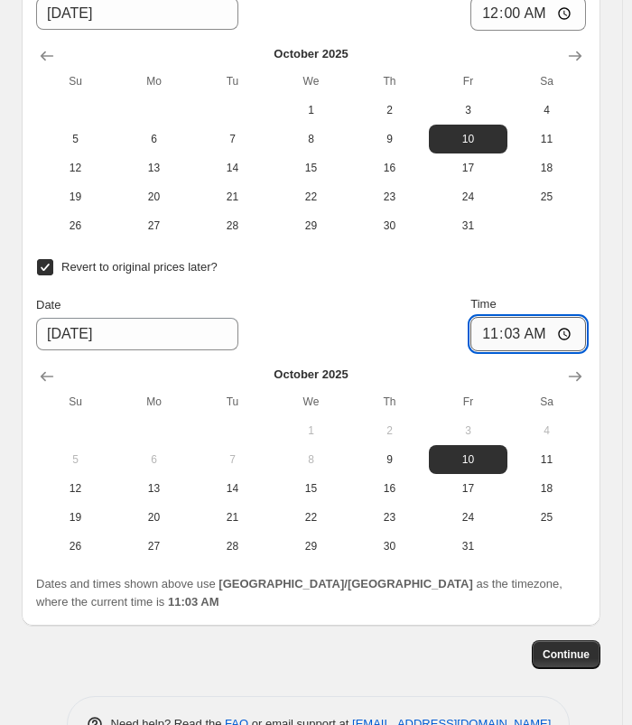
click at [514, 317] on input "11:03" at bounding box center [529, 334] width 116 height 34
click at [546, 317] on input "11:59" at bounding box center [529, 334] width 116 height 34
type input "23:59"
click at [601, 233] on div "Step 4. Select when the prices should change Change prices now Change prices la…" at bounding box center [311, 236] width 579 height 780
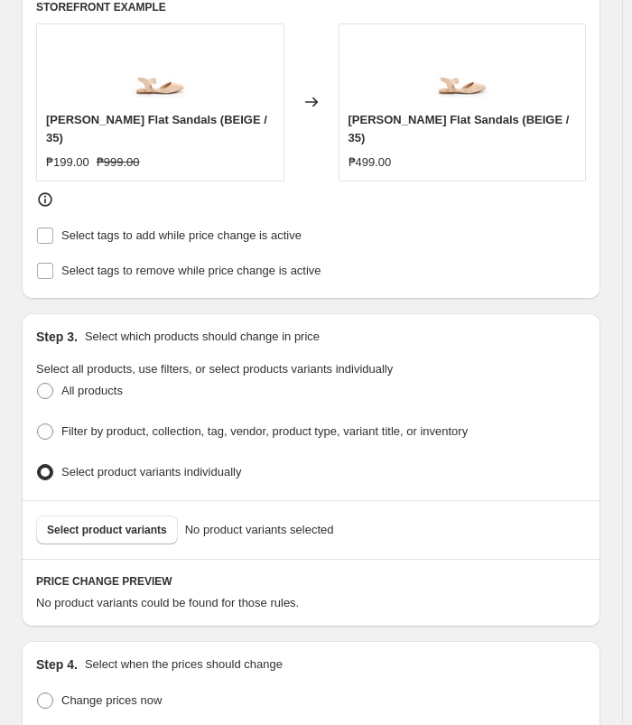
scroll to position [661, 0]
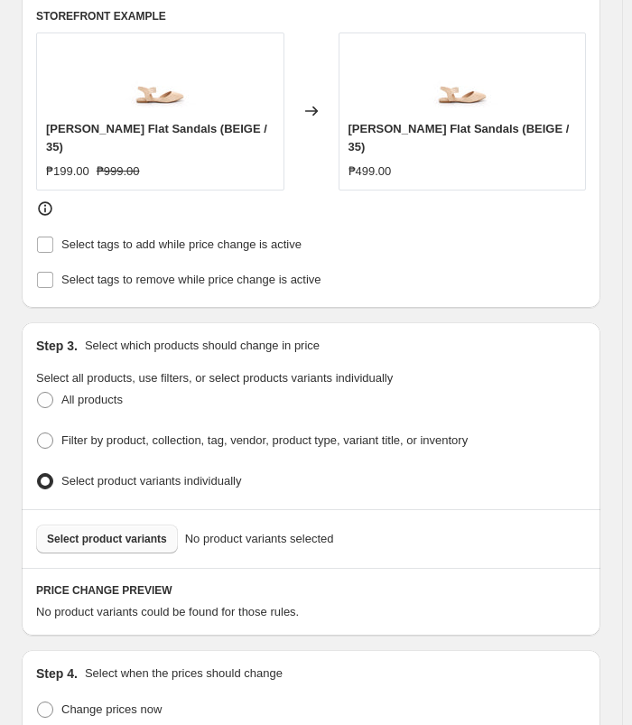
click at [117, 532] on span "Select product variants" at bounding box center [107, 539] width 120 height 14
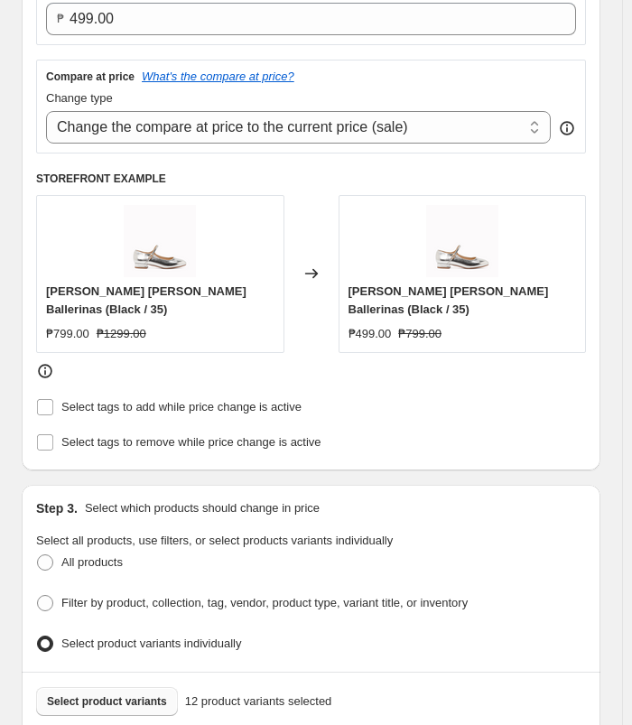
scroll to position [481, 0]
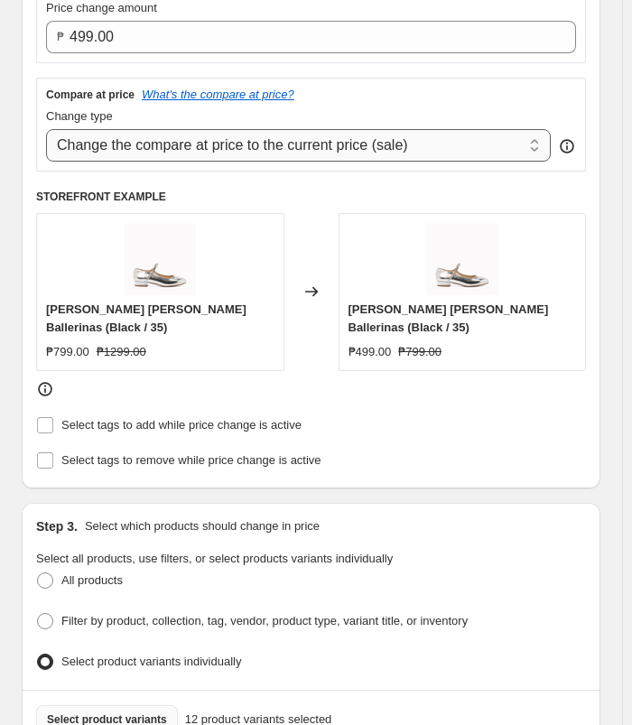
click at [302, 149] on select "Change the compare at price to the current price (sale) Change the compare at p…" at bounding box center [298, 145] width 505 height 33
select select "no_change"
click at [46, 129] on select "Change the compare at price to the current price (sale) Change the compare at p…" at bounding box center [298, 145] width 505 height 33
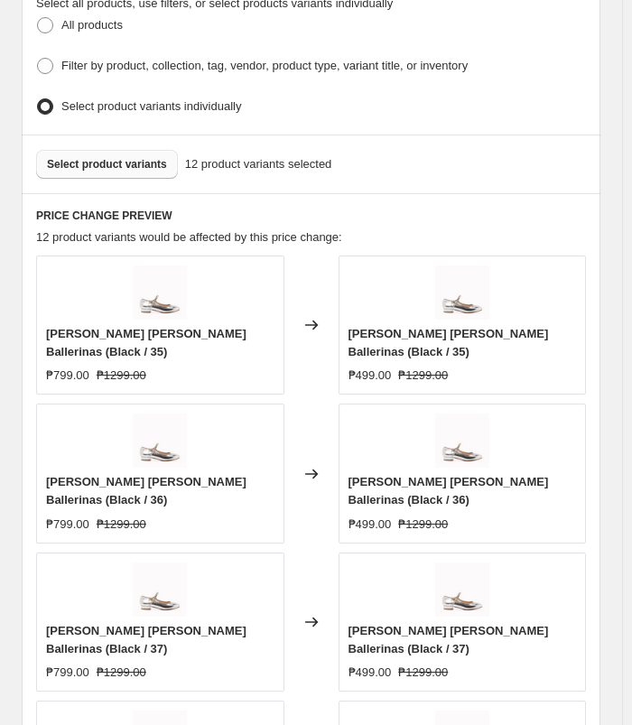
scroll to position [932, 0]
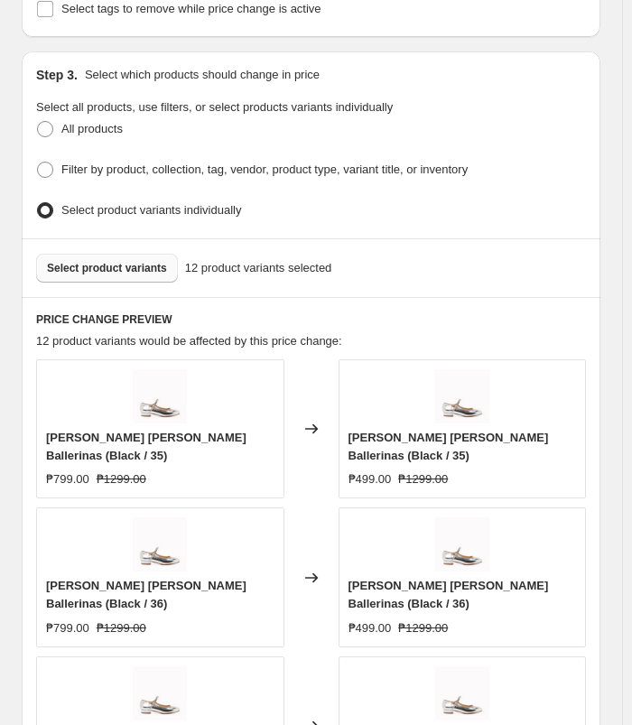
click at [129, 261] on span "Select product variants" at bounding box center [107, 268] width 120 height 14
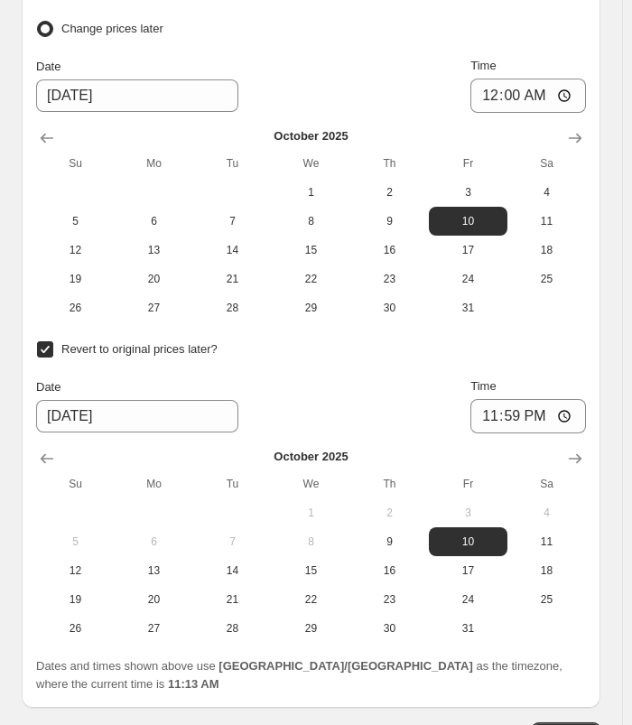
scroll to position [2107, 0]
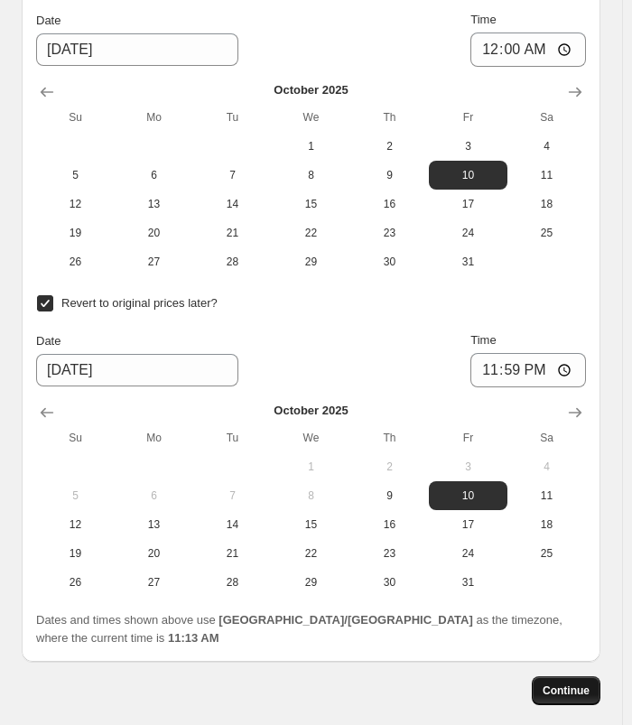
click at [580, 677] on button "Continue" at bounding box center [566, 691] width 69 height 29
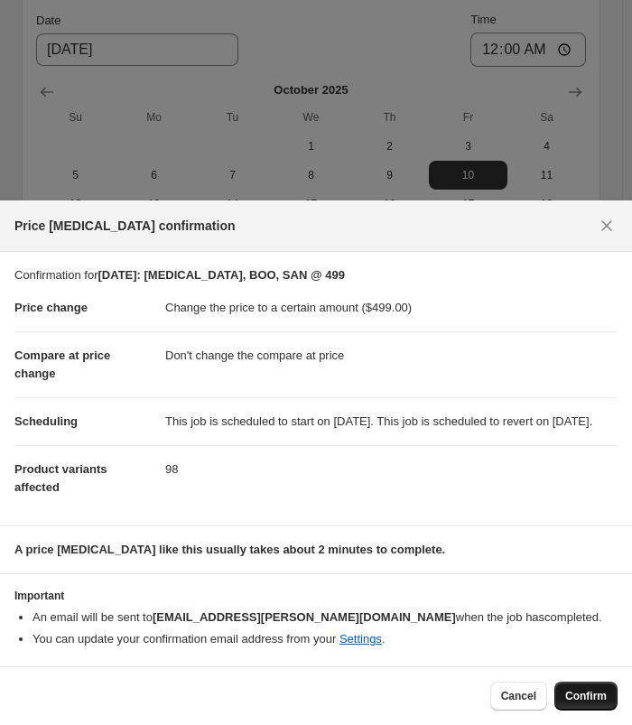
click at [569, 688] on button "Confirm" at bounding box center [586, 696] width 63 height 29
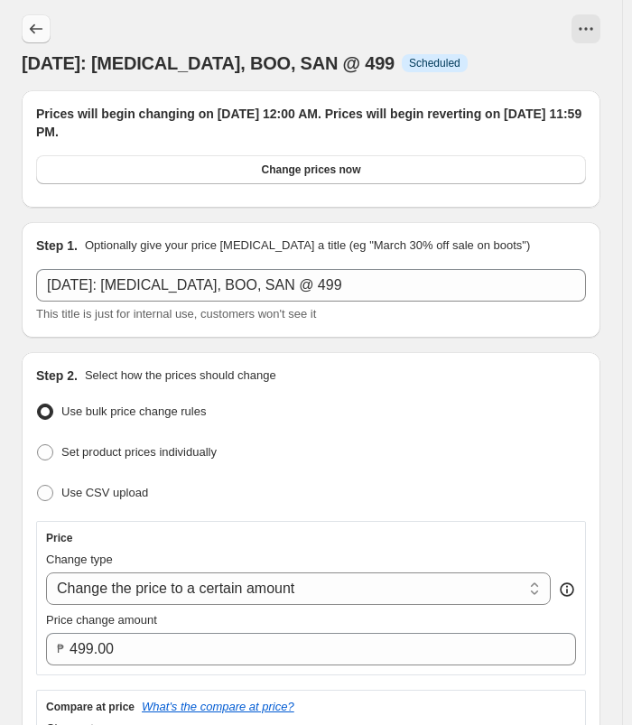
click at [38, 20] on button "Price change jobs" at bounding box center [36, 28] width 29 height 29
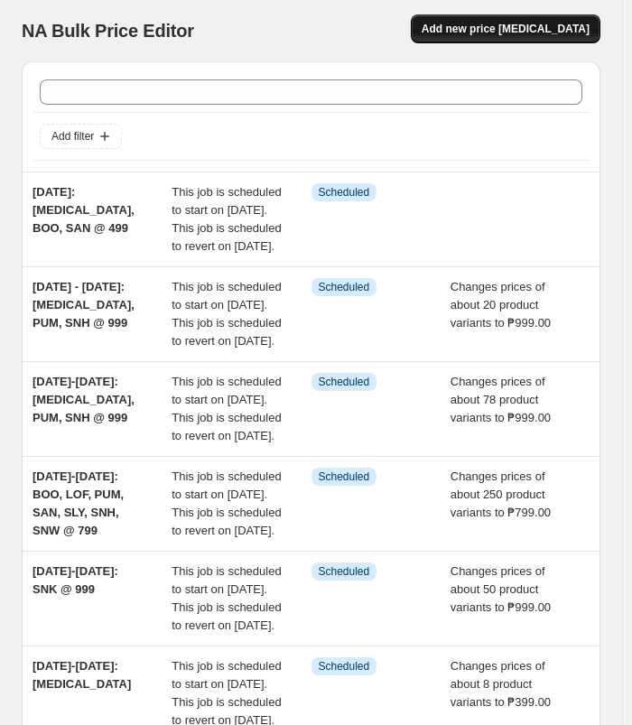
click at [525, 17] on button "Add new price [MEDICAL_DATA]" at bounding box center [506, 28] width 190 height 29
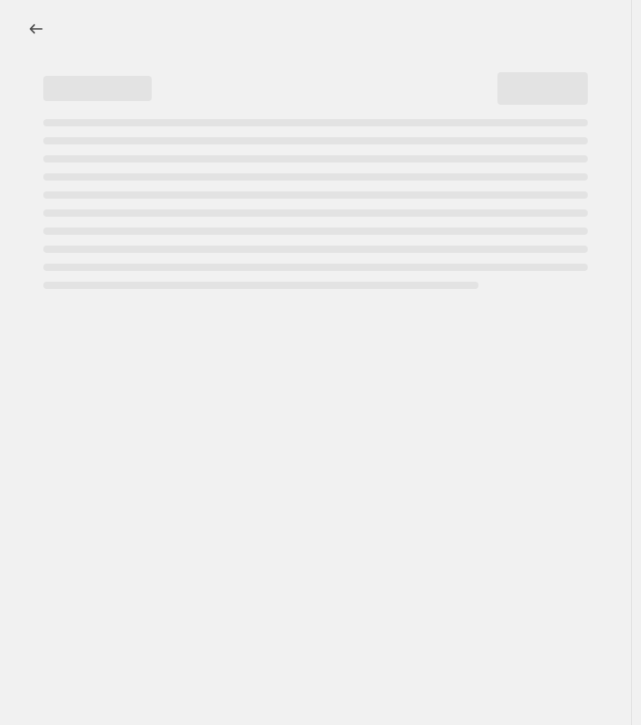
select select "percentage"
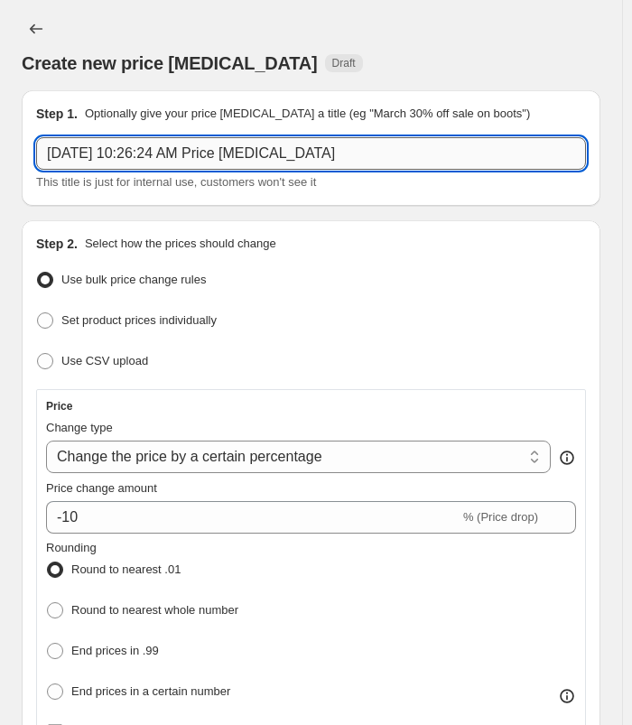
click at [336, 145] on input "[DATE] 10:26:24 AM Price [MEDICAL_DATA]" at bounding box center [311, 153] width 550 height 33
type input "A"
type input "B"
click at [157, 149] on input "[DATE]: [MEDICAL_DATA]," at bounding box center [311, 153] width 550 height 33
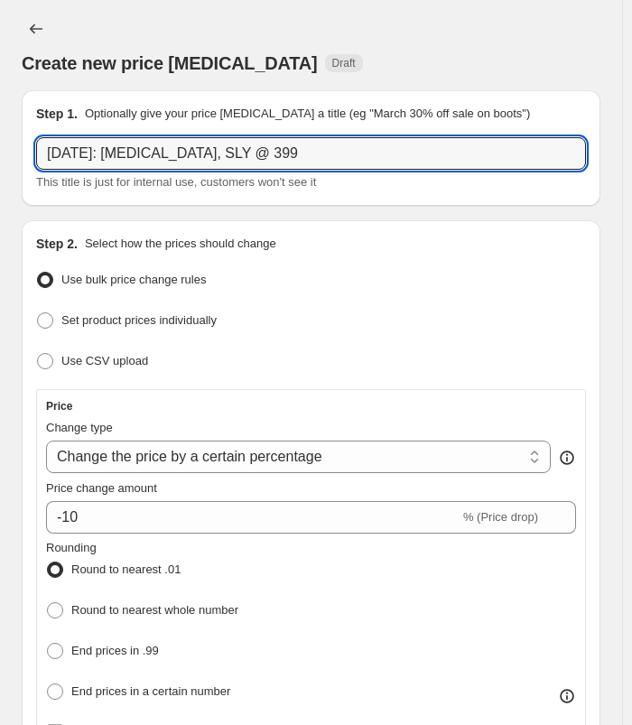
type input "[DATE]: [MEDICAL_DATA], SLY @ 399"
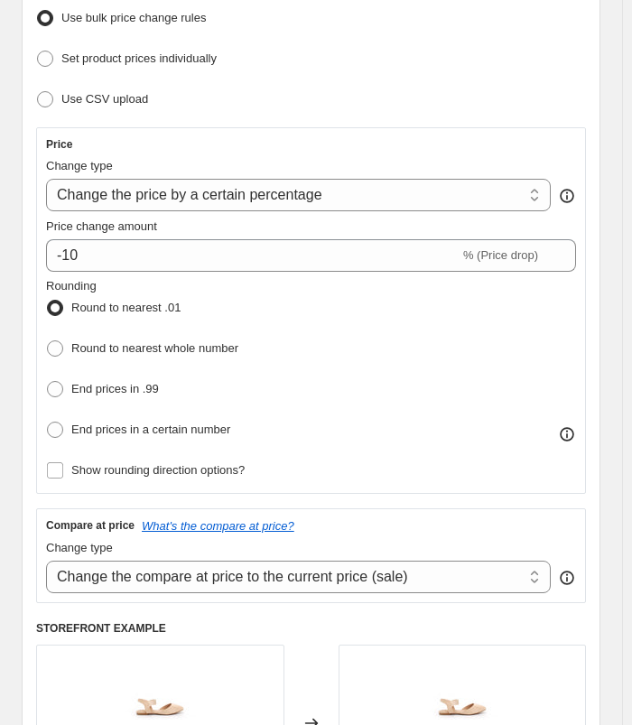
scroll to position [271, 0]
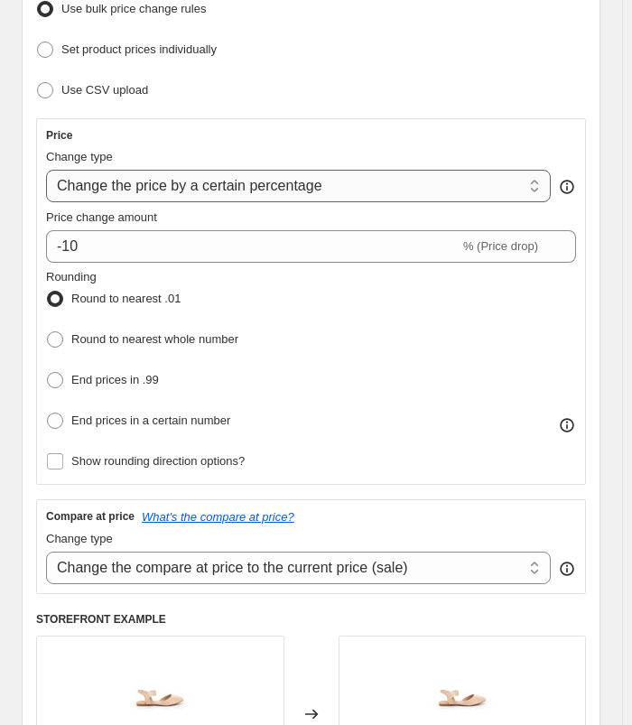
click at [297, 187] on select "Change the price to a certain amount Change the price by a certain amount Chang…" at bounding box center [298, 186] width 505 height 33
select select "to"
click at [46, 170] on select "Change the price to a certain amount Change the price by a certain amount Chang…" at bounding box center [298, 186] width 505 height 33
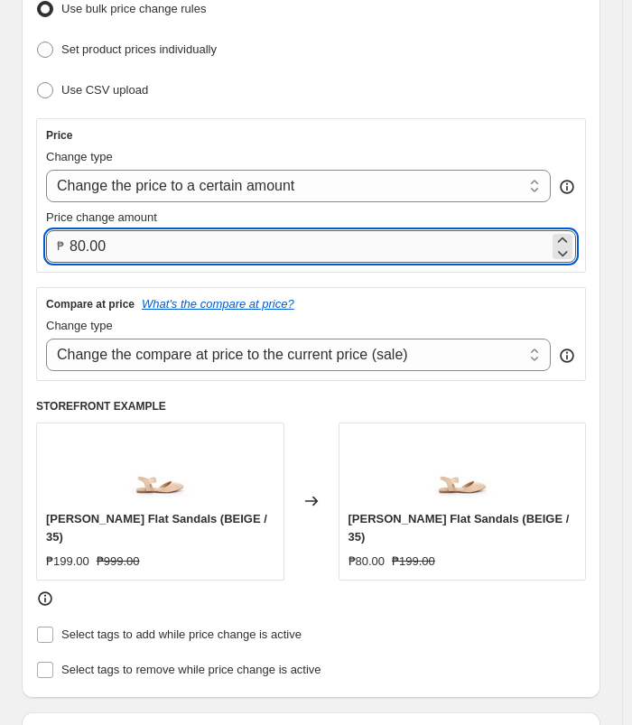
click at [194, 254] on input "80.00" at bounding box center [310, 246] width 480 height 33
type input "9"
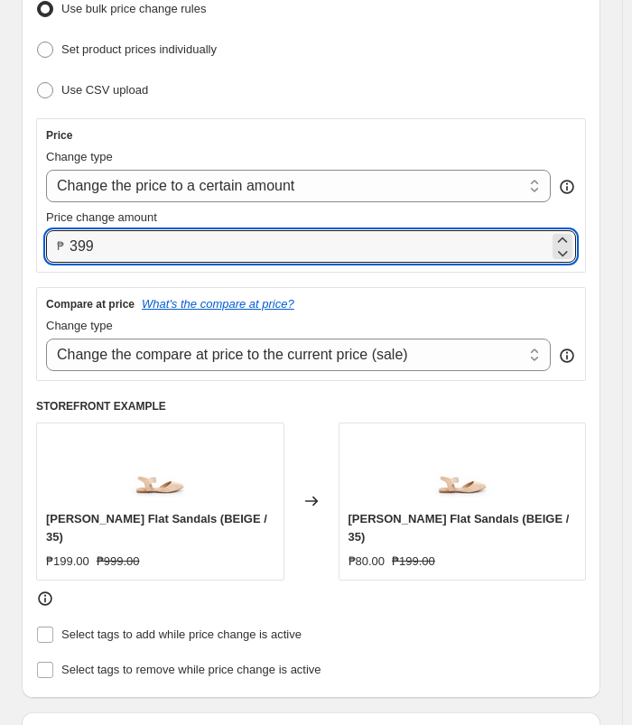
type input "399.00"
click at [435, 58] on div "Set product prices individually" at bounding box center [311, 50] width 550 height 26
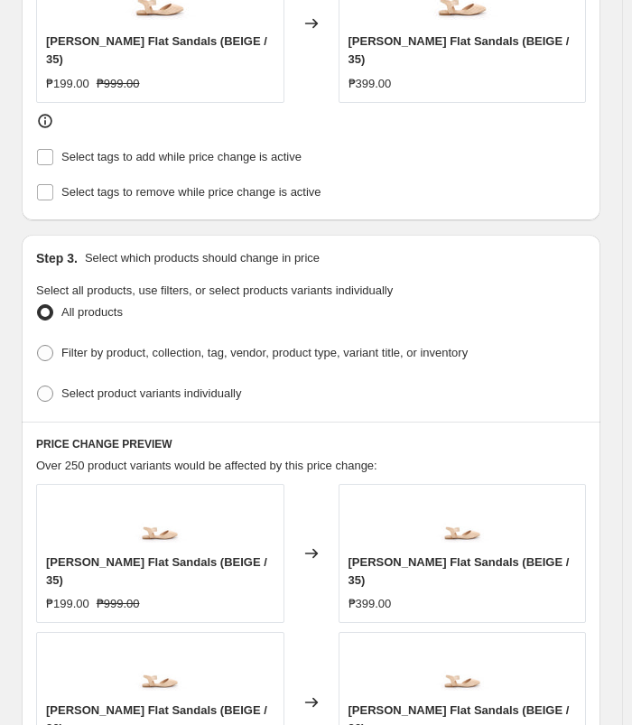
scroll to position [994, 0]
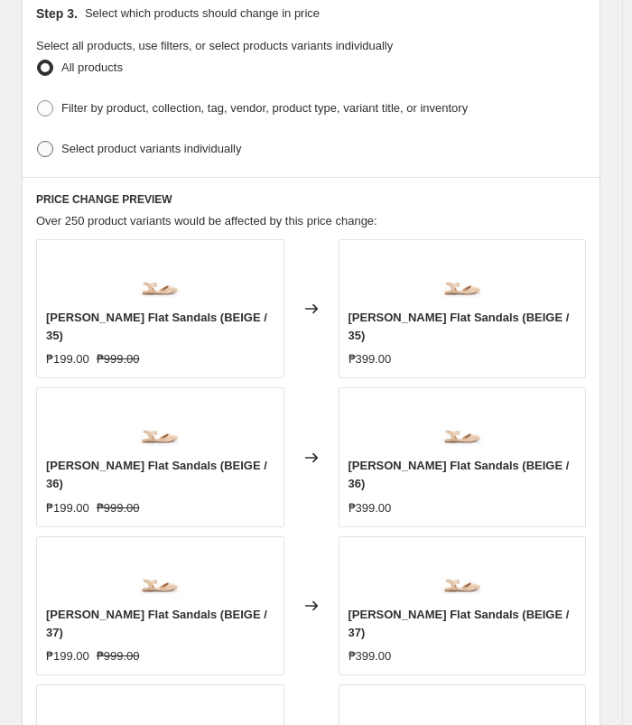
click at [195, 142] on span "Select product variants individually" at bounding box center [151, 149] width 180 height 14
click at [38, 141] on input "Select product variants individually" at bounding box center [37, 141] width 1 height 1
radio input "true"
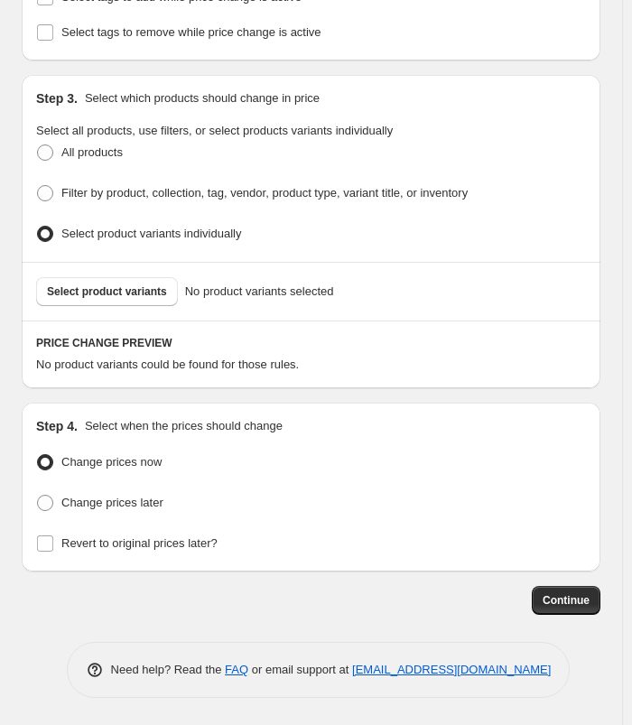
scroll to position [882, 0]
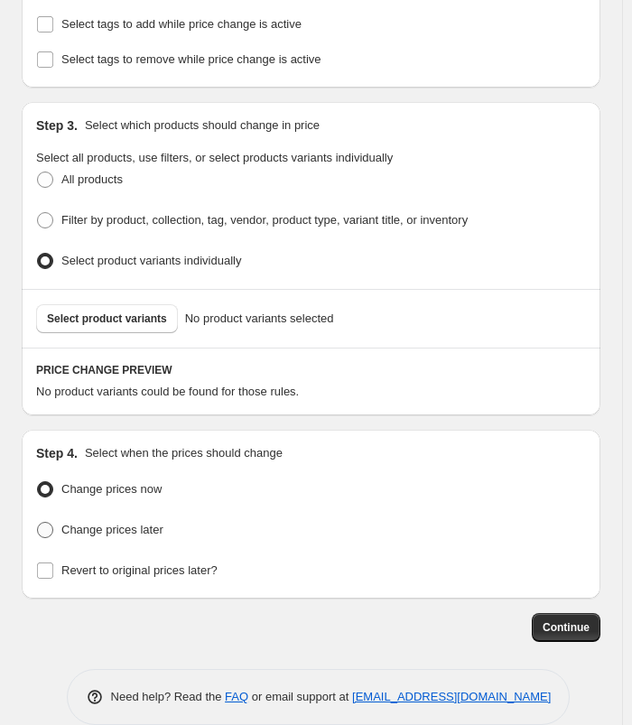
click at [103, 523] on span "Change prices later" at bounding box center [112, 530] width 102 height 14
click at [38, 522] on input "Change prices later" at bounding box center [37, 522] width 1 height 1
radio input "true"
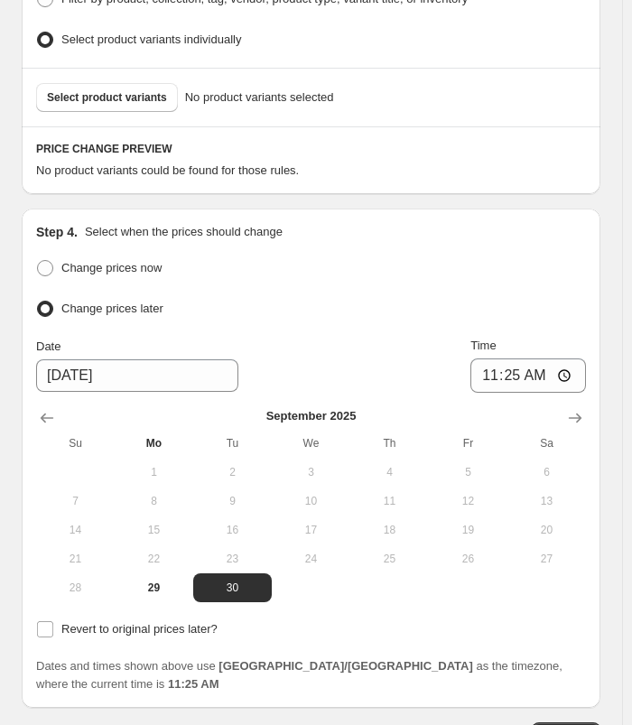
scroll to position [1194, 0]
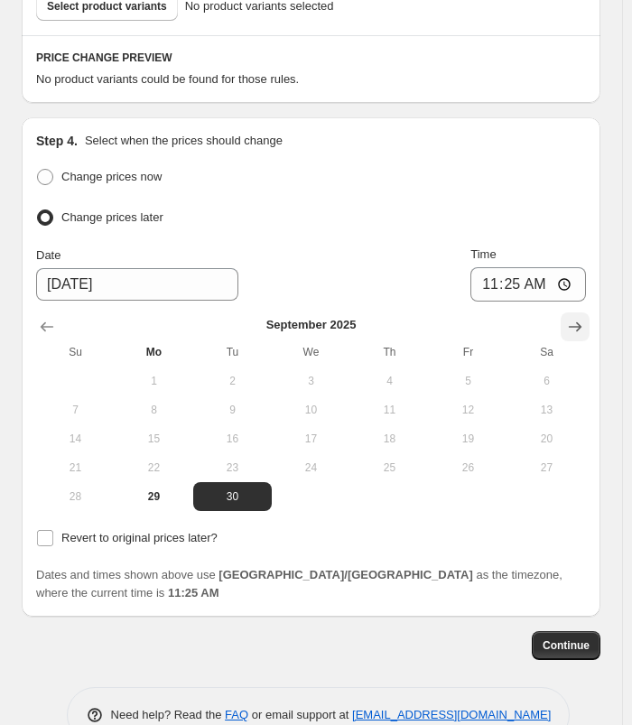
click at [585, 318] on icon "Show next month, October 2025" at bounding box center [575, 327] width 18 height 18
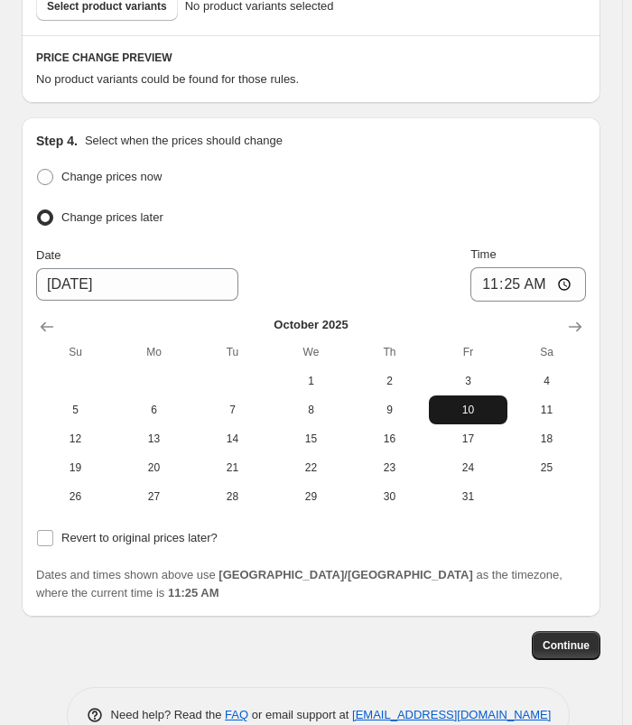
click at [493, 396] on button "10" at bounding box center [468, 410] width 79 height 29
type input "[DATE]"
click at [500, 267] on input "11:25" at bounding box center [529, 284] width 116 height 34
click at [173, 531] on span "Revert to original prices later?" at bounding box center [139, 538] width 156 height 14
click at [53, 530] on input "Revert to original prices later?" at bounding box center [45, 538] width 16 height 16
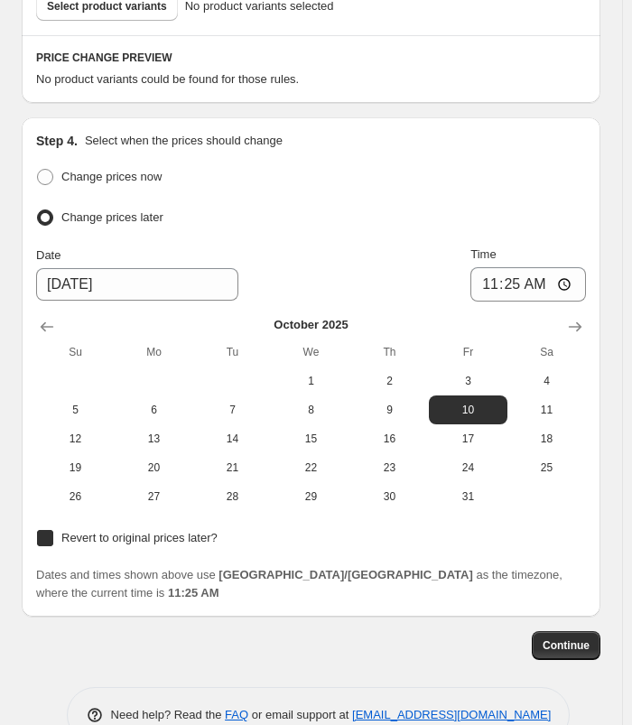
checkbox input "true"
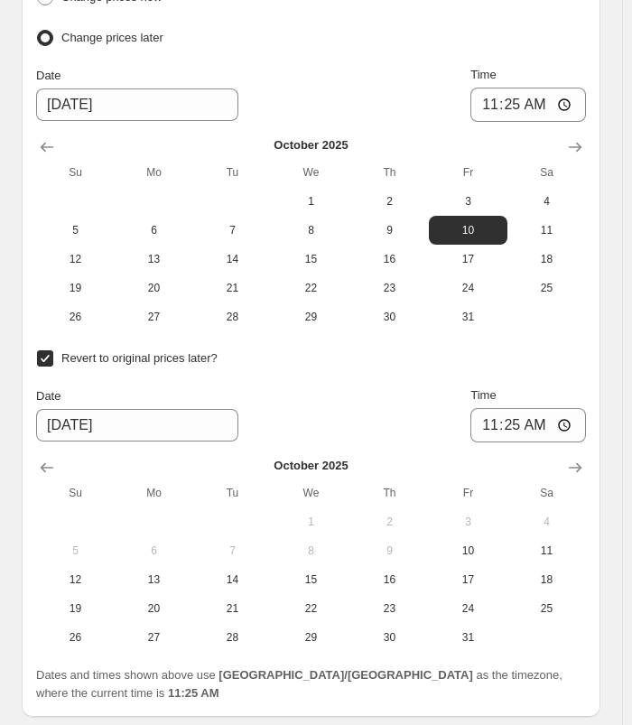
scroll to position [1375, 0]
click at [481, 543] on span "10" at bounding box center [468, 550] width 64 height 14
type input "[DATE]"
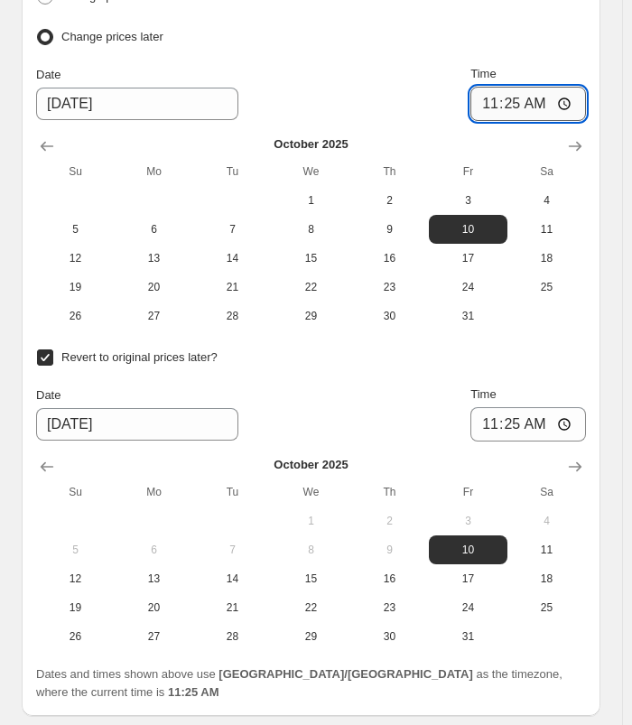
click at [500, 87] on input "11:25" at bounding box center [529, 104] width 116 height 34
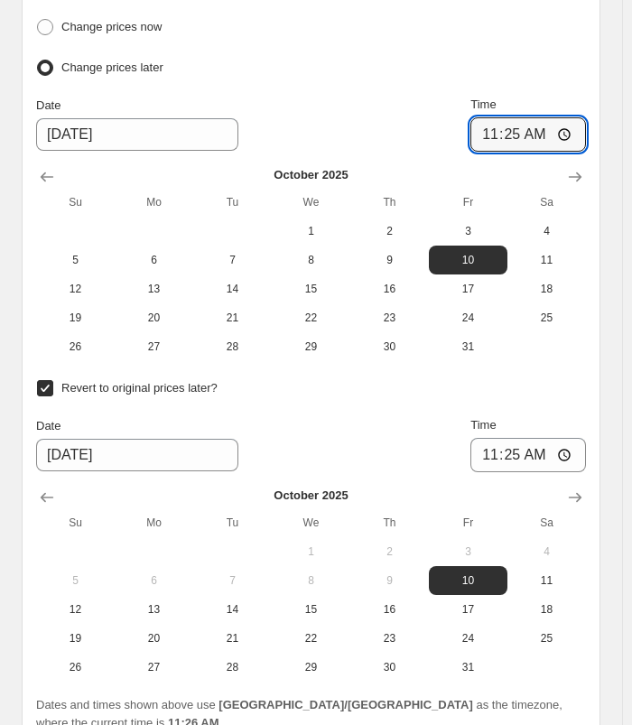
scroll to position [1355, 0]
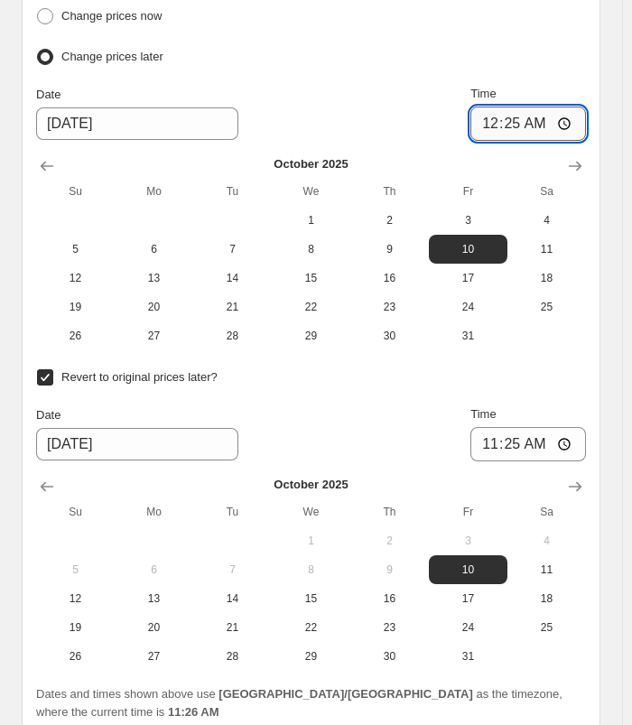
type input "00:00"
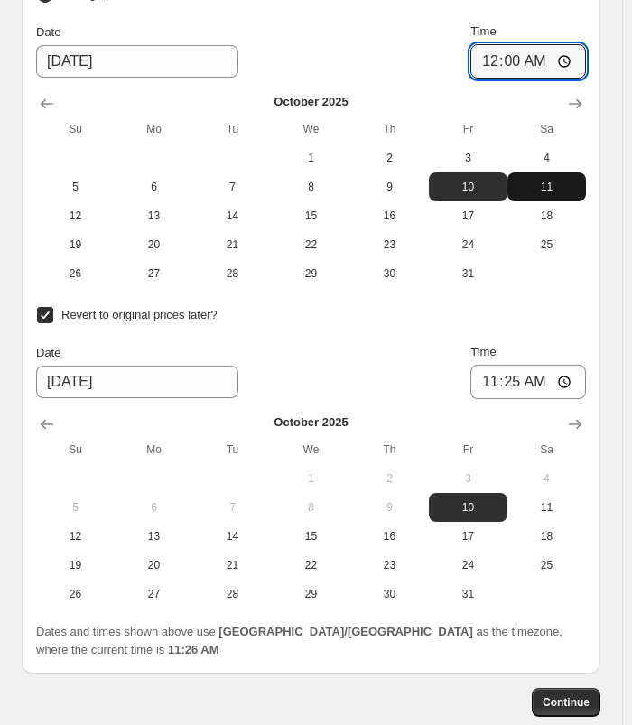
scroll to position [1474, 0]
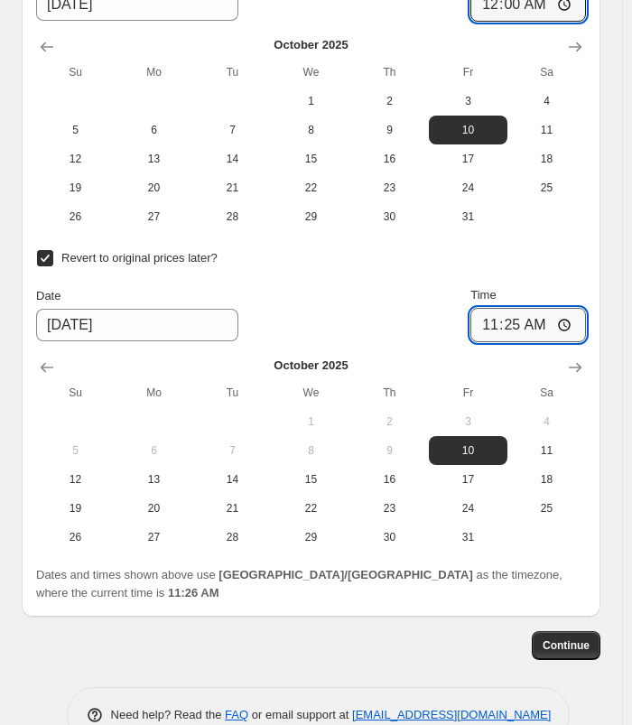
click at [512, 308] on input "11:25" at bounding box center [529, 325] width 116 height 34
type input "23:59"
click at [600, 225] on div "Step 4. Select when the prices should change Change prices now Change prices la…" at bounding box center [311, 227] width 579 height 780
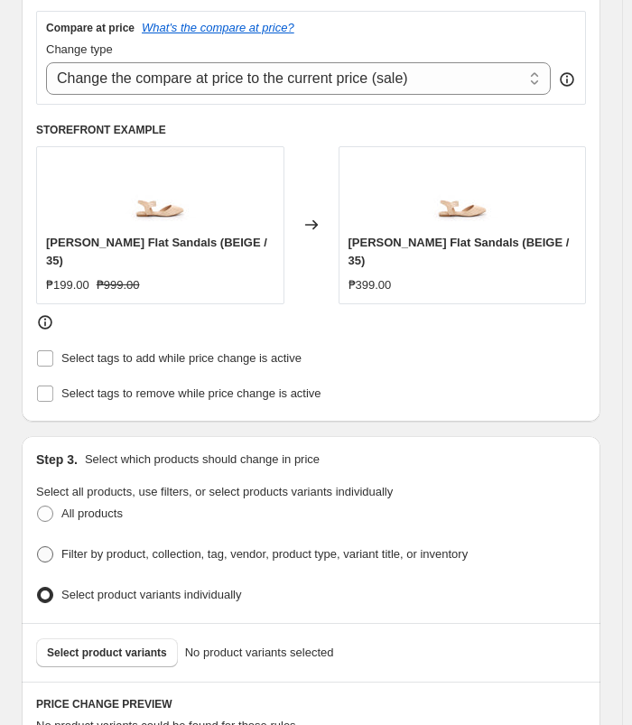
scroll to position [481, 0]
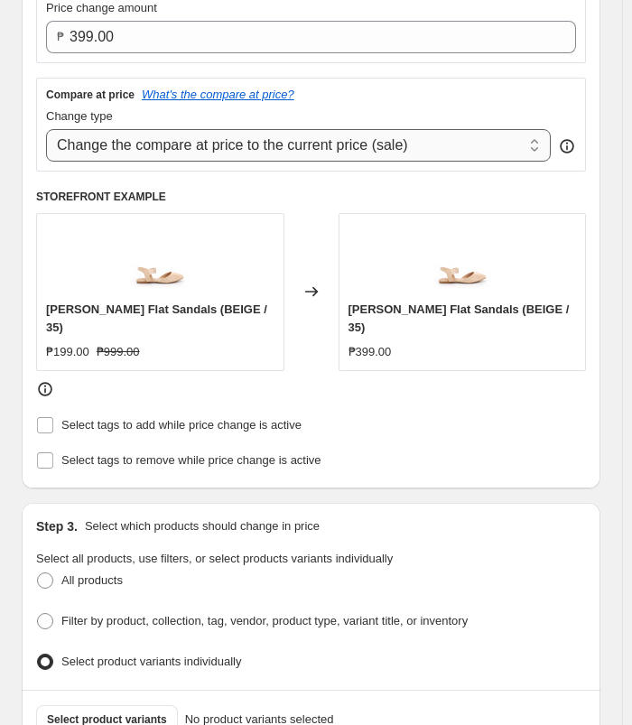
click at [442, 152] on select "Change the compare at price to the current price (sale) Change the compare at p…" at bounding box center [298, 145] width 505 height 33
select select "no_change"
click at [46, 129] on select "Change the compare at price to the current price (sale) Change the compare at p…" at bounding box center [298, 145] width 505 height 33
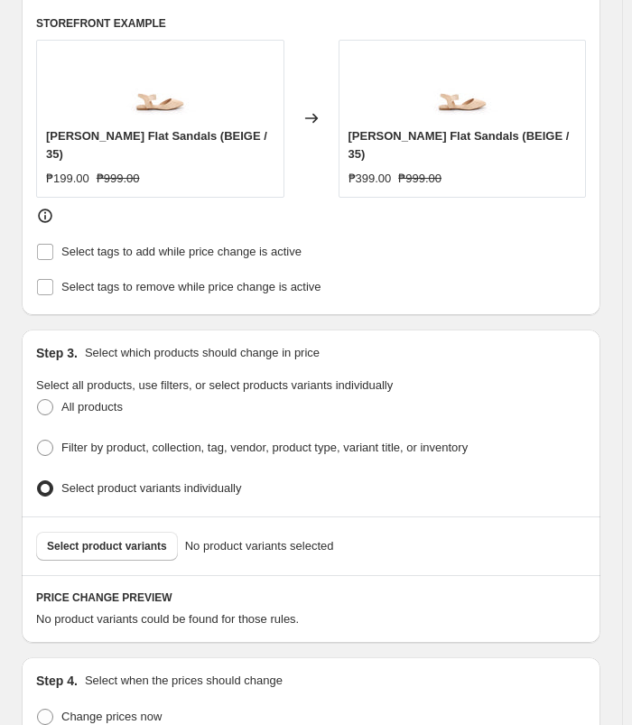
scroll to position [661, 0]
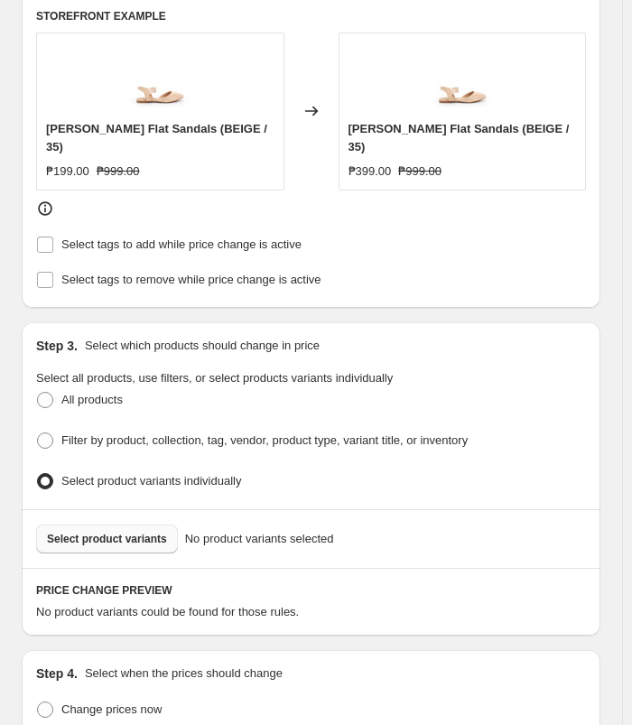
click at [111, 532] on span "Select product variants" at bounding box center [107, 539] width 120 height 14
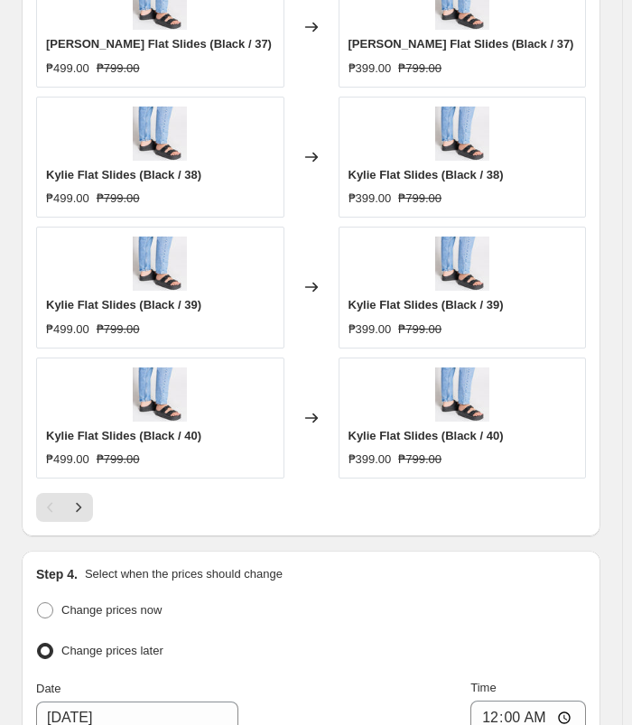
scroll to position [1446, 0]
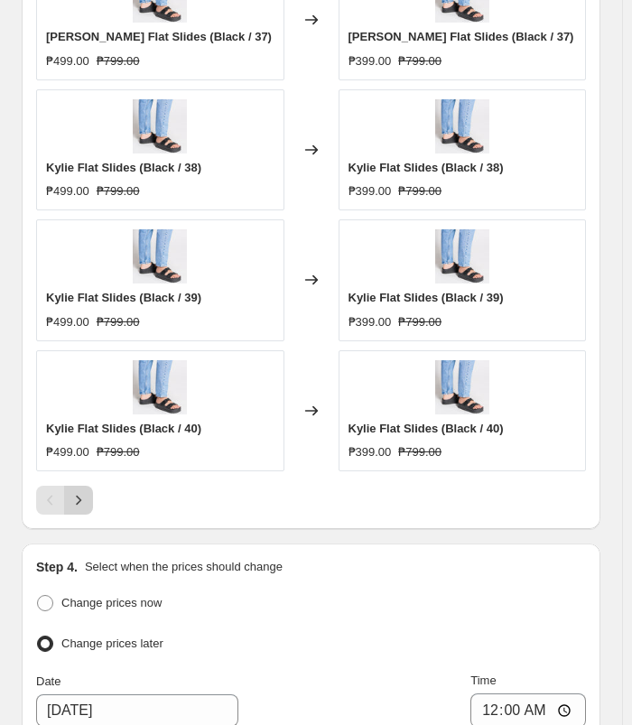
click at [77, 491] on icon "Next" at bounding box center [79, 500] width 18 height 18
click at [89, 497] on button "Next" at bounding box center [78, 500] width 29 height 29
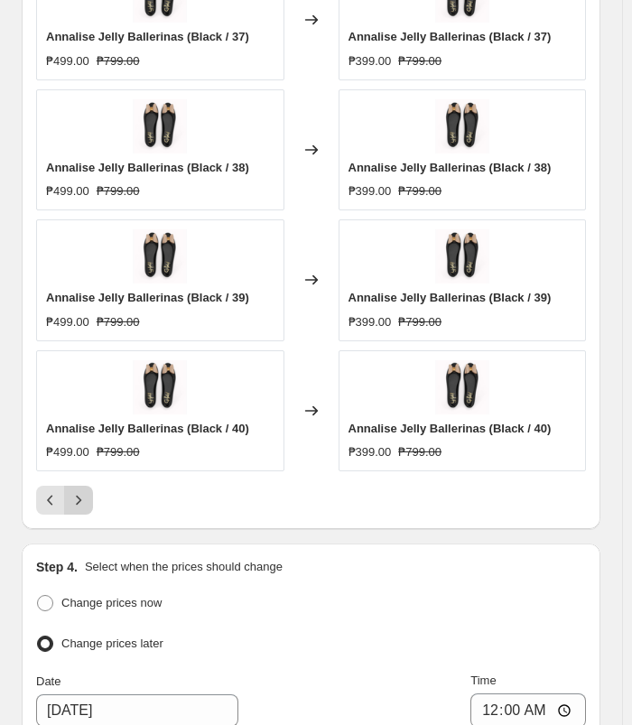
click at [77, 496] on icon "Next" at bounding box center [79, 500] width 18 height 18
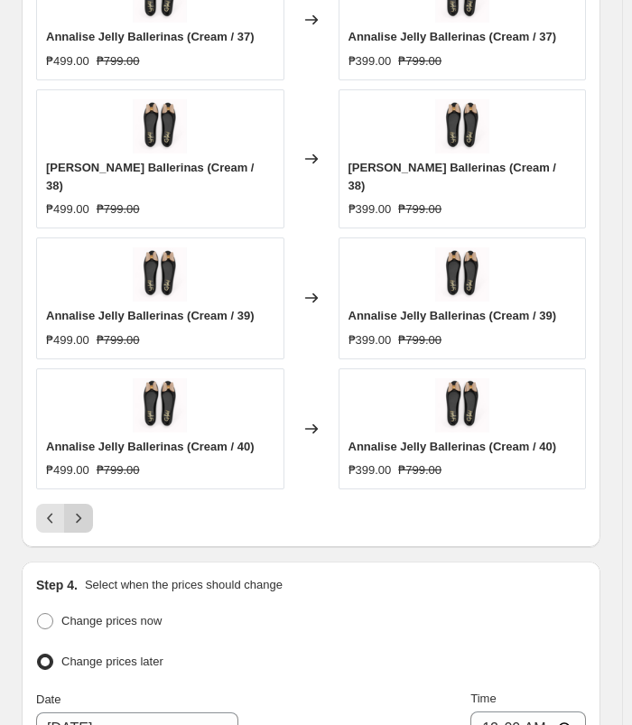
click at [77, 510] on icon "Next" at bounding box center [79, 519] width 18 height 18
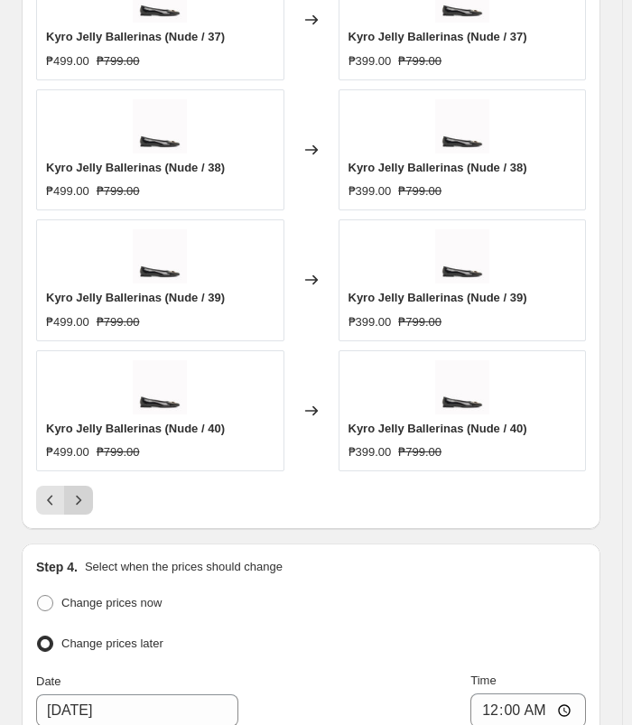
click at [71, 492] on icon "Next" at bounding box center [79, 500] width 18 height 18
click at [85, 493] on icon "Next" at bounding box center [79, 500] width 18 height 18
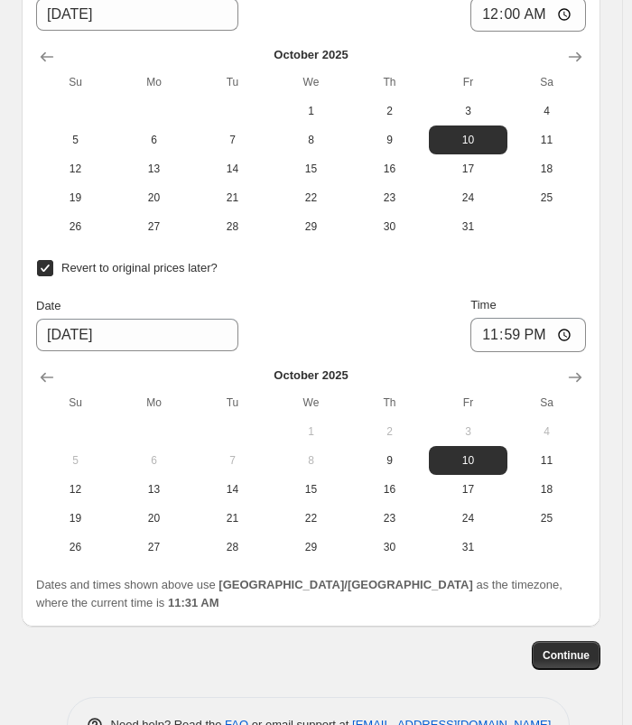
scroll to position [2170, 0]
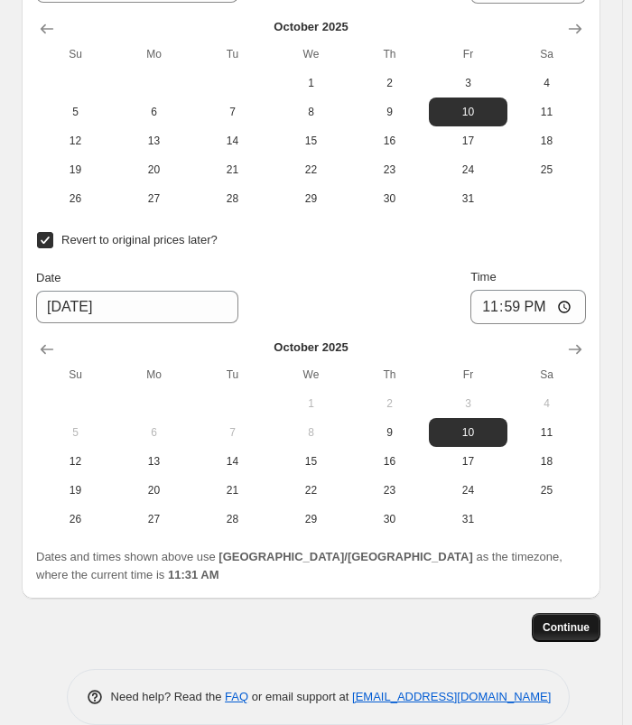
click at [570, 621] on span "Continue" at bounding box center [566, 628] width 47 height 14
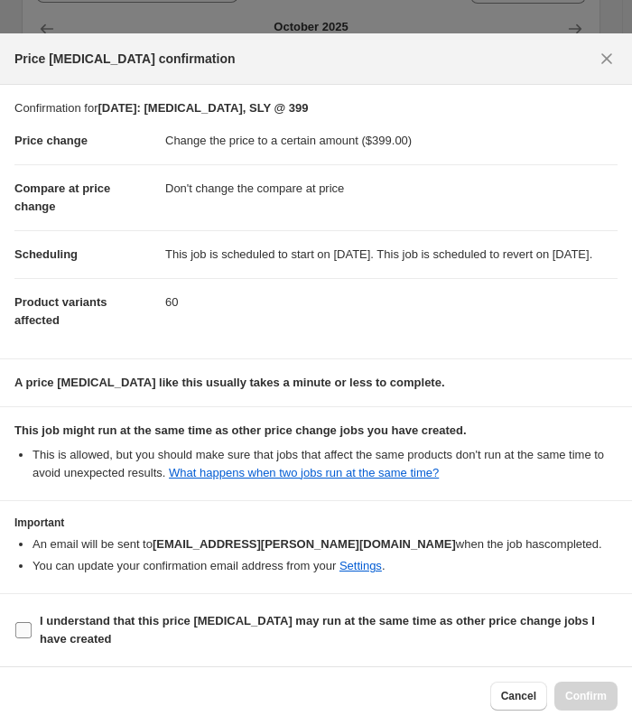
click at [138, 627] on b "I understand that this price [MEDICAL_DATA] may run at the same time as other p…" at bounding box center [318, 630] width 556 height 32
click at [32, 627] on input "I understand that this price [MEDICAL_DATA] may run at the same time as other p…" at bounding box center [23, 630] width 16 height 16
checkbox input "true"
click at [584, 685] on button "Confirm" at bounding box center [586, 696] width 63 height 29
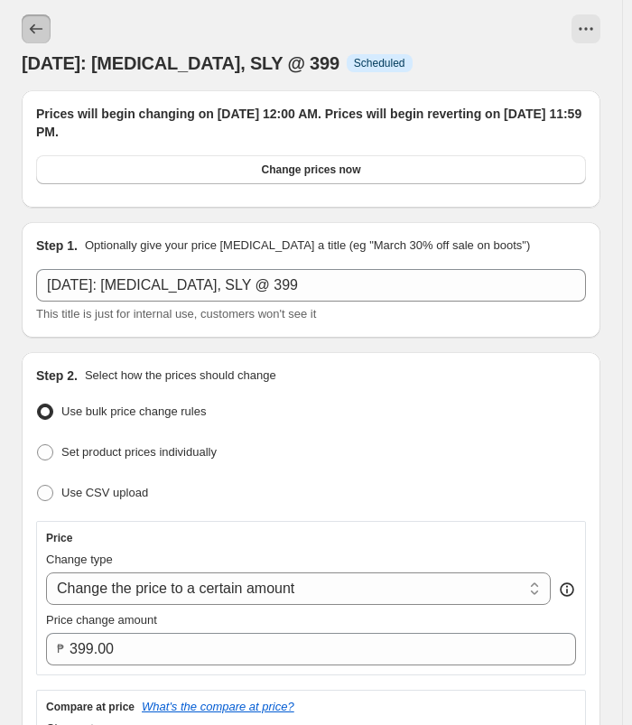
click at [47, 28] on button "Price change jobs" at bounding box center [36, 28] width 29 height 29
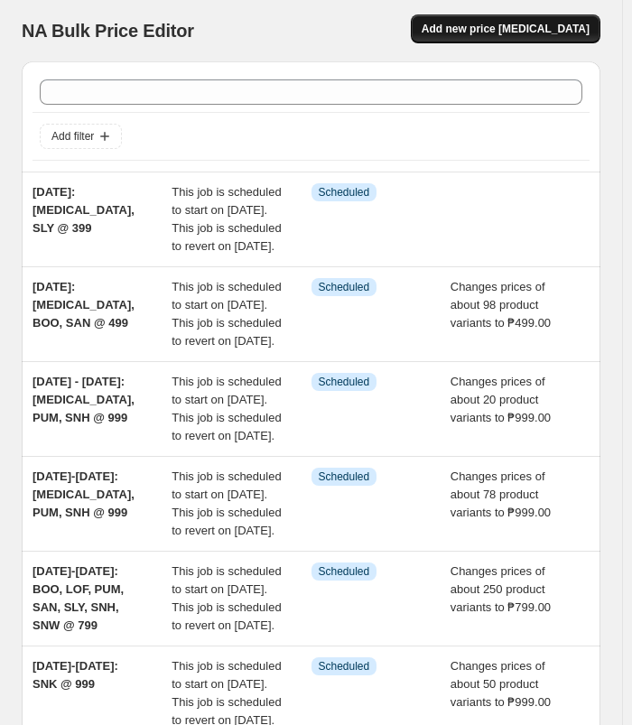
click at [548, 23] on span "Add new price [MEDICAL_DATA]" at bounding box center [506, 29] width 168 height 14
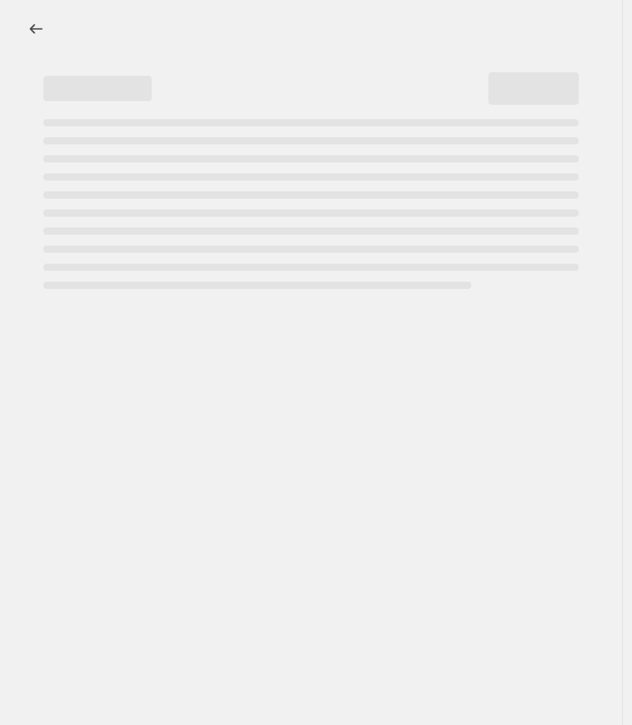
select select "percentage"
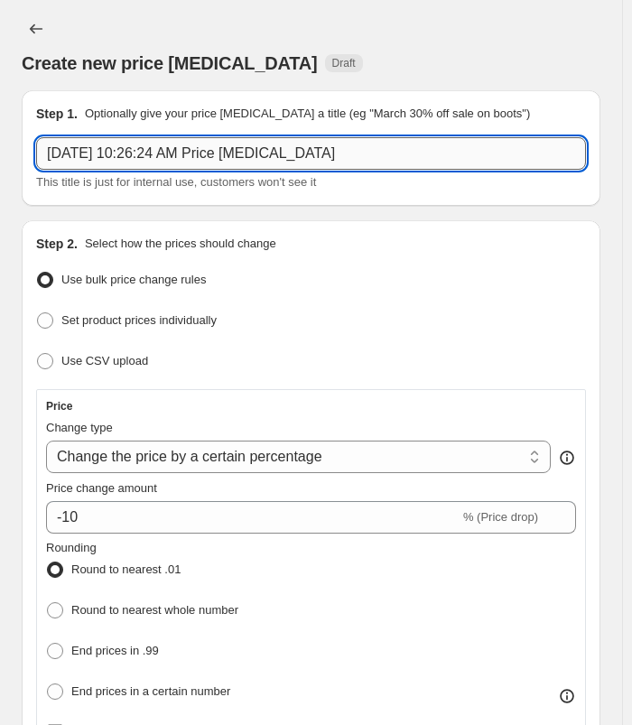
click at [360, 154] on input "[DATE] 10:26:24 AM Price [MEDICAL_DATA]" at bounding box center [311, 153] width 550 height 33
type input "o"
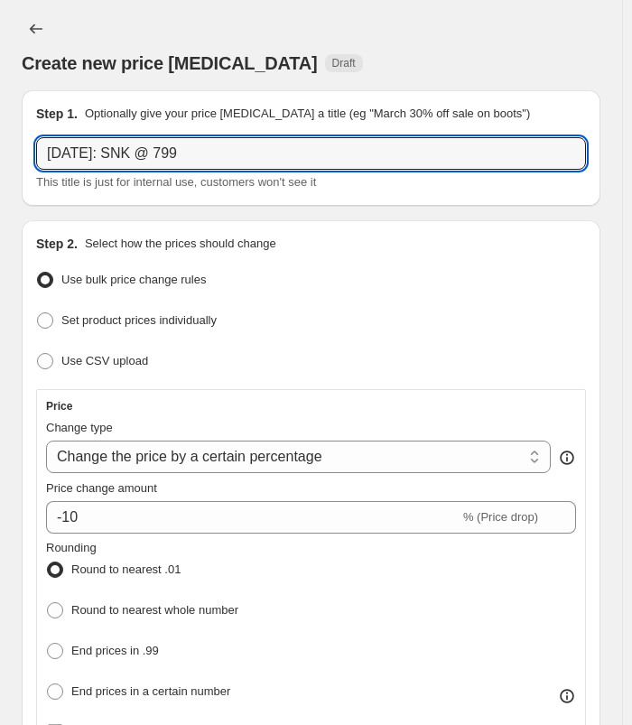
type input "[DATE]: SNK @ 799"
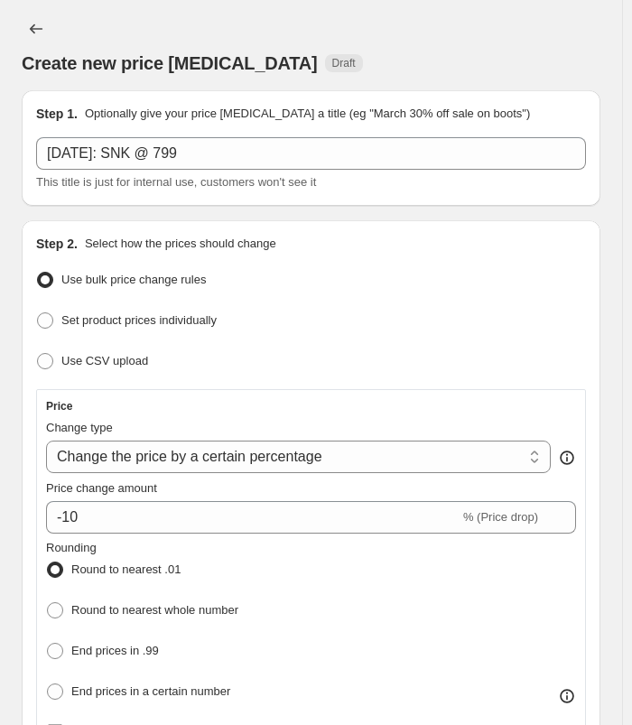
click at [601, 43] on div "Create new price [MEDICAL_DATA] Draft" at bounding box center [311, 44] width 579 height 61
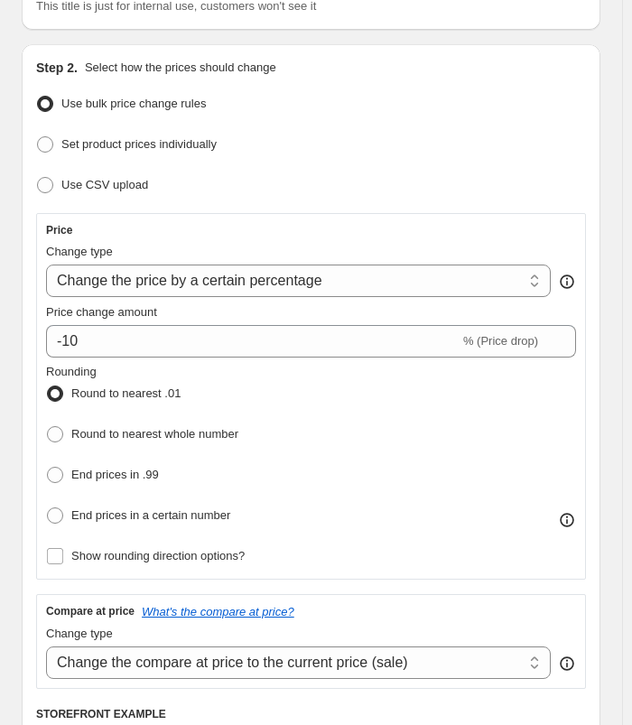
scroll to position [181, 0]
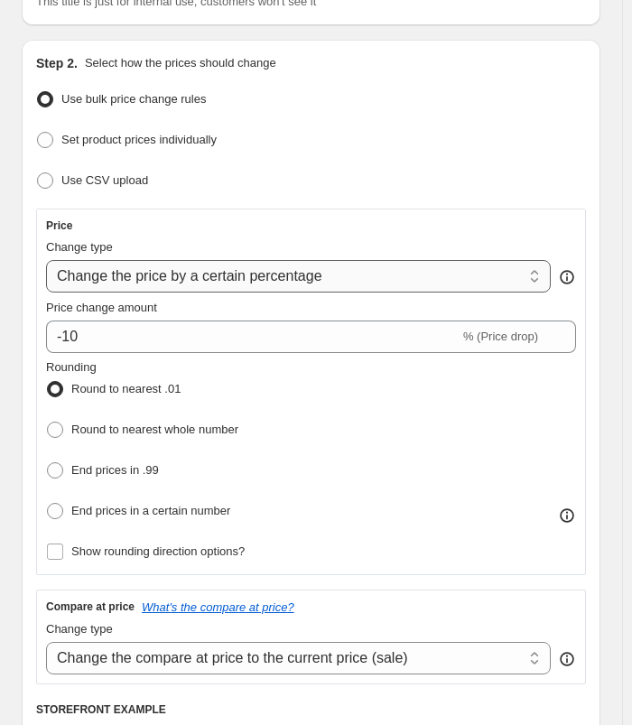
click at [392, 276] on select "Change the price to a certain amount Change the price by a certain amount Chang…" at bounding box center [298, 276] width 505 height 33
select select "to"
click at [46, 260] on select "Change the price to a certain amount Change the price by a certain amount Chang…" at bounding box center [298, 276] width 505 height 33
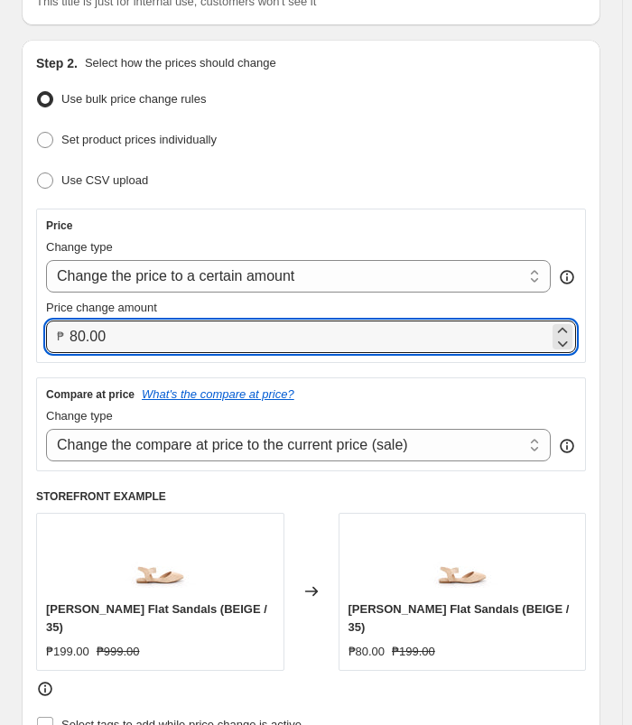
drag, startPoint x: 119, startPoint y: 330, endPoint x: 63, endPoint y: 332, distance: 56.0
click at [63, 332] on div "₱ 80.00" at bounding box center [311, 337] width 530 height 33
type input "799.00"
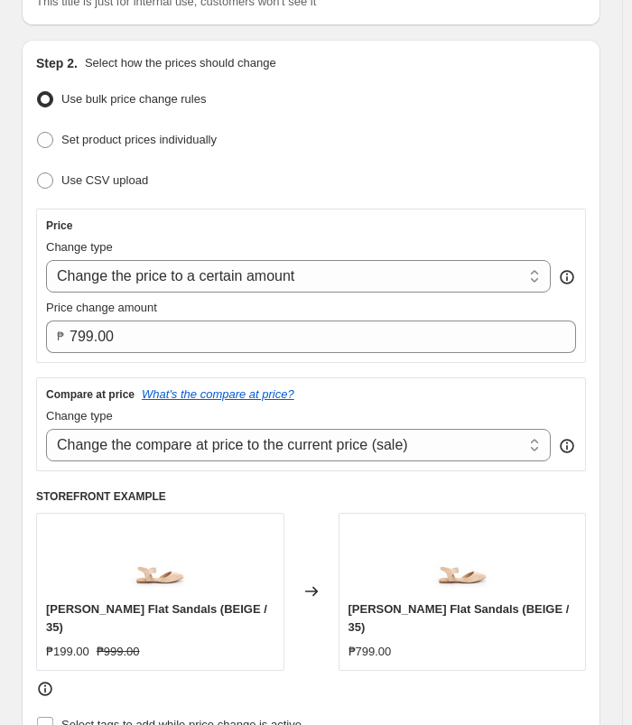
click at [520, 80] on div "Step 2. Select how the prices should change Use bulk price change rules Set pro…" at bounding box center [311, 414] width 550 height 720
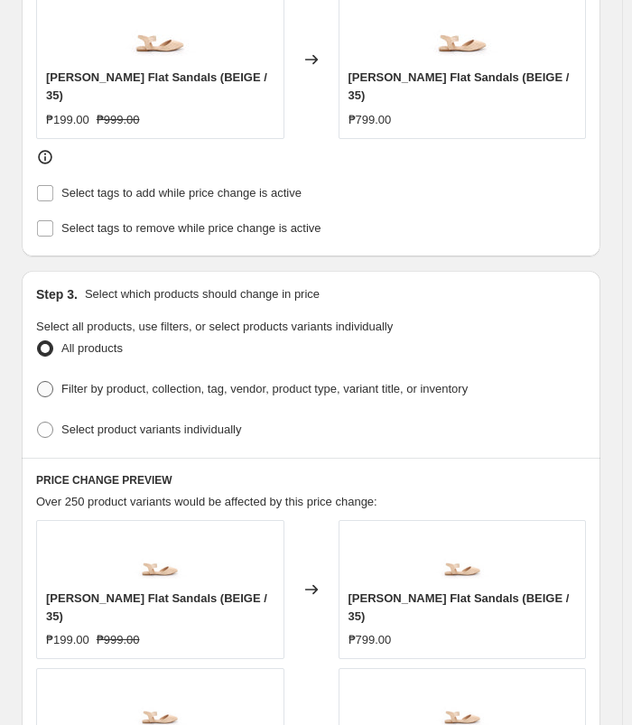
scroll to position [723, 0]
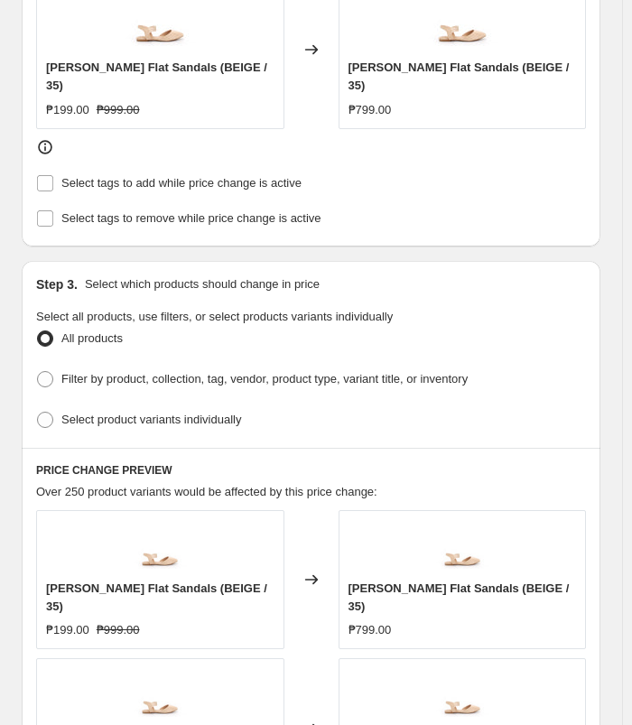
click at [146, 382] on ul "All products Filter by product, collection, tag, vendor, product type, variant …" at bounding box center [311, 380] width 550 height 108
click at [143, 413] on span "Select product variants individually" at bounding box center [151, 420] width 180 height 14
click at [38, 412] on input "Select product variants individually" at bounding box center [37, 412] width 1 height 1
radio input "true"
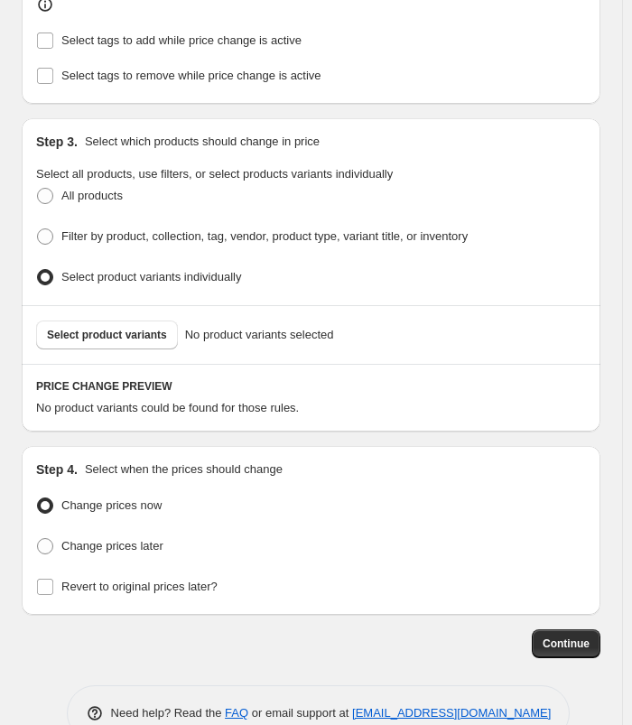
scroll to position [882, 0]
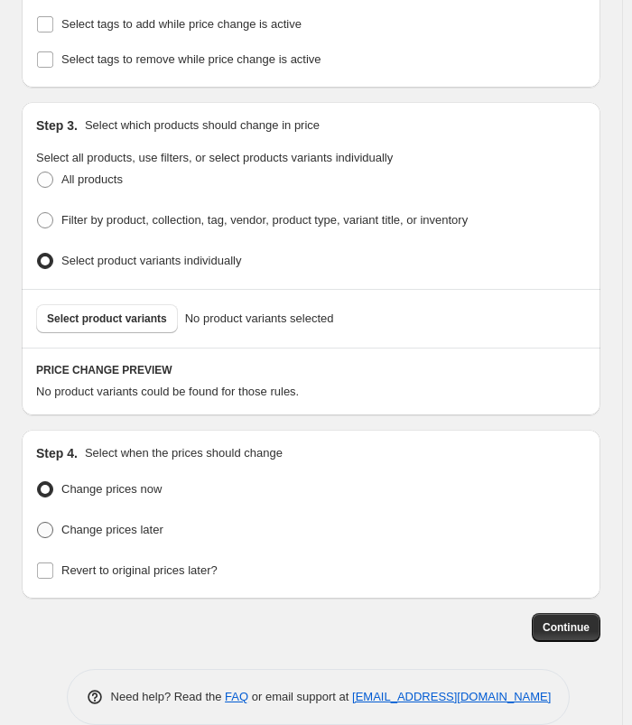
click at [116, 523] on span "Change prices later" at bounding box center [112, 530] width 102 height 14
click at [38, 522] on input "Change prices later" at bounding box center [37, 522] width 1 height 1
radio input "true"
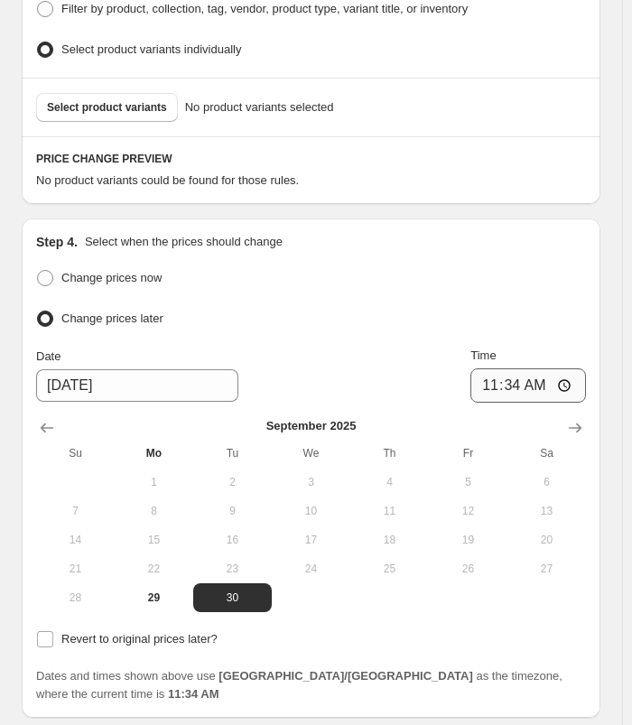
scroll to position [1153, 0]
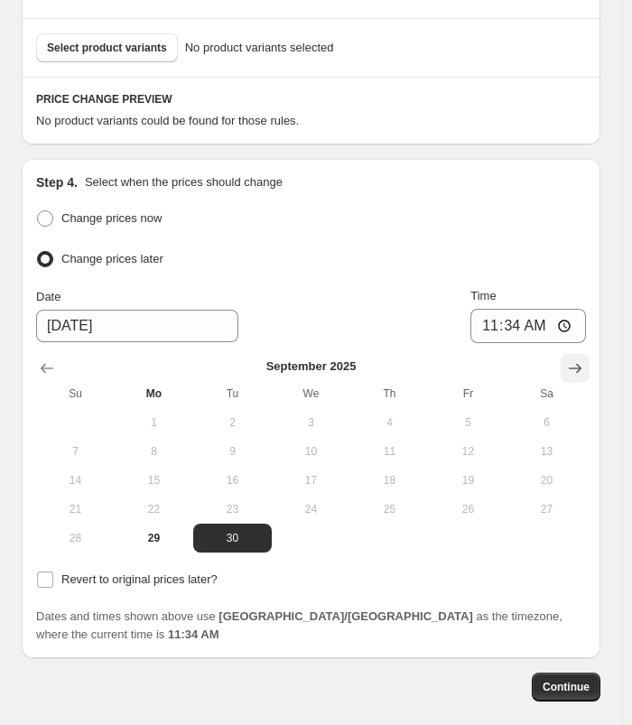
click at [585, 360] on icon "Show next month, October 2025" at bounding box center [575, 369] width 18 height 18
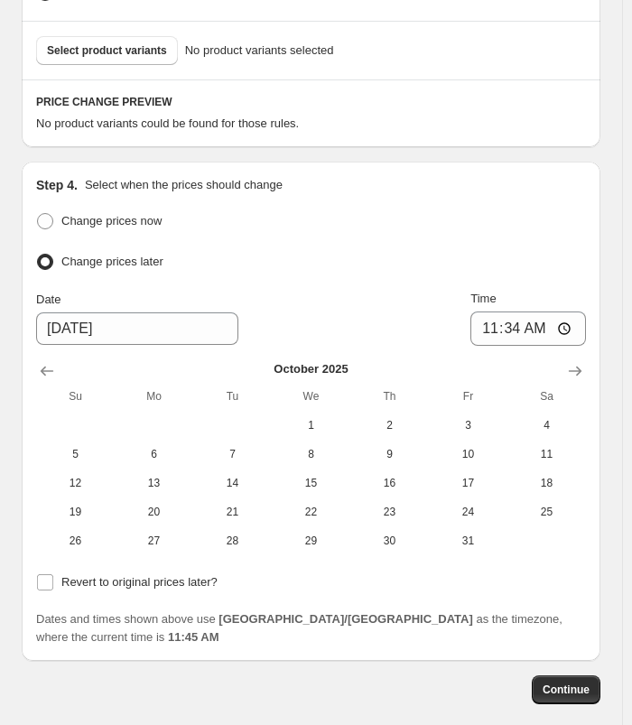
scroll to position [1175, 0]
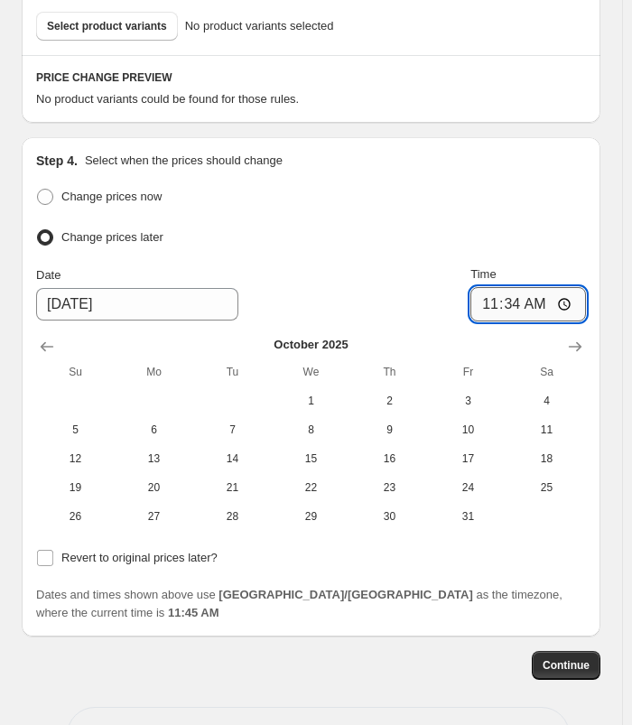
click at [523, 287] on input "11:34" at bounding box center [529, 304] width 116 height 34
click at [580, 338] on icon "Show next month, November 2025" at bounding box center [575, 347] width 18 height 18
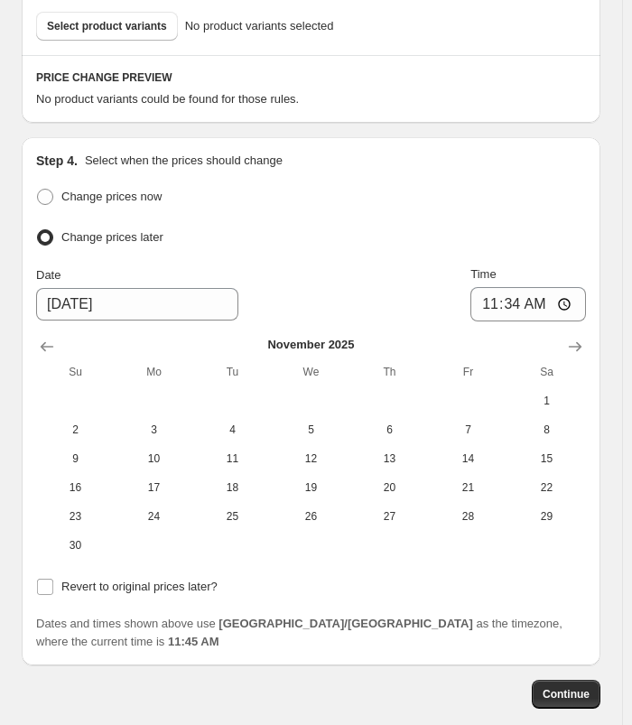
drag, startPoint x: 154, startPoint y: 435, endPoint x: 380, endPoint y: 301, distance: 262.9
click at [156, 452] on span "10" at bounding box center [154, 459] width 64 height 14
type input "[DATE]"
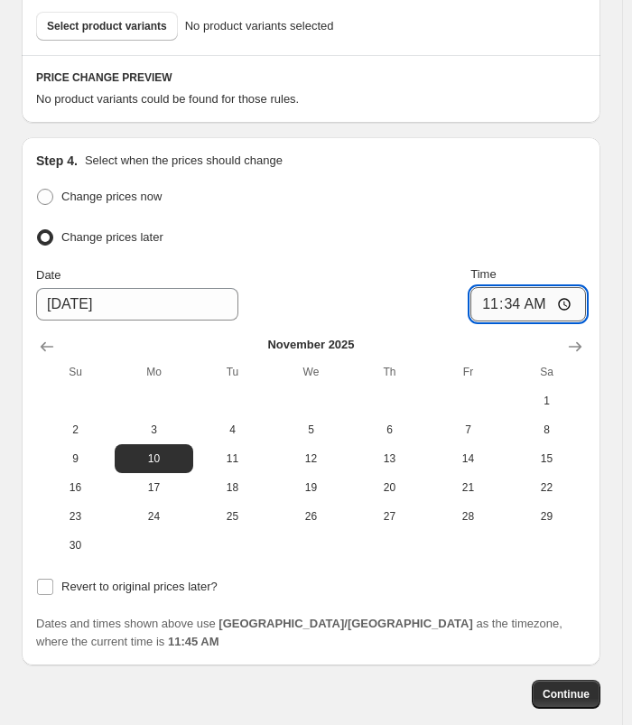
click at [539, 287] on input "11:34" at bounding box center [529, 304] width 116 height 34
click at [525, 287] on input "11:34" at bounding box center [529, 304] width 116 height 34
type input "11:00"
click at [124, 580] on span "Revert to original prices later?" at bounding box center [139, 587] width 156 height 14
click at [53, 579] on input "Revert to original prices later?" at bounding box center [45, 587] width 16 height 16
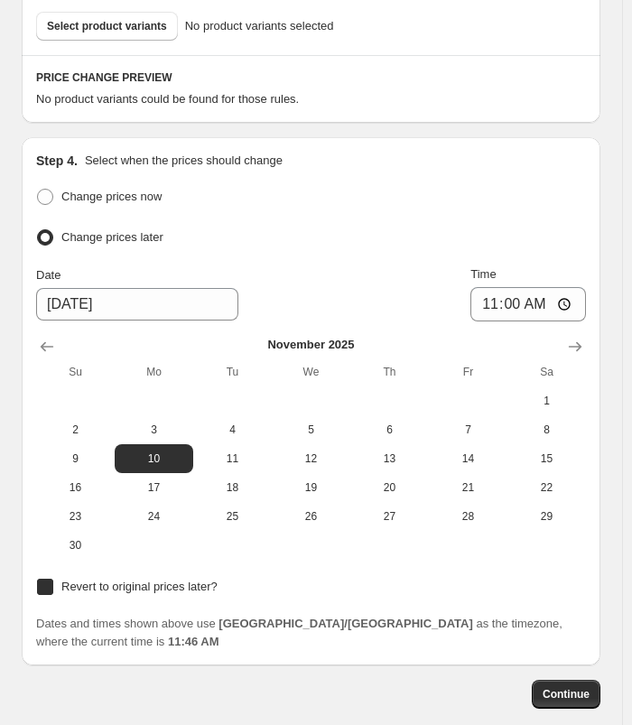
checkbox input "true"
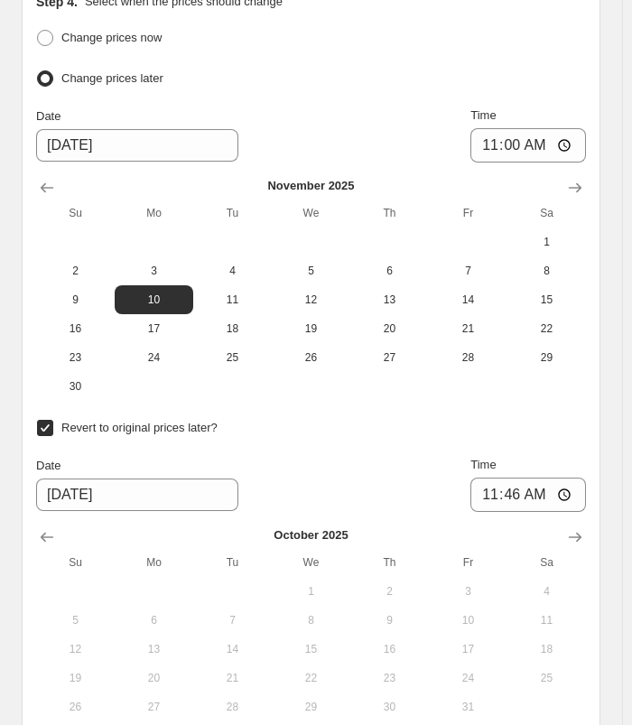
scroll to position [1355, 0]
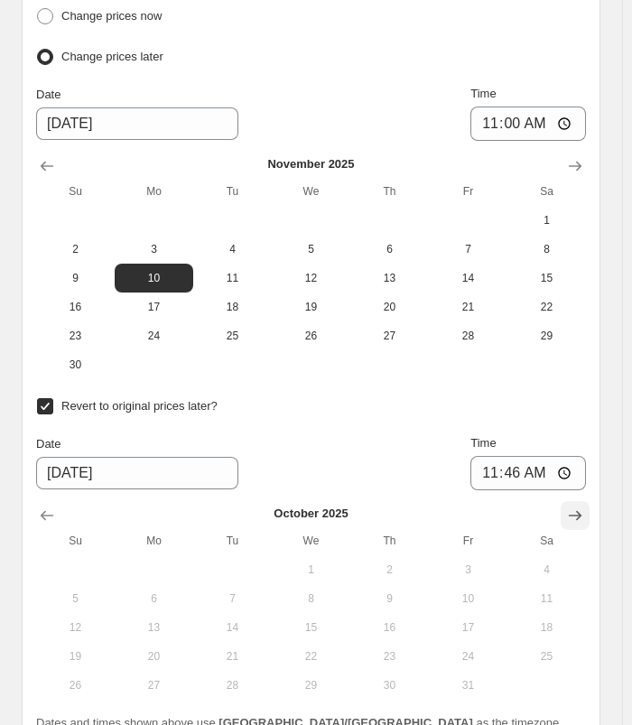
click at [582, 511] on icon "Show next month, November 2025" at bounding box center [575, 516] width 13 height 10
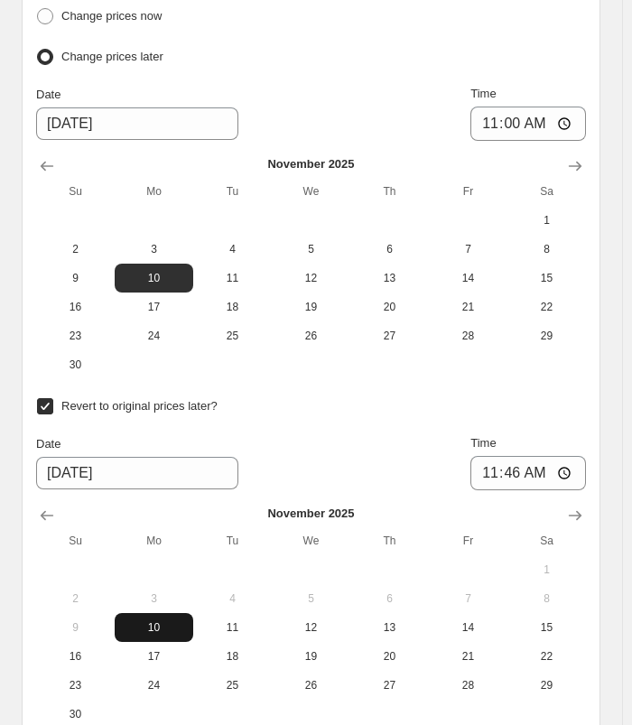
click at [147, 621] on span "10" at bounding box center [154, 628] width 64 height 14
type input "[DATE]"
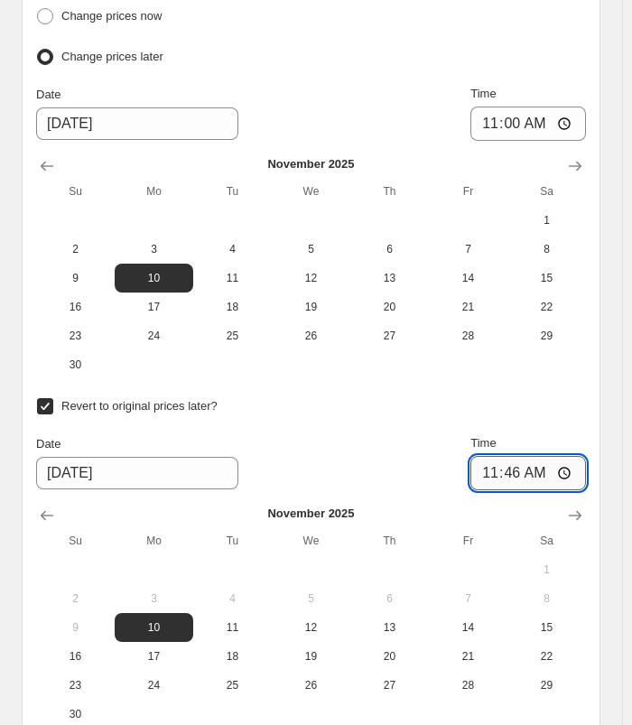
click at [518, 456] on input "11:46" at bounding box center [529, 473] width 116 height 34
type input "23:59"
click at [601, 387] on div "Step 4. Select when the prices should change Change prices now Change prices la…" at bounding box center [311, 376] width 579 height 838
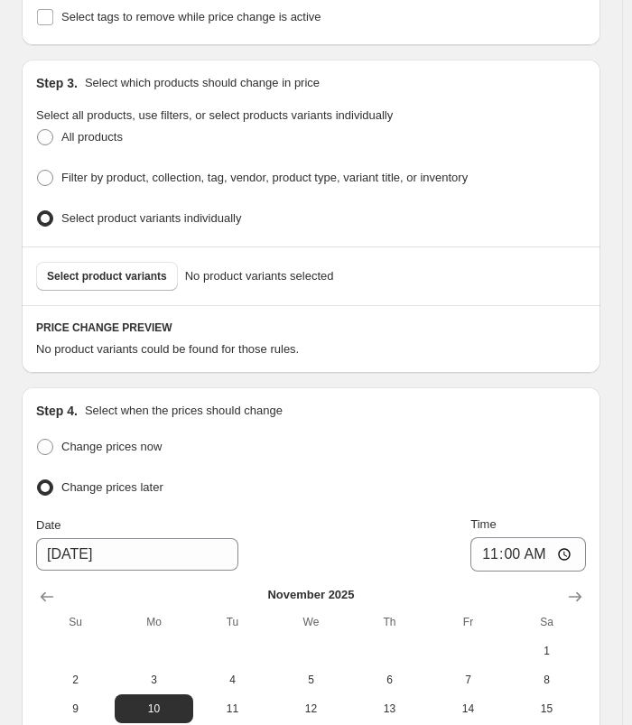
scroll to position [900, 0]
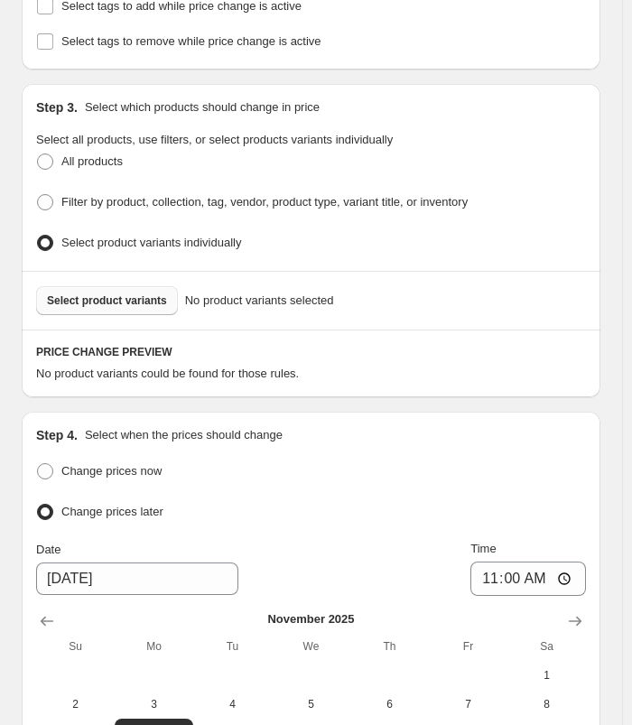
click at [154, 294] on span "Select product variants" at bounding box center [107, 301] width 120 height 14
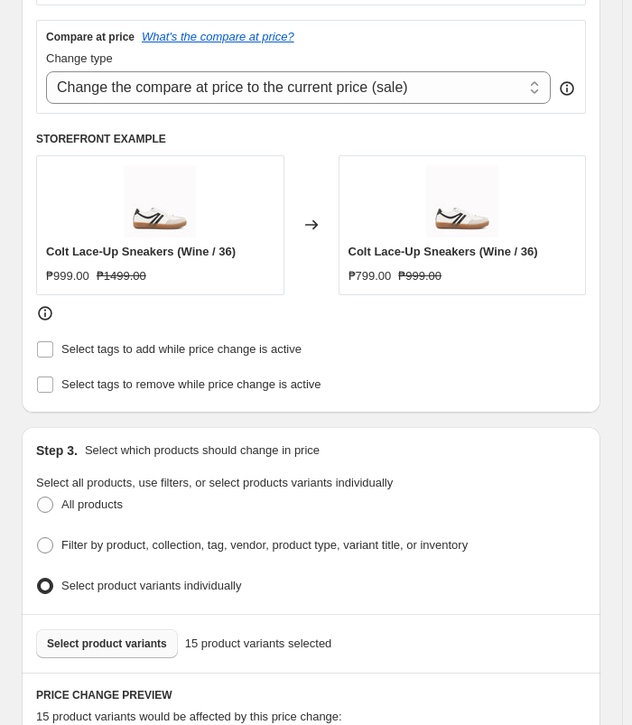
scroll to position [448, 0]
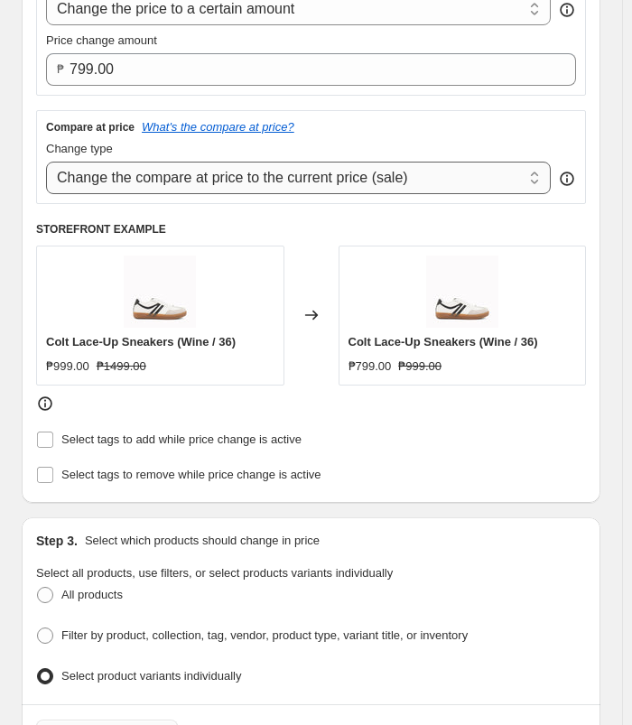
click at [380, 183] on select "Change the compare at price to the current price (sale) Change the compare at p…" at bounding box center [298, 178] width 505 height 33
select select "no_change"
click at [46, 162] on select "Change the compare at price to the current price (sale) Change the compare at p…" at bounding box center [298, 178] width 505 height 33
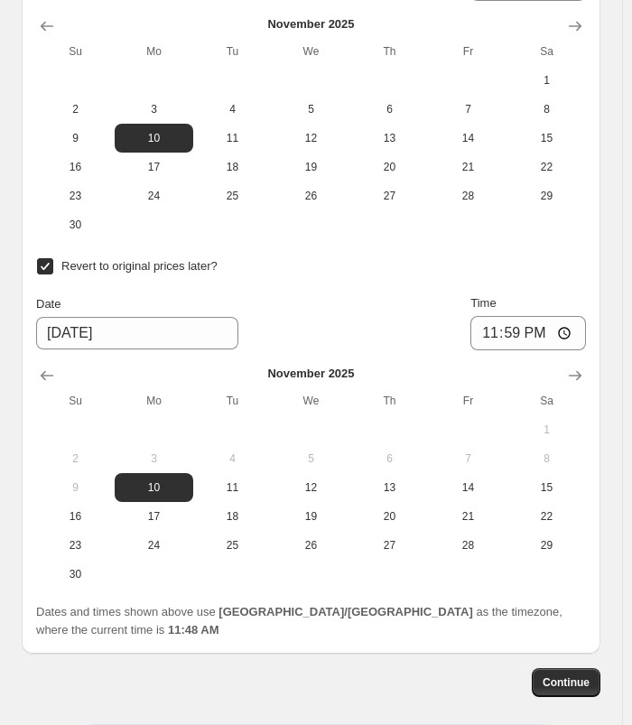
scroll to position [2228, 0]
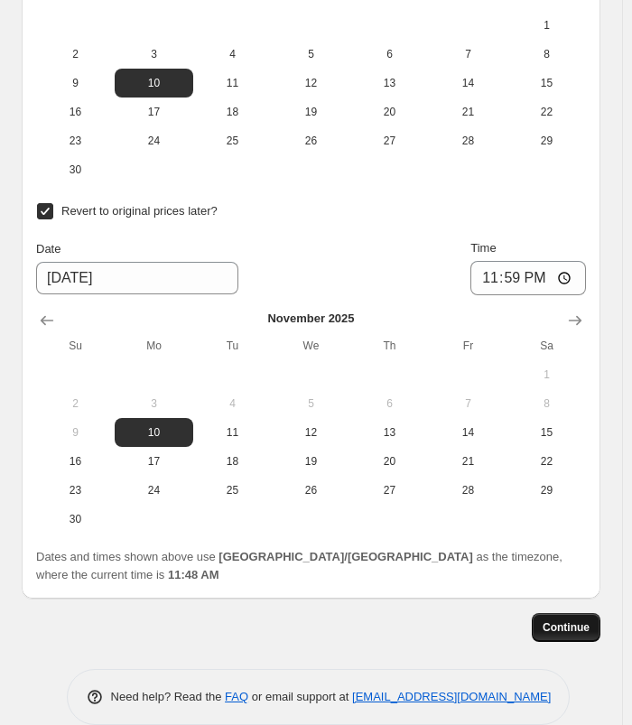
click at [574, 621] on span "Continue" at bounding box center [566, 628] width 47 height 14
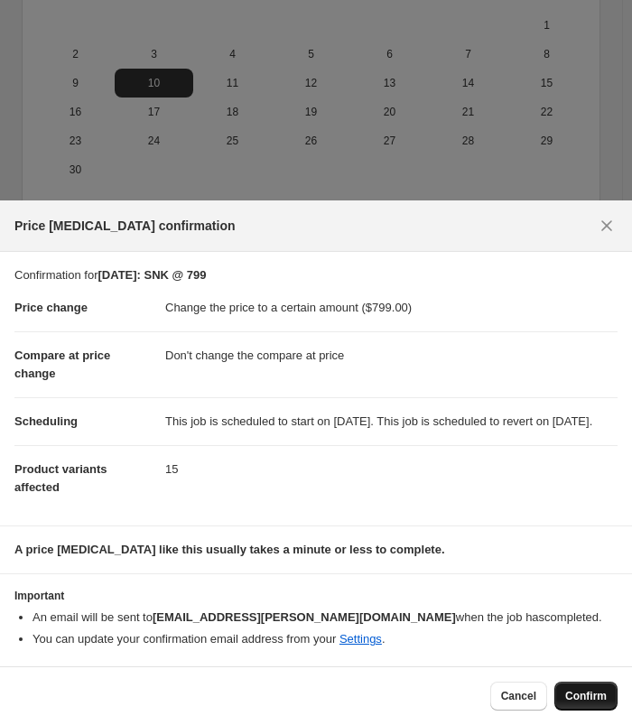
click at [588, 693] on span "Confirm" at bounding box center [587, 696] width 42 height 14
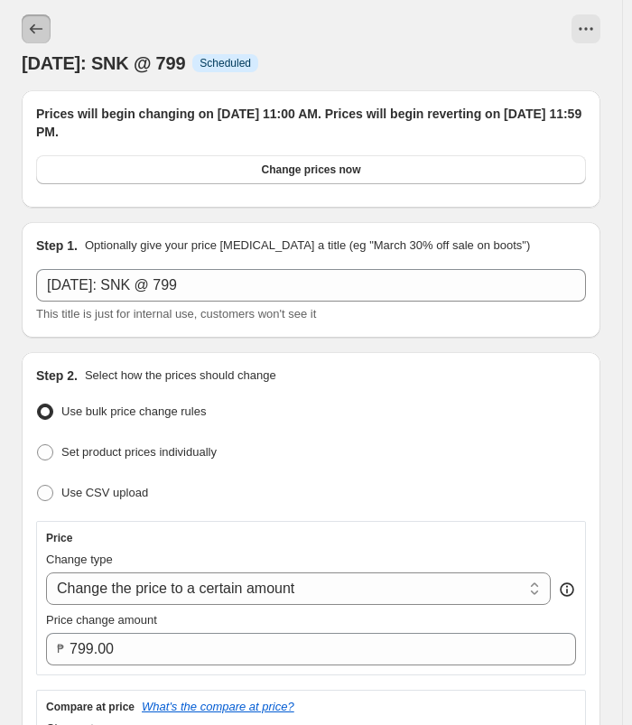
click at [37, 33] on icon "Price change jobs" at bounding box center [36, 29] width 18 height 18
